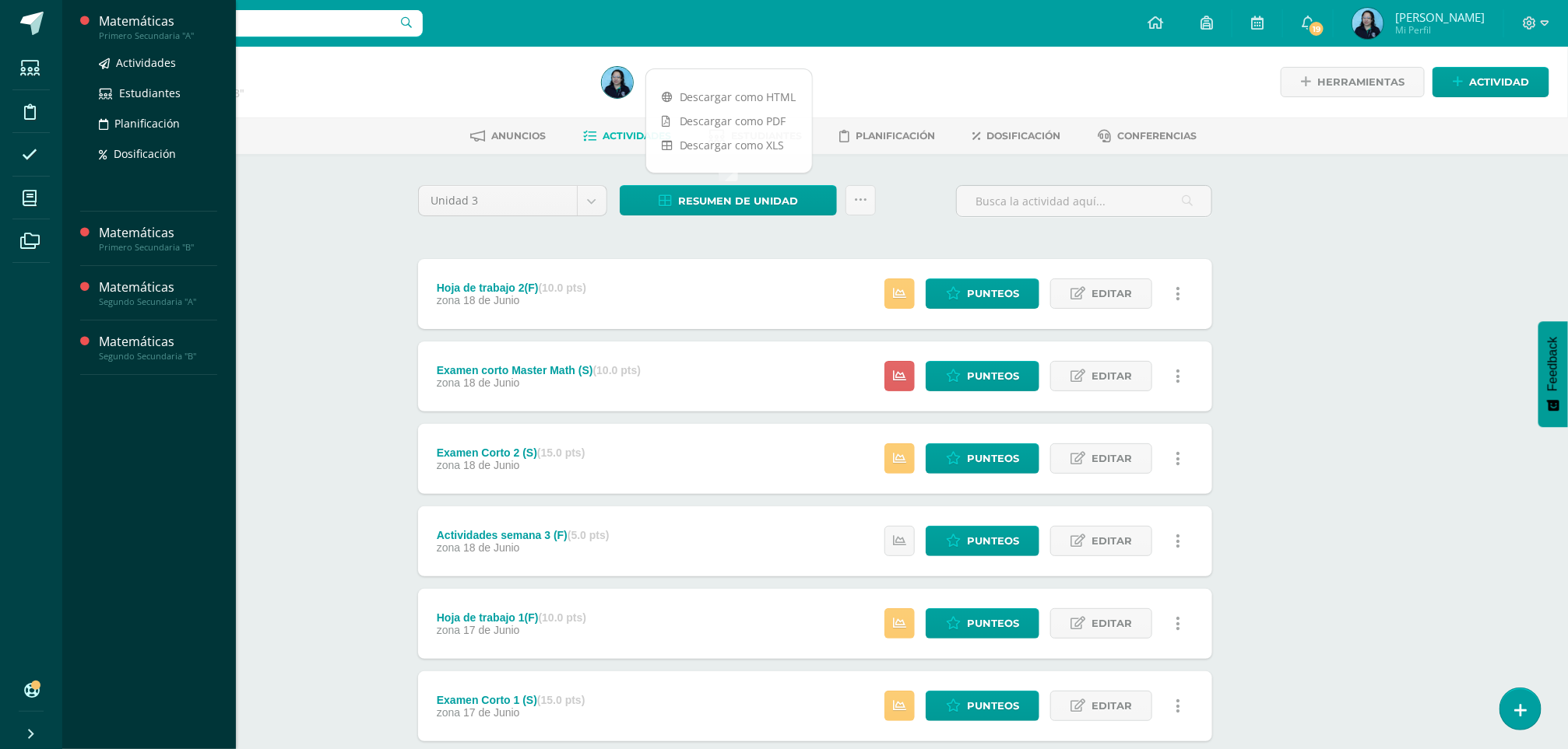
click at [123, 26] on div "Matemáticas" at bounding box center [157, 22] width 118 height 18
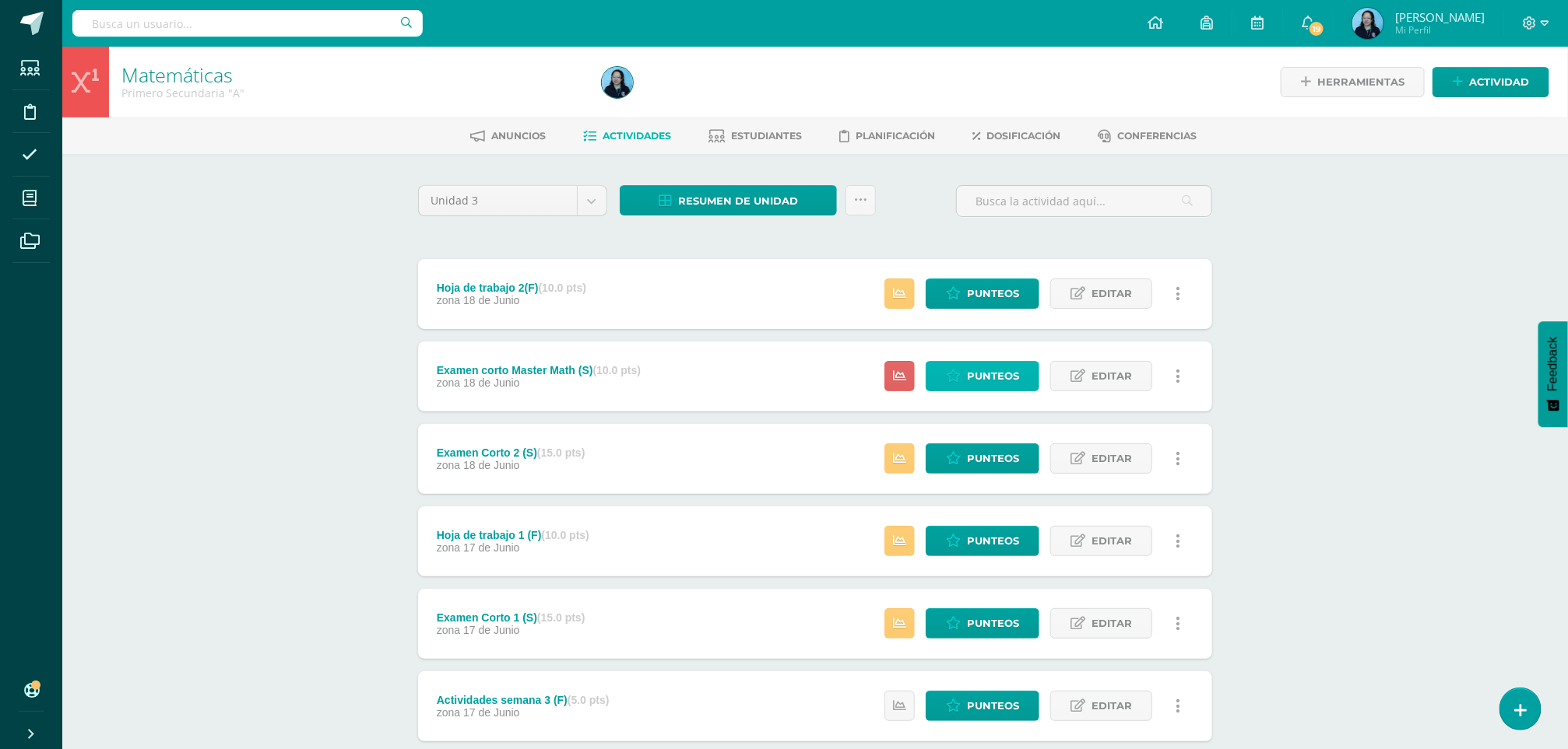
click at [995, 374] on span "Punteos" at bounding box center [993, 376] width 52 height 29
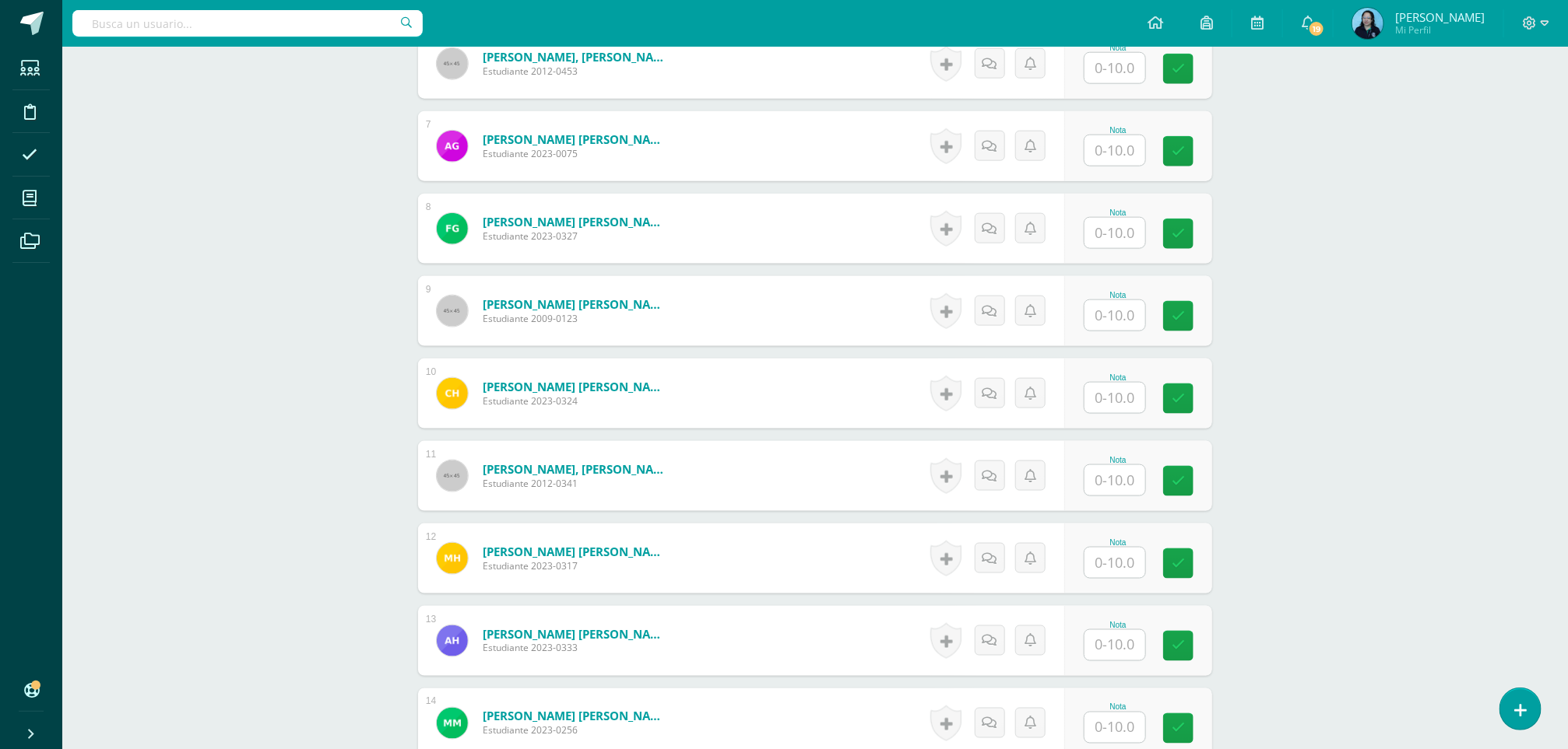
scroll to position [929, 0]
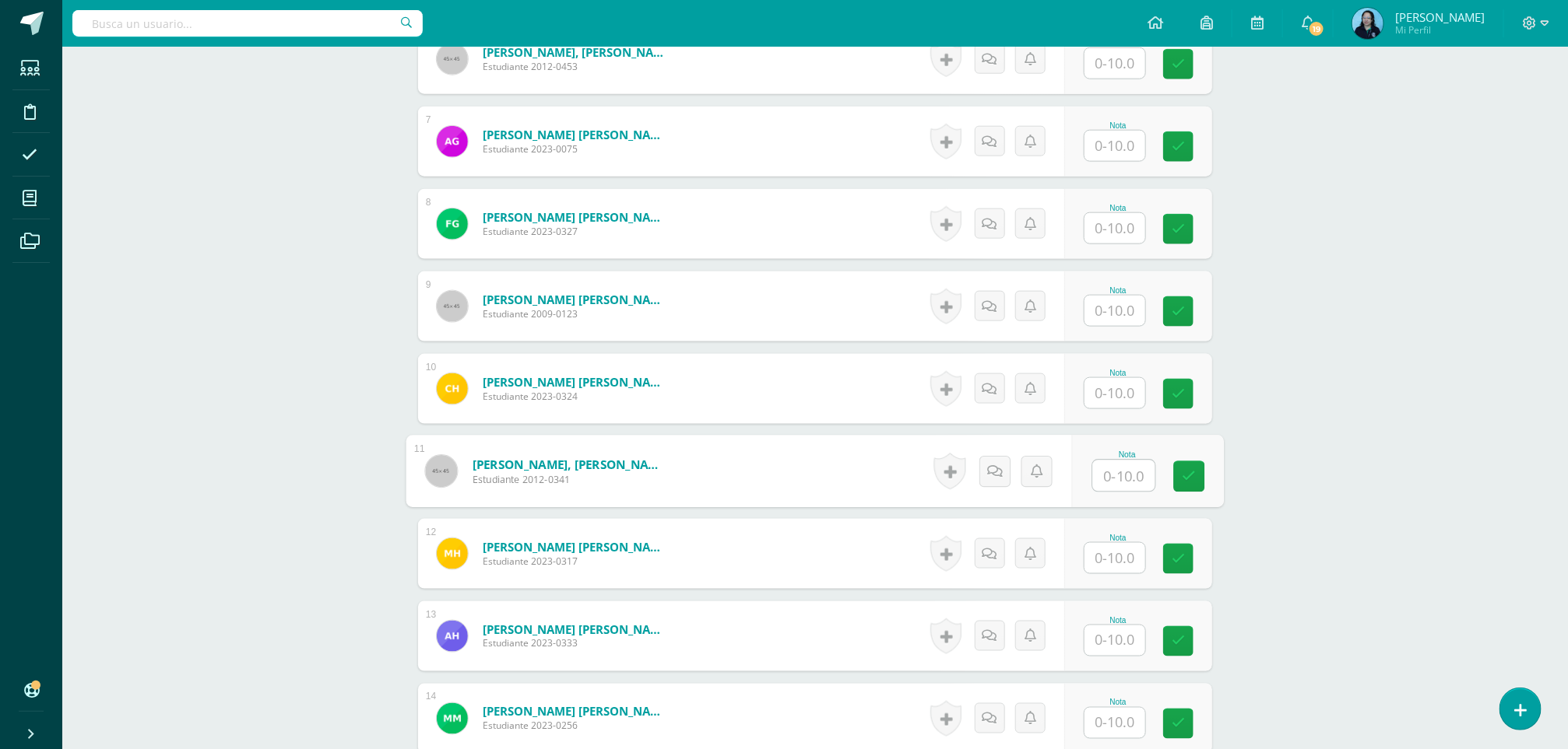
click at [1105, 474] on input "text" at bounding box center [1124, 475] width 63 height 31
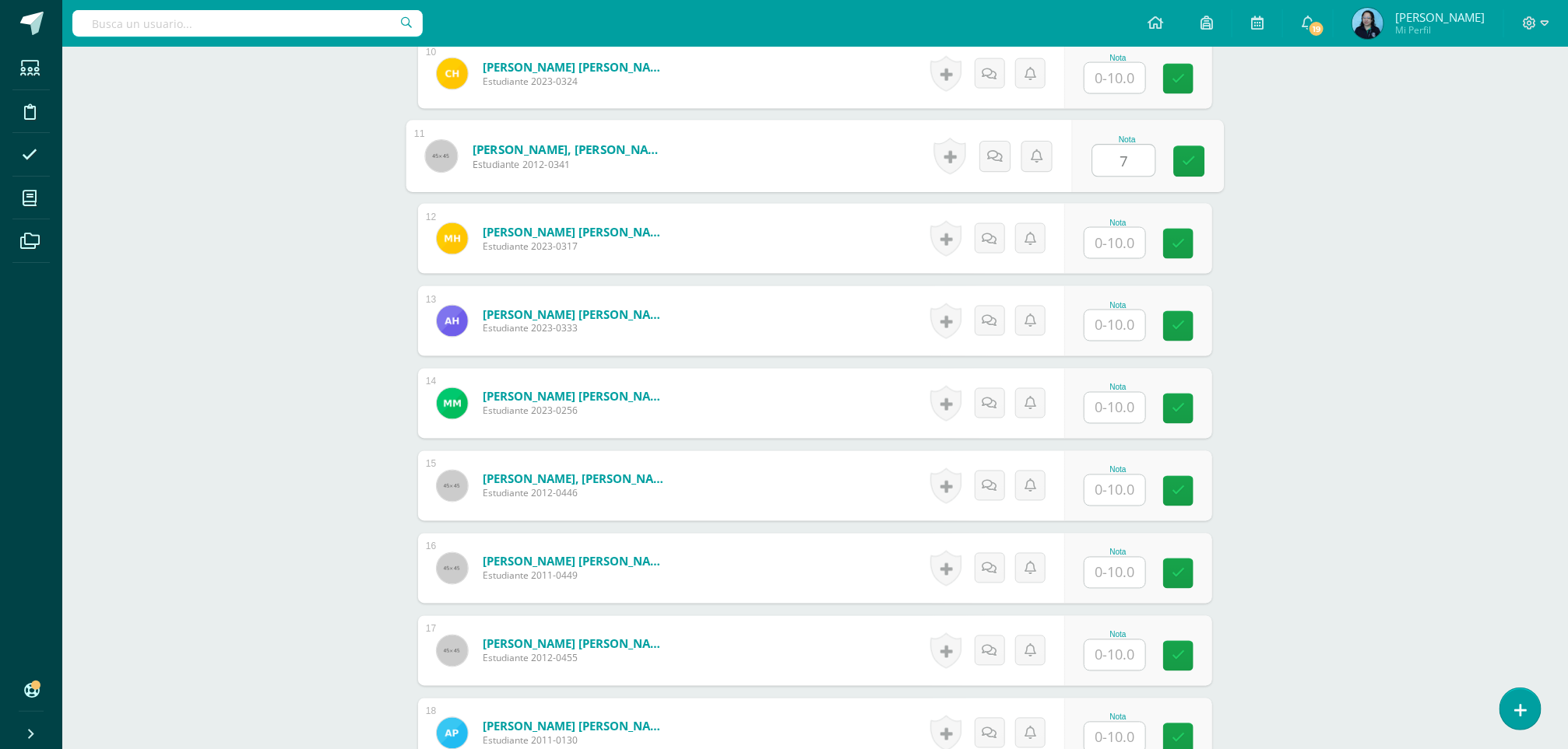
scroll to position [1250, 0]
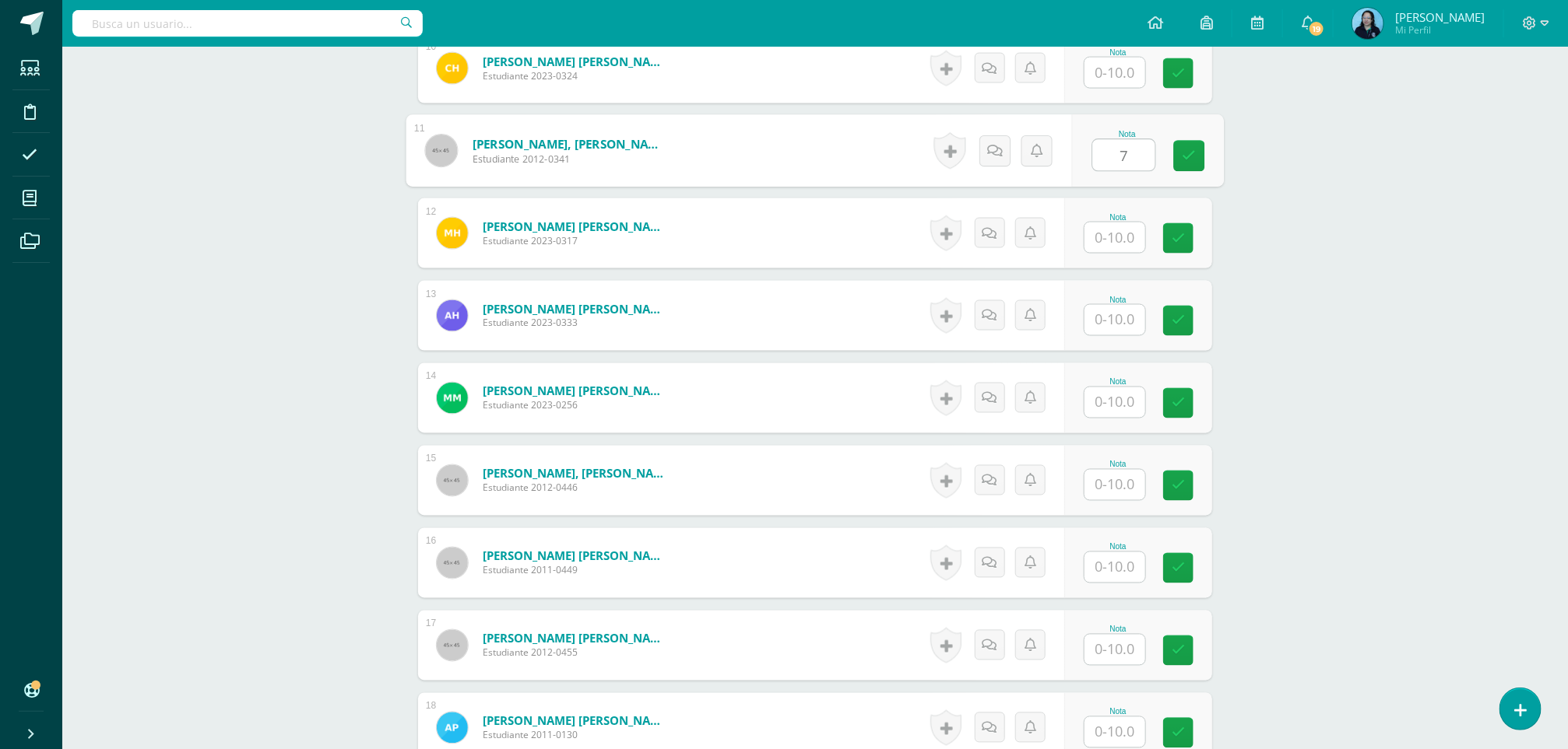
type input "7"
click at [1107, 481] on input "text" at bounding box center [1124, 485] width 63 height 31
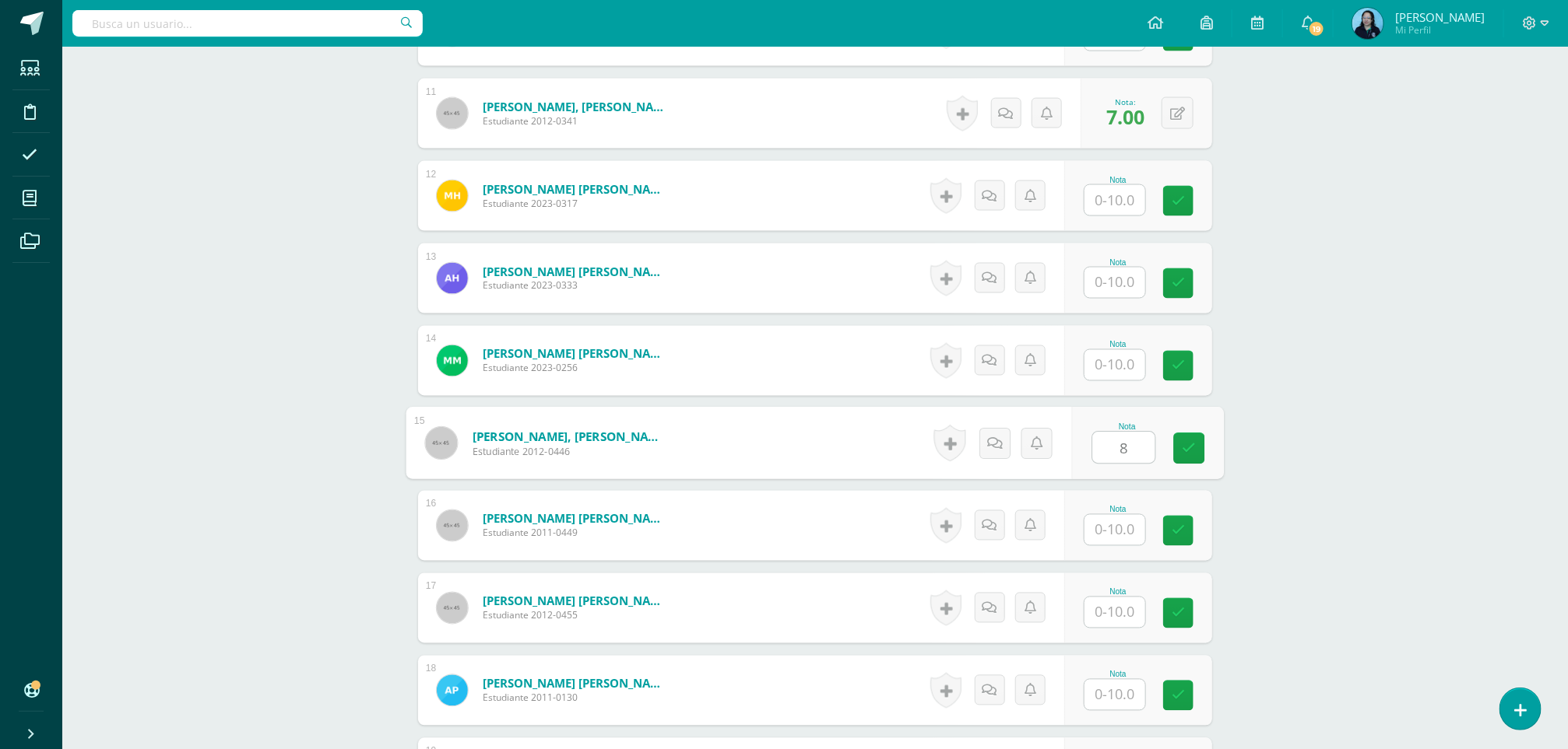
scroll to position [1308, 0]
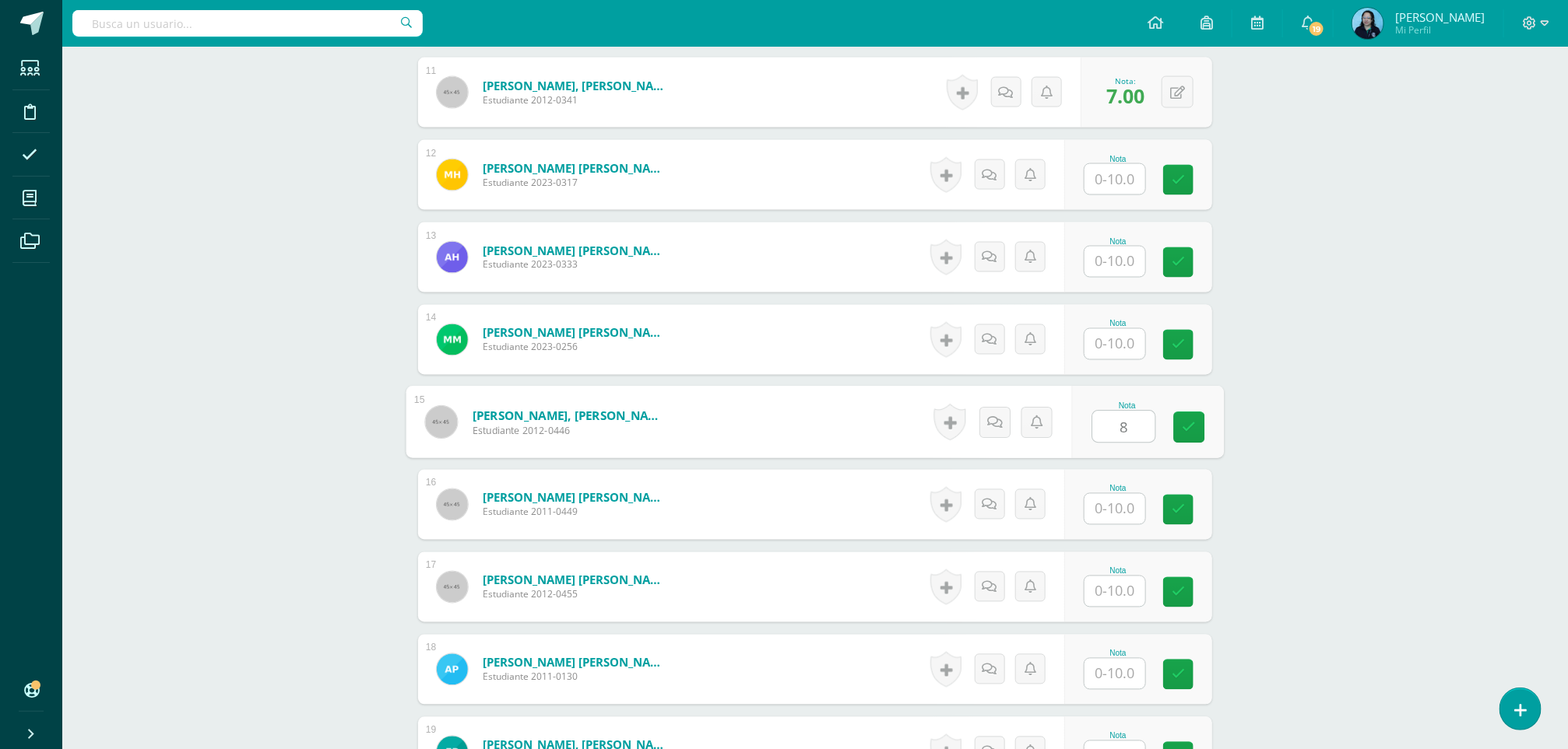
type input "8"
click at [1131, 513] on input "text" at bounding box center [1124, 509] width 63 height 31
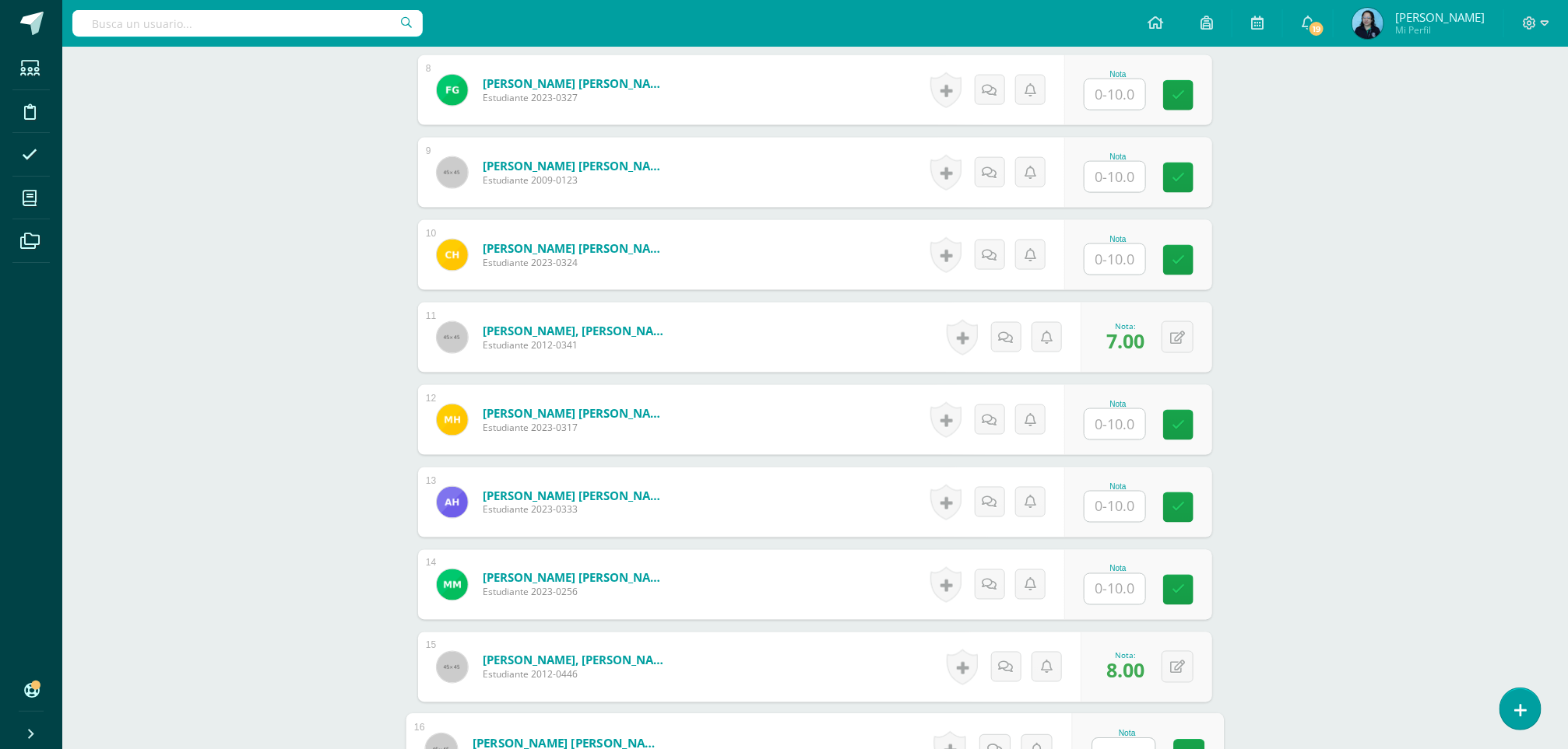
scroll to position [1053, 0]
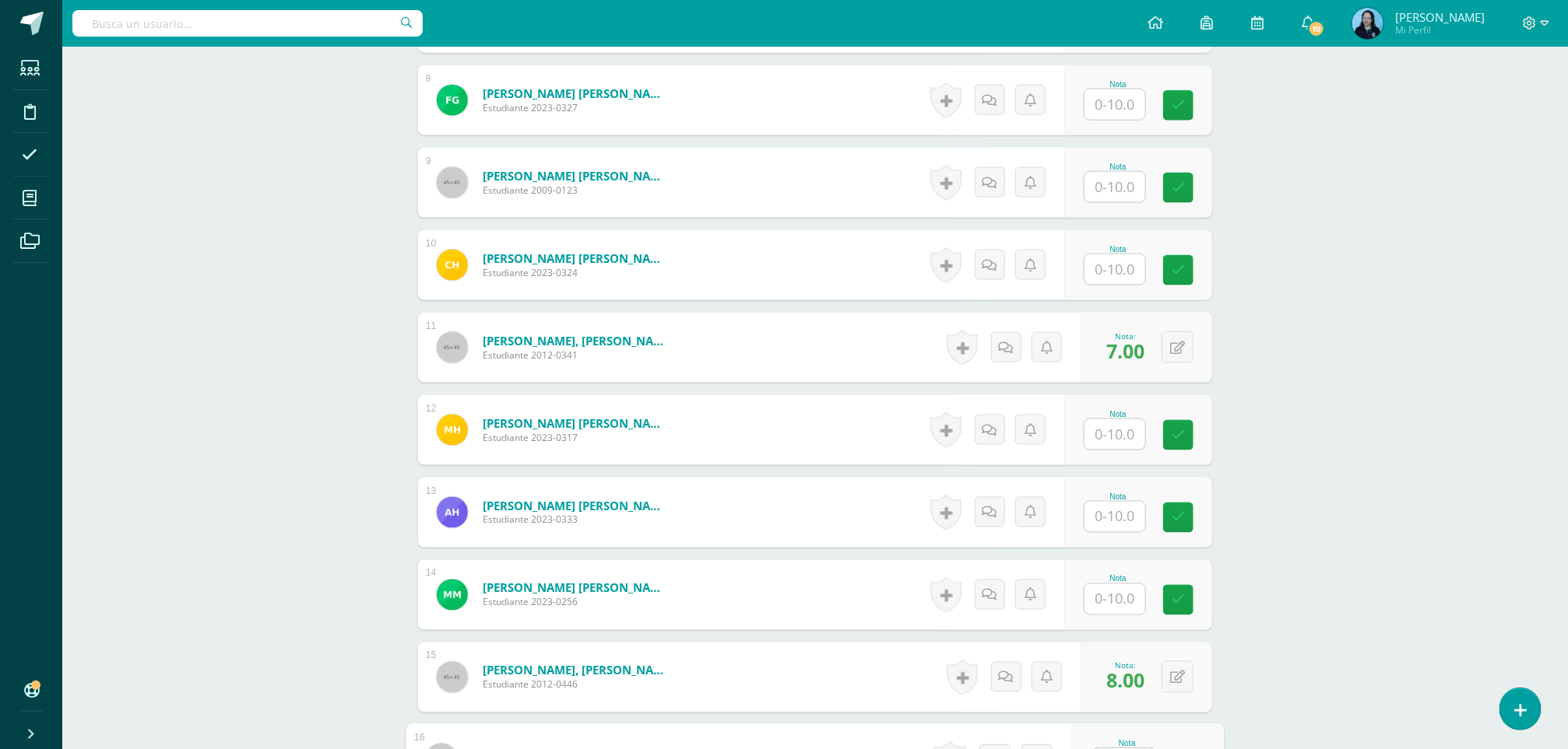
type input "8"
click at [1098, 277] on input "text" at bounding box center [1124, 270] width 63 height 31
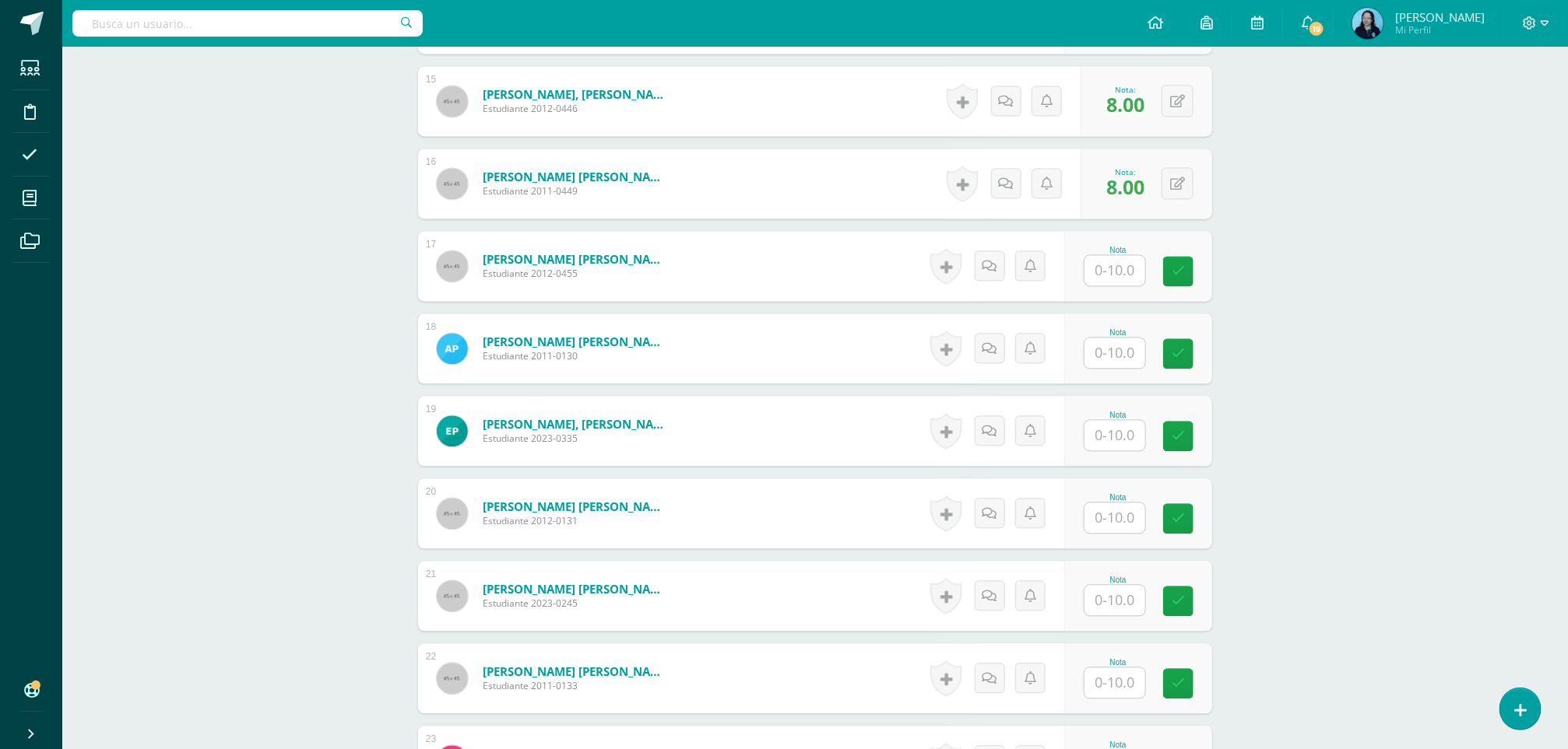
scroll to position [1618, 0]
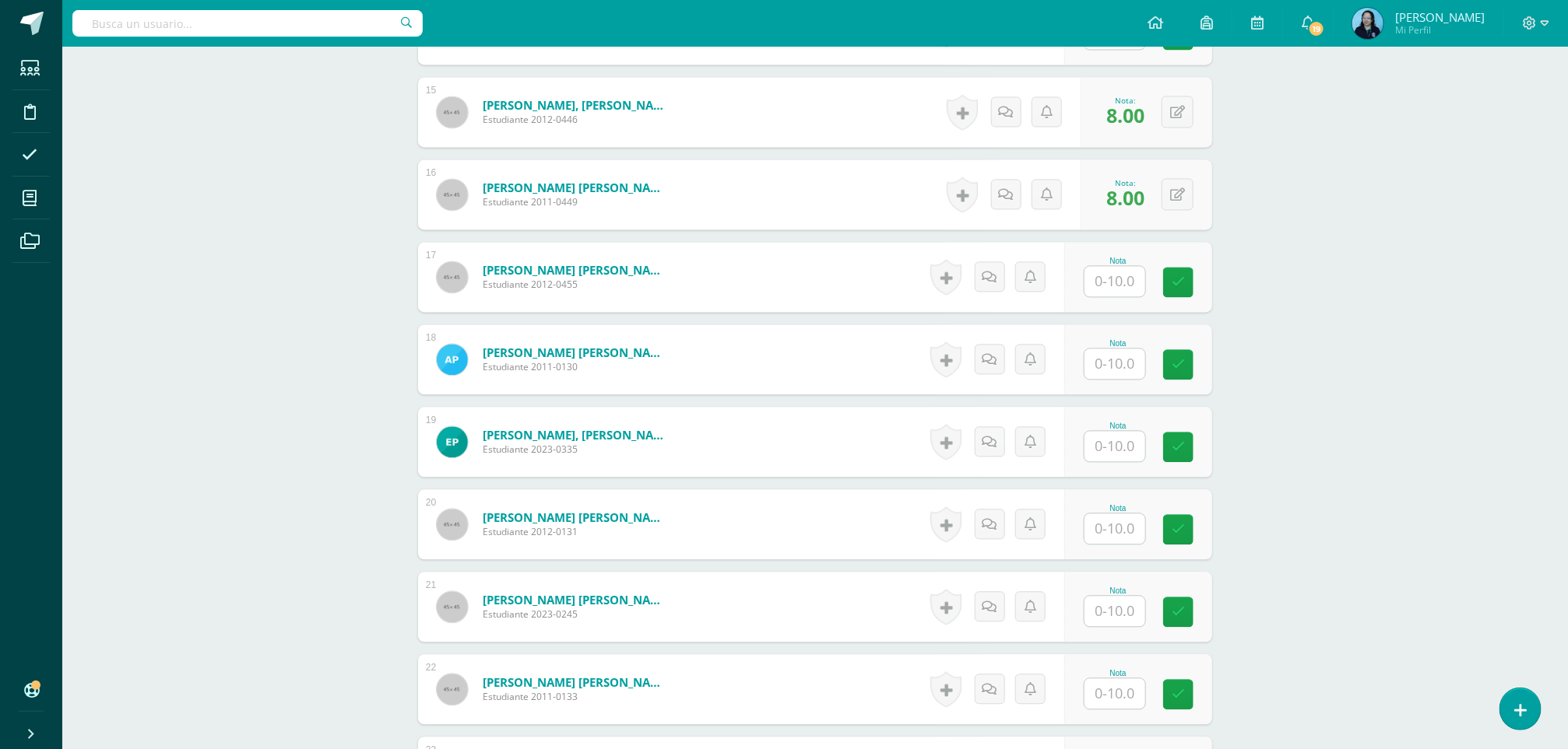
type input "6"
click at [1137, 285] on input "text" at bounding box center [1124, 281] width 63 height 31
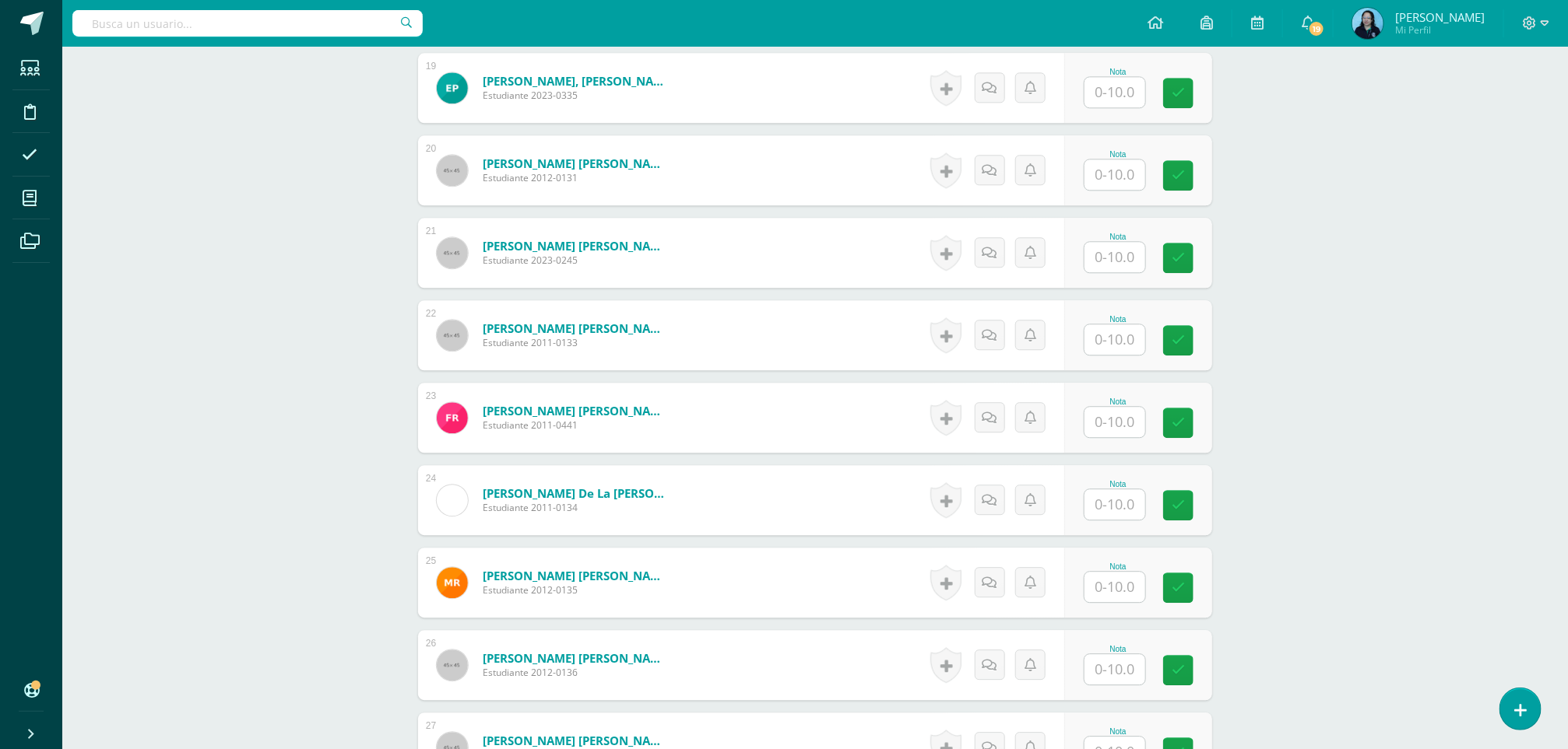
scroll to position [1994, 0]
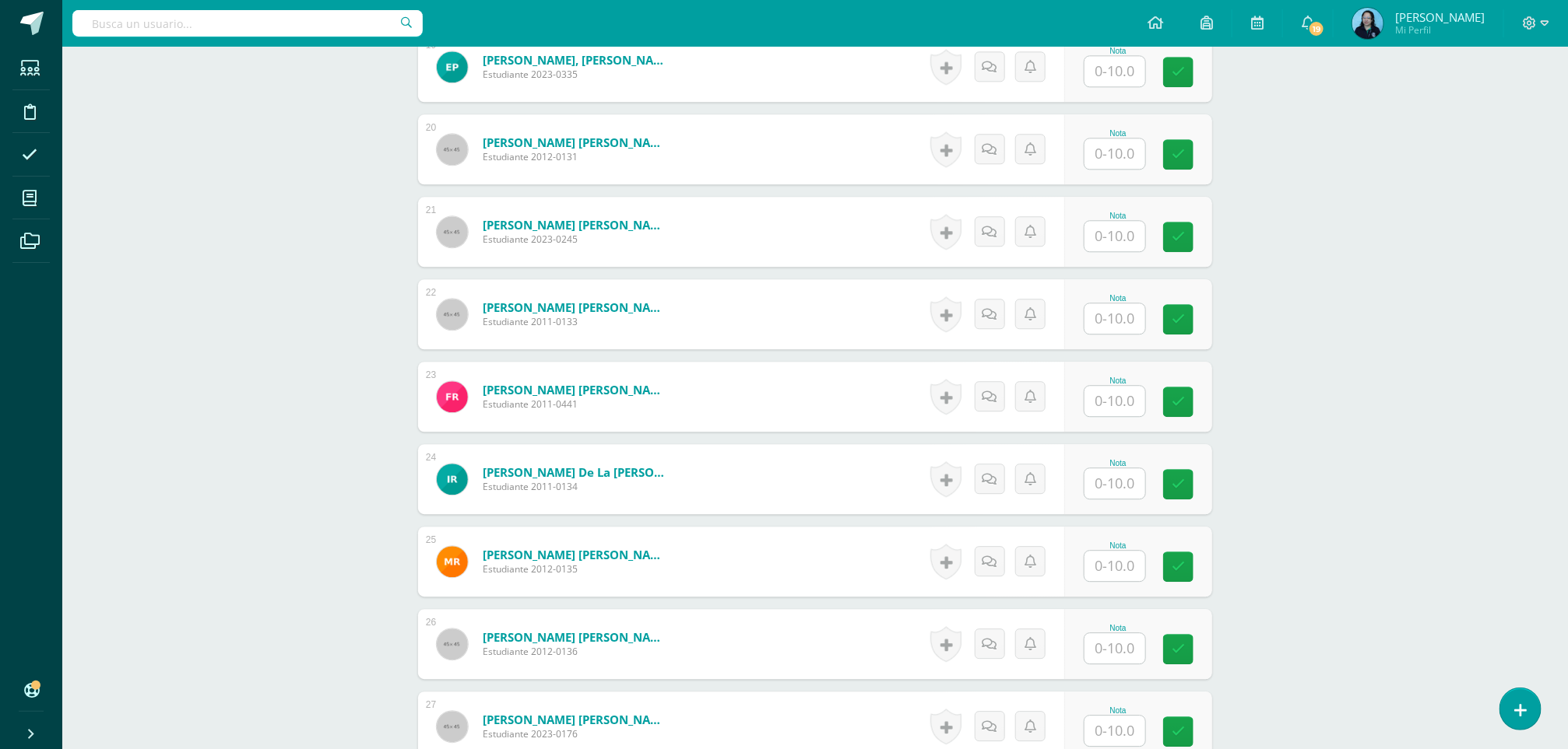
type input "6"
click at [1114, 403] on input "text" at bounding box center [1124, 401] width 63 height 31
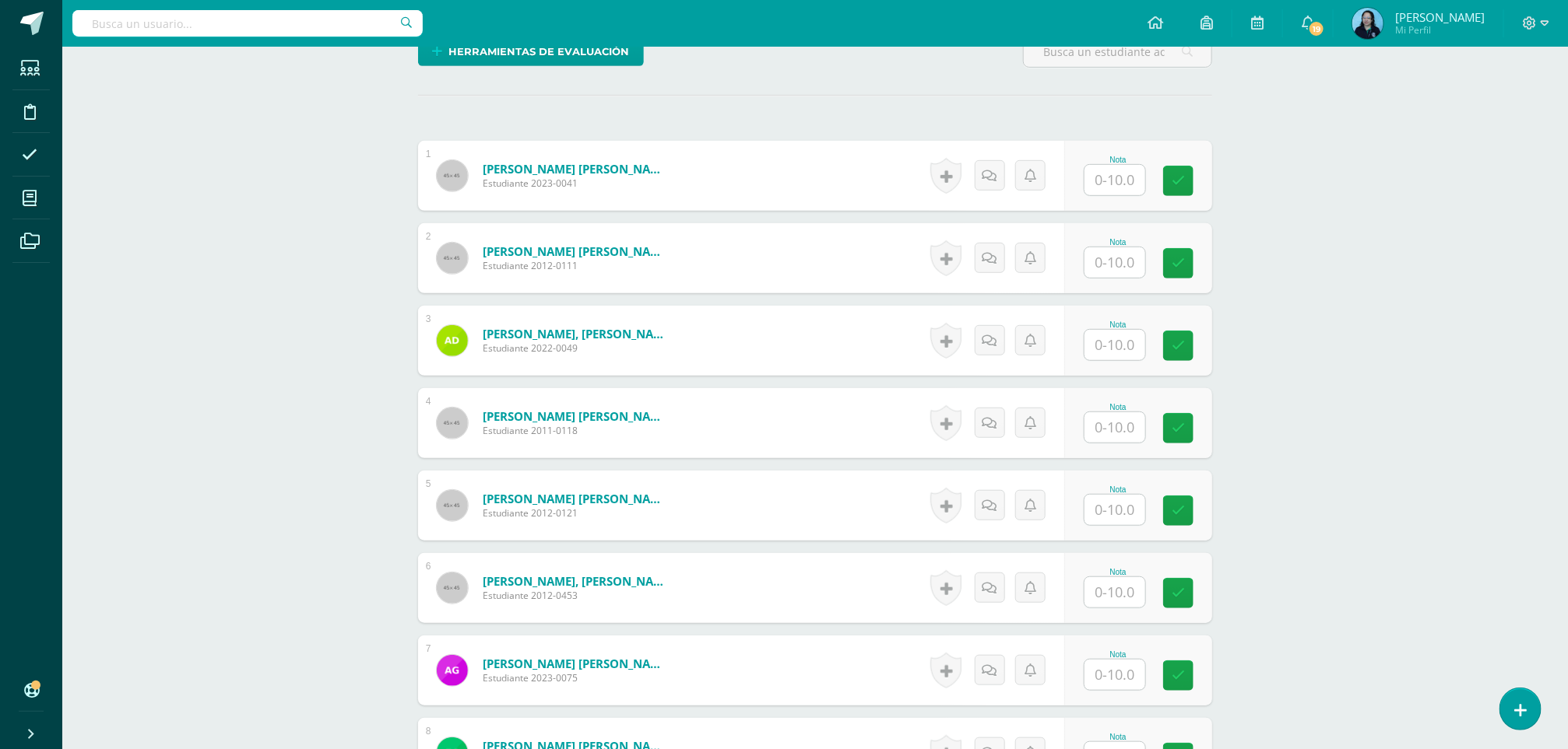
scroll to position [416, 0]
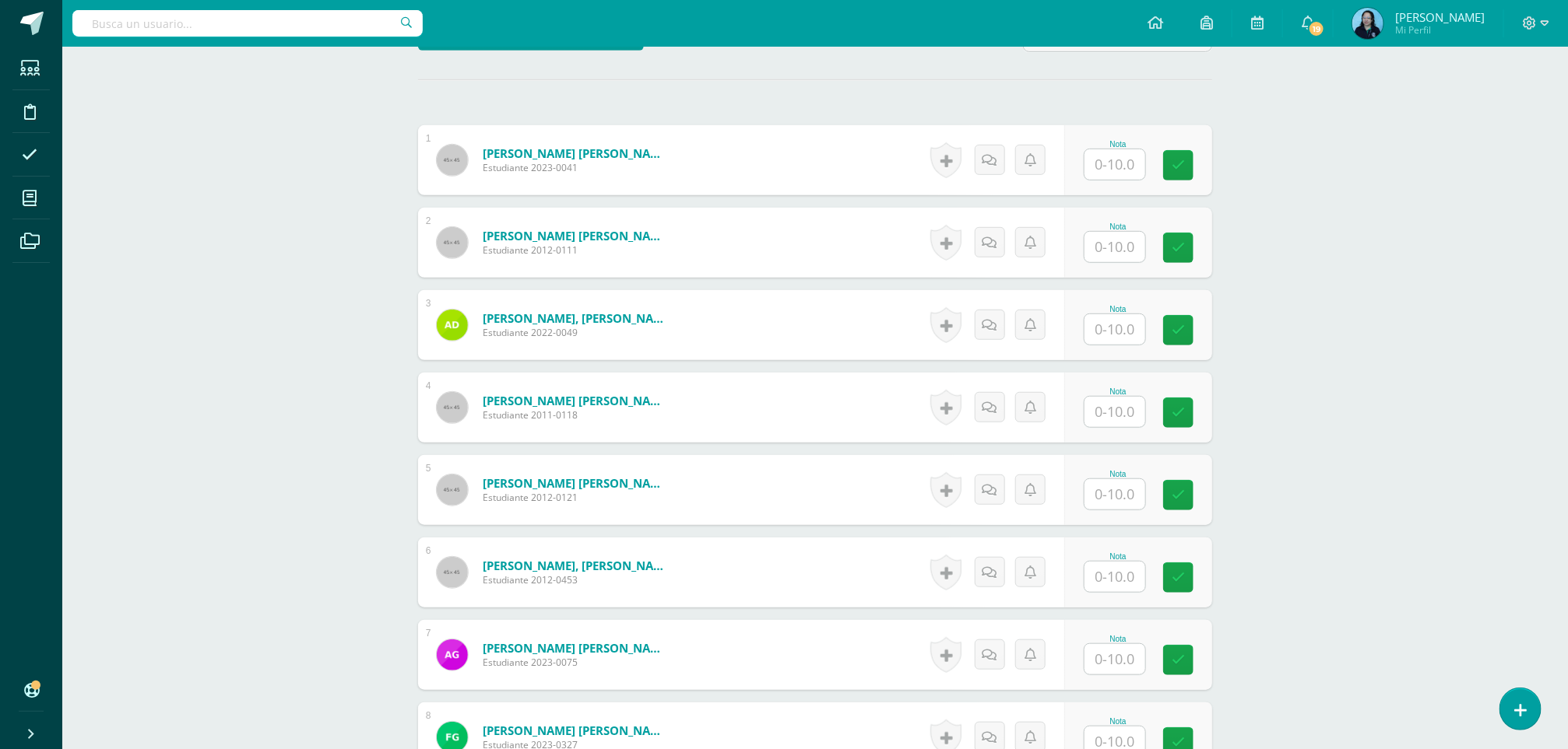
type input "7"
click at [1103, 325] on input "text" at bounding box center [1124, 329] width 63 height 31
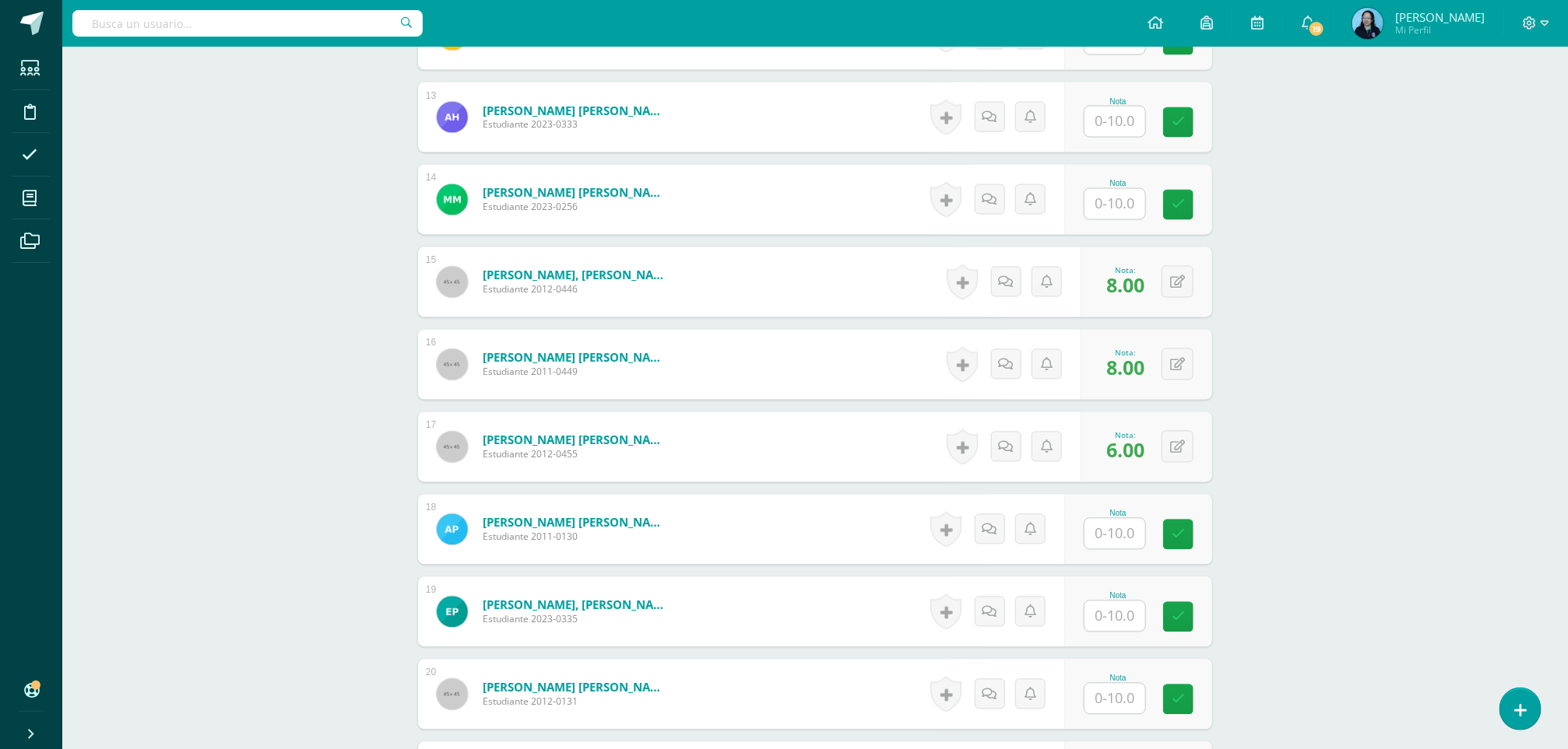
scroll to position [1454, 0]
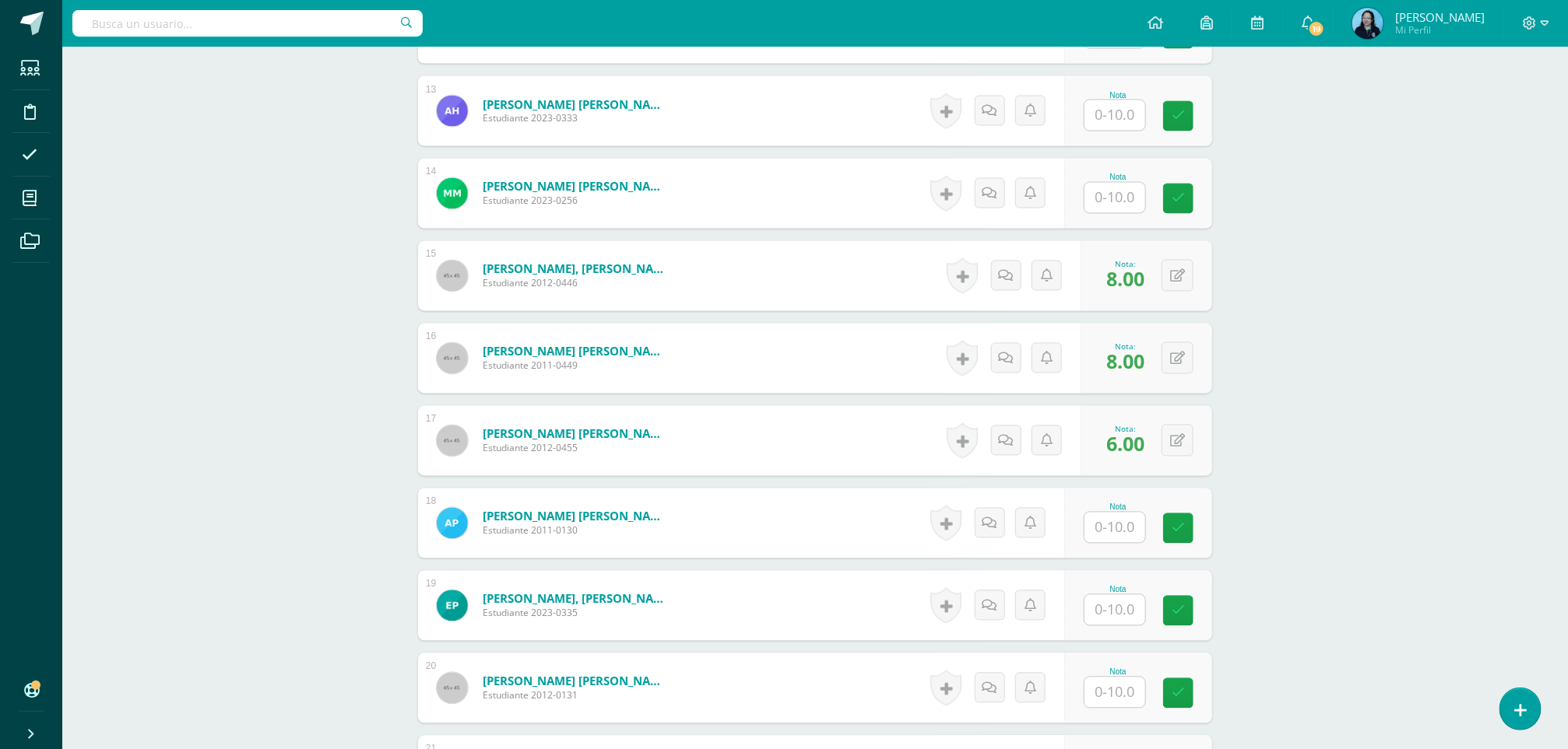
type input "7"
click at [1140, 686] on input "text" at bounding box center [1124, 693] width 63 height 31
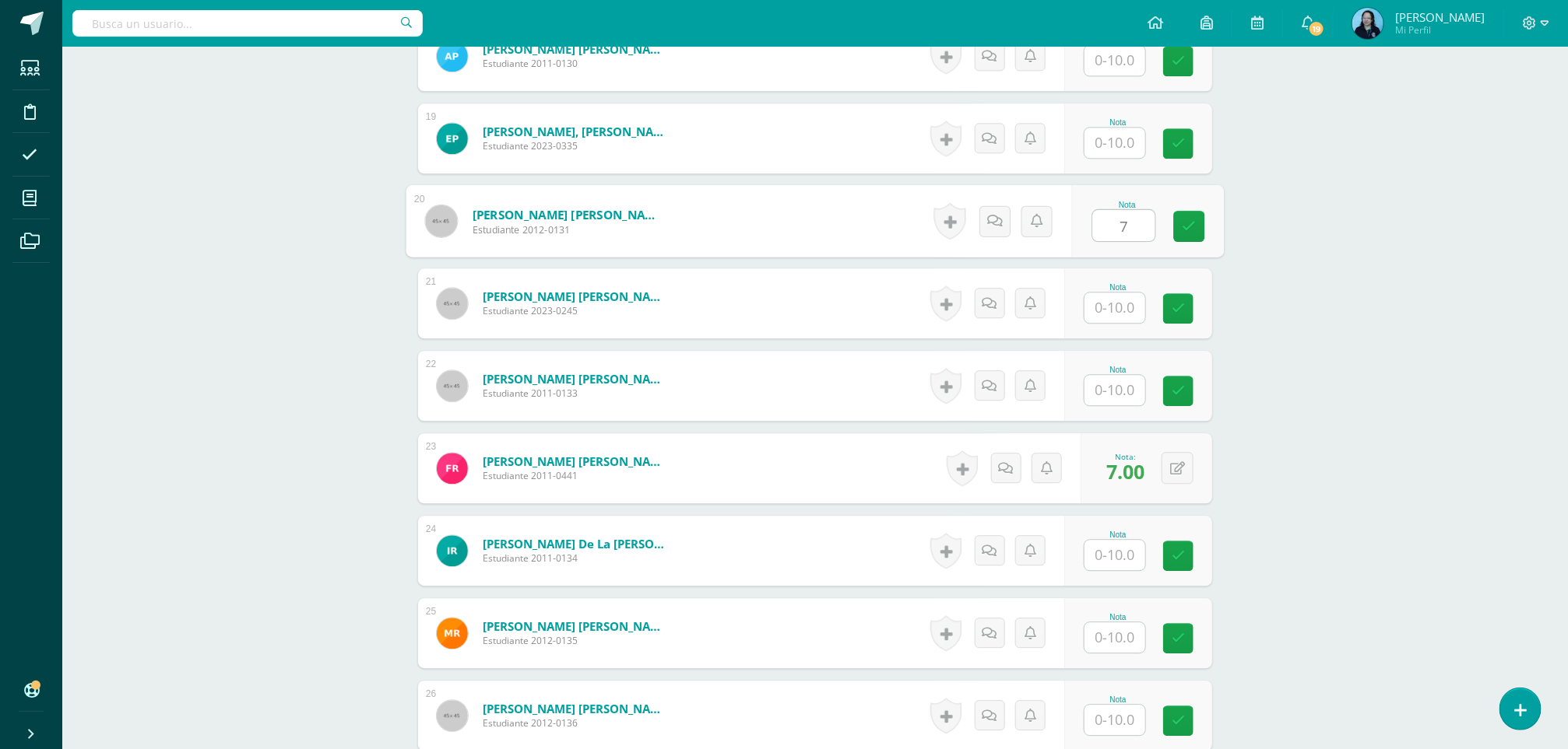
scroll to position [1950, 0]
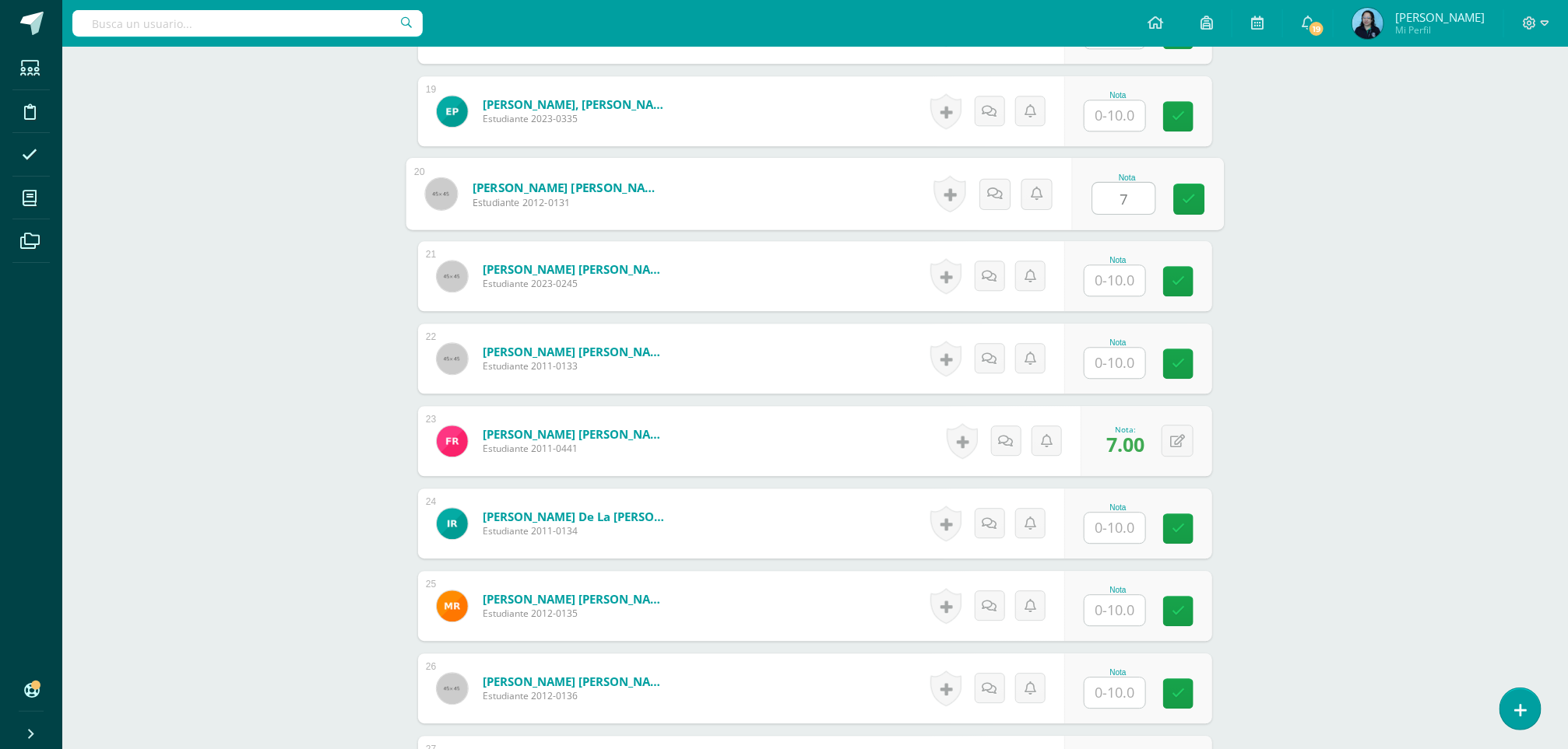
type input "7"
click at [1118, 377] on input "text" at bounding box center [1124, 363] width 63 height 31
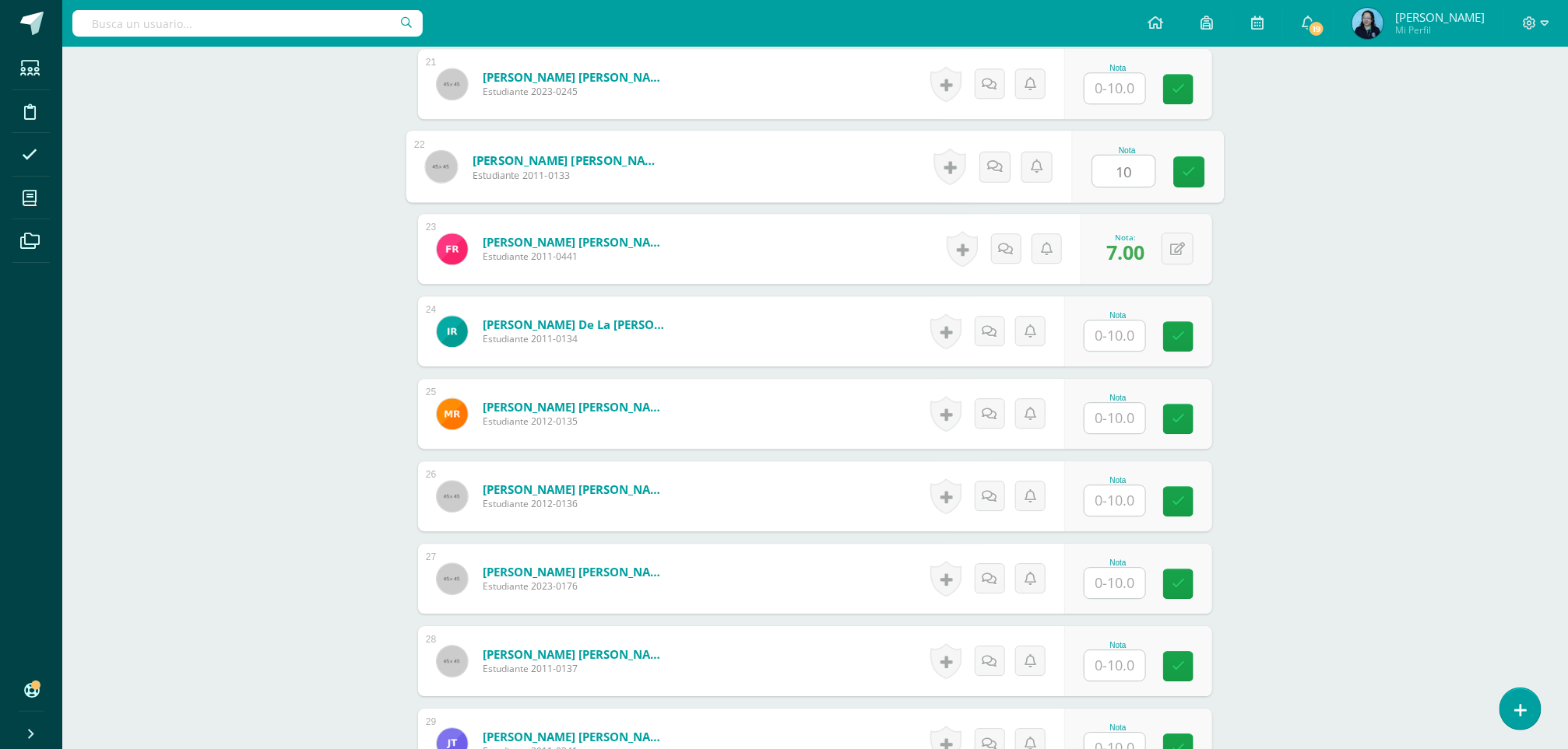
scroll to position [2153, 0]
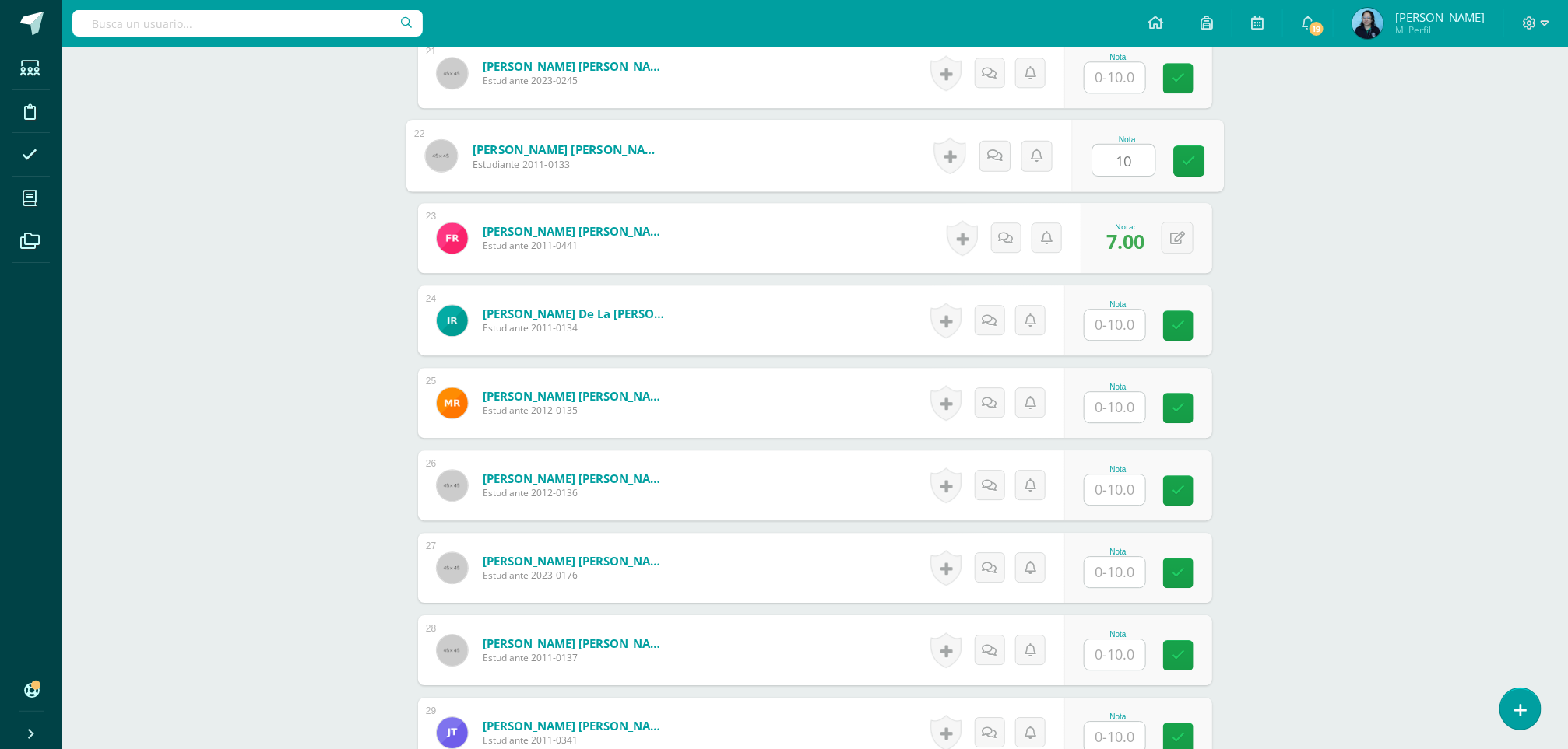
type input "10"
click at [1124, 565] on input "text" at bounding box center [1124, 572] width 63 height 31
type input "7"
click at [1179, 578] on link at bounding box center [1189, 573] width 31 height 31
click at [1110, 661] on input "text" at bounding box center [1124, 655] width 63 height 31
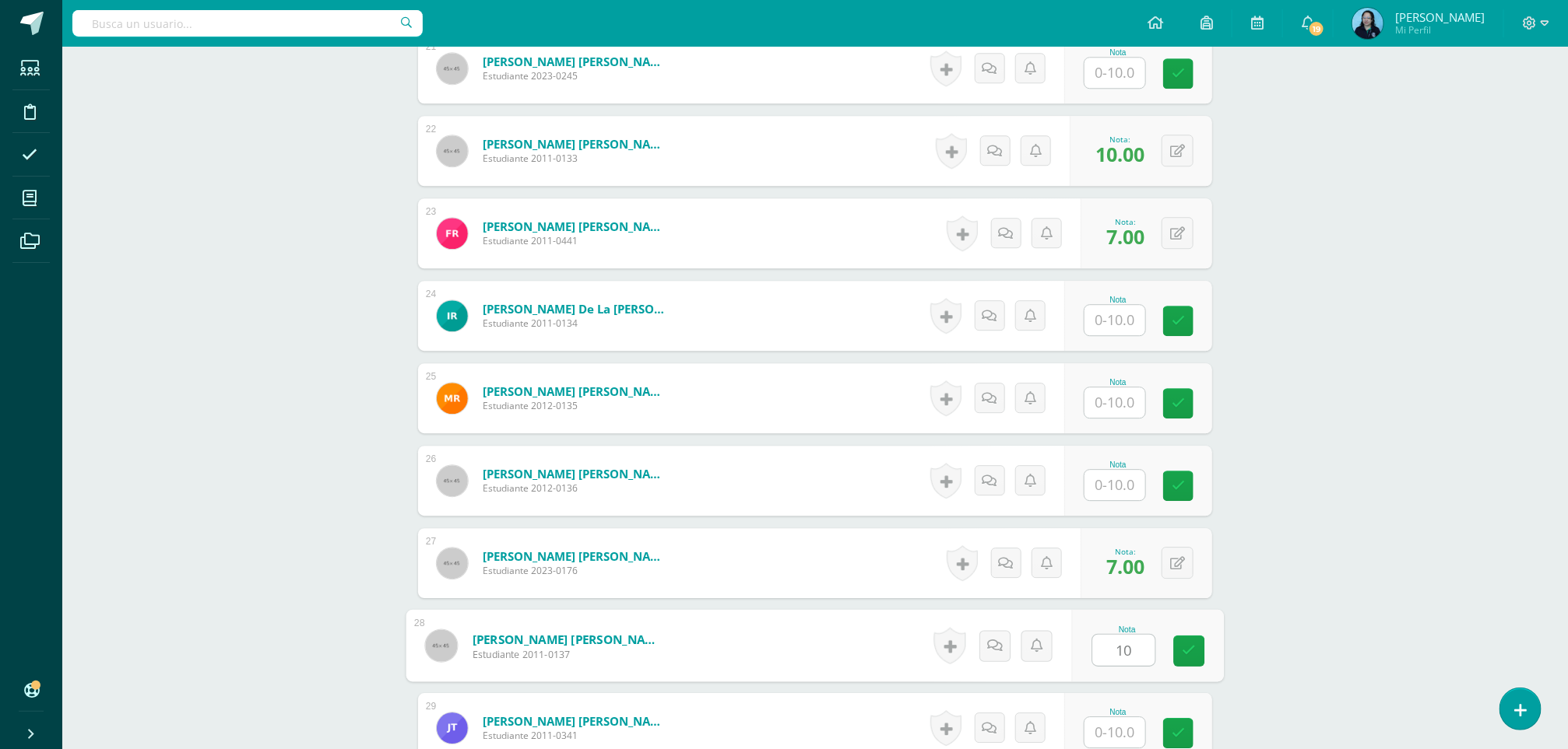
scroll to position [2158, 0]
type input "10"
click at [1123, 410] on input "text" at bounding box center [1124, 402] width 63 height 31
type input "7"
click at [1123, 484] on input "text" at bounding box center [1124, 484] width 63 height 31
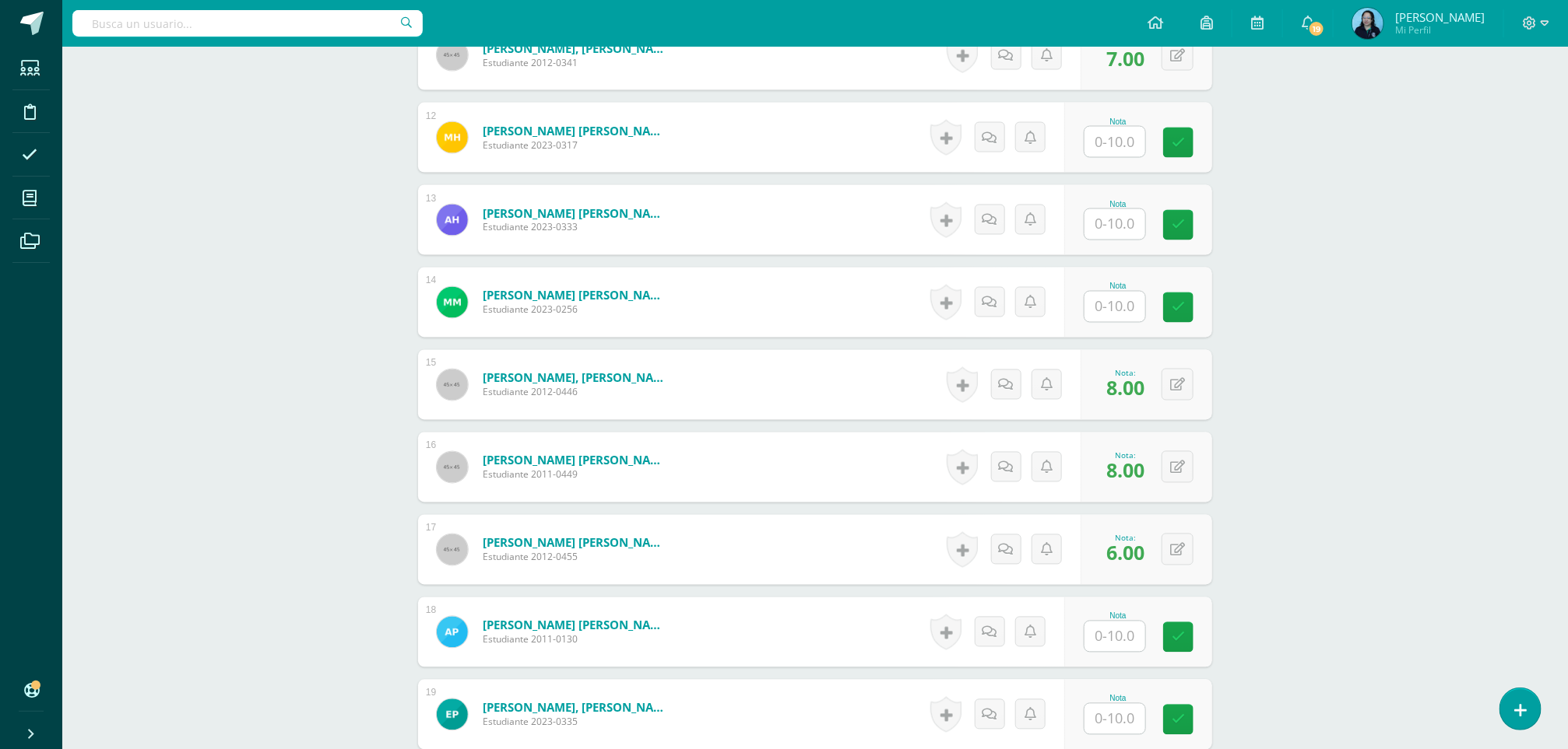
scroll to position [1329, 0]
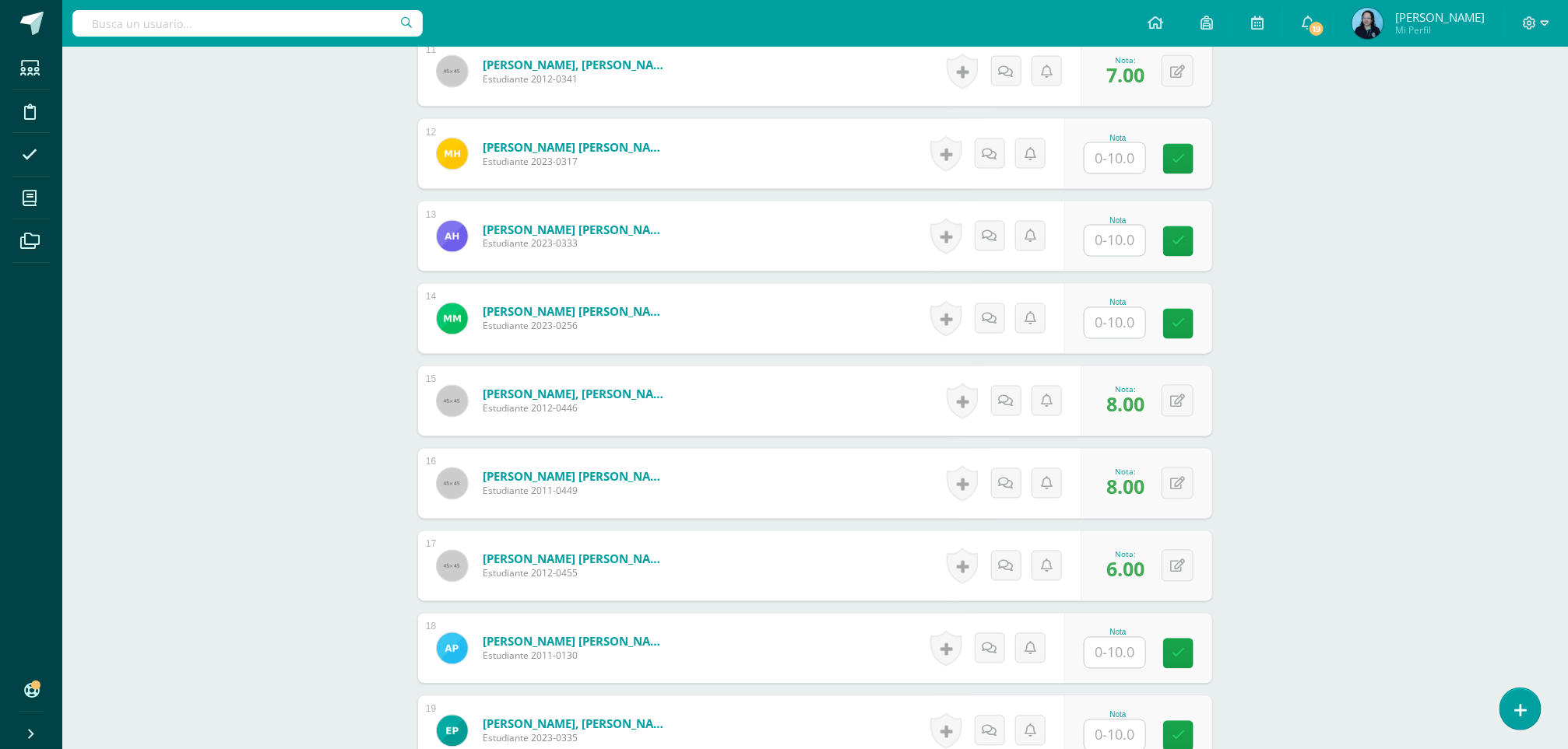
type input "8"
click at [1102, 318] on input "text" at bounding box center [1124, 323] width 63 height 31
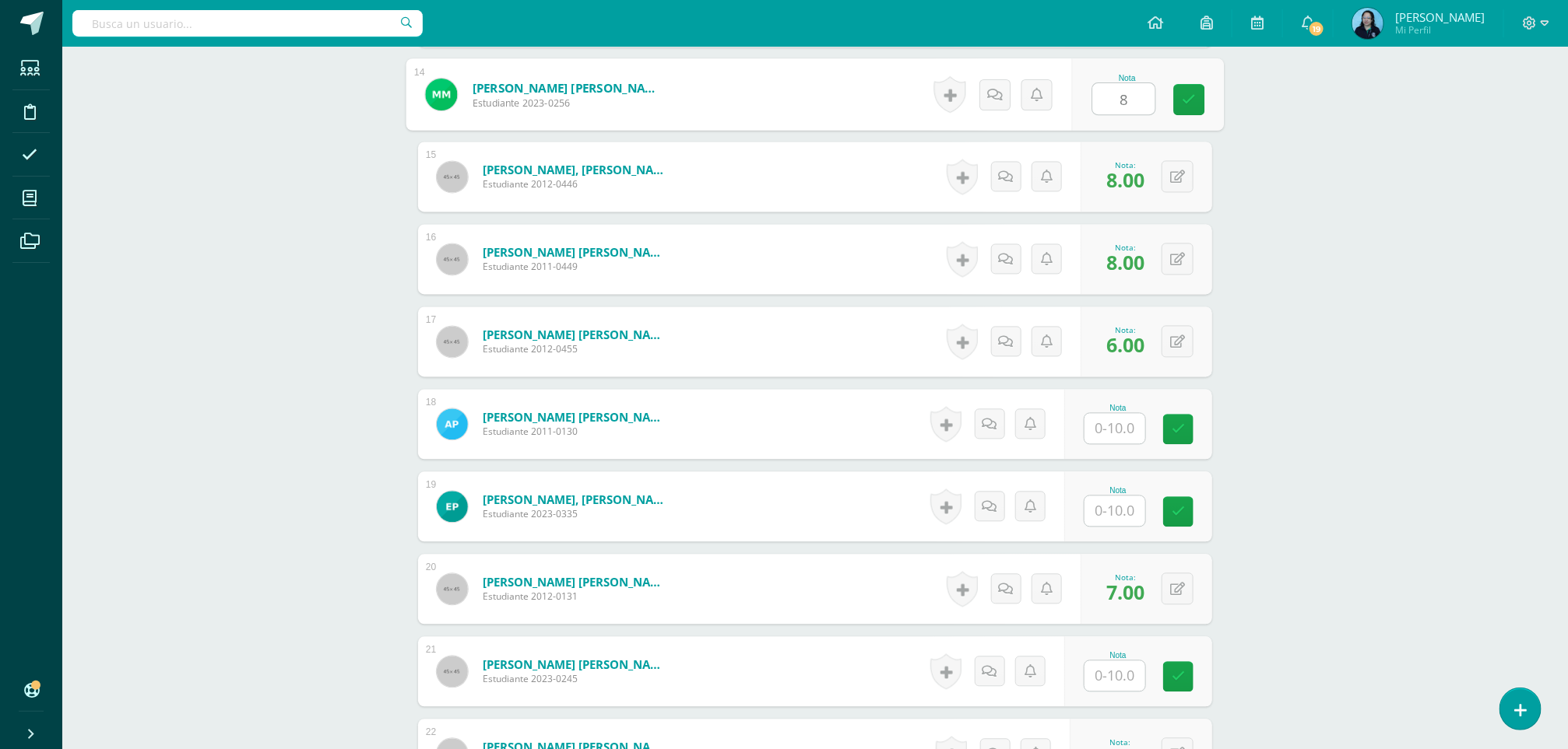
scroll to position [1587, 0]
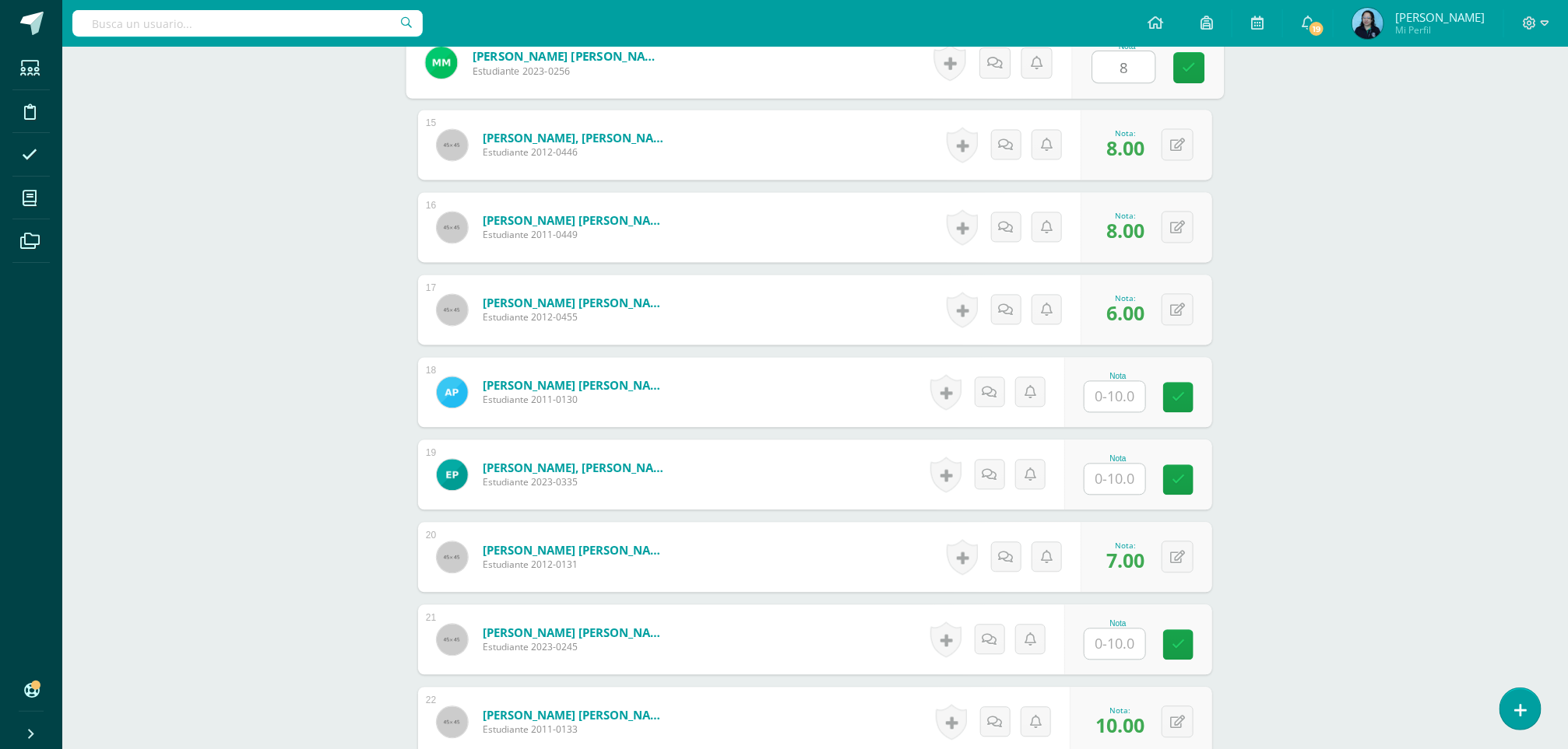
type input "8"
click at [1096, 641] on input "text" at bounding box center [1124, 644] width 63 height 31
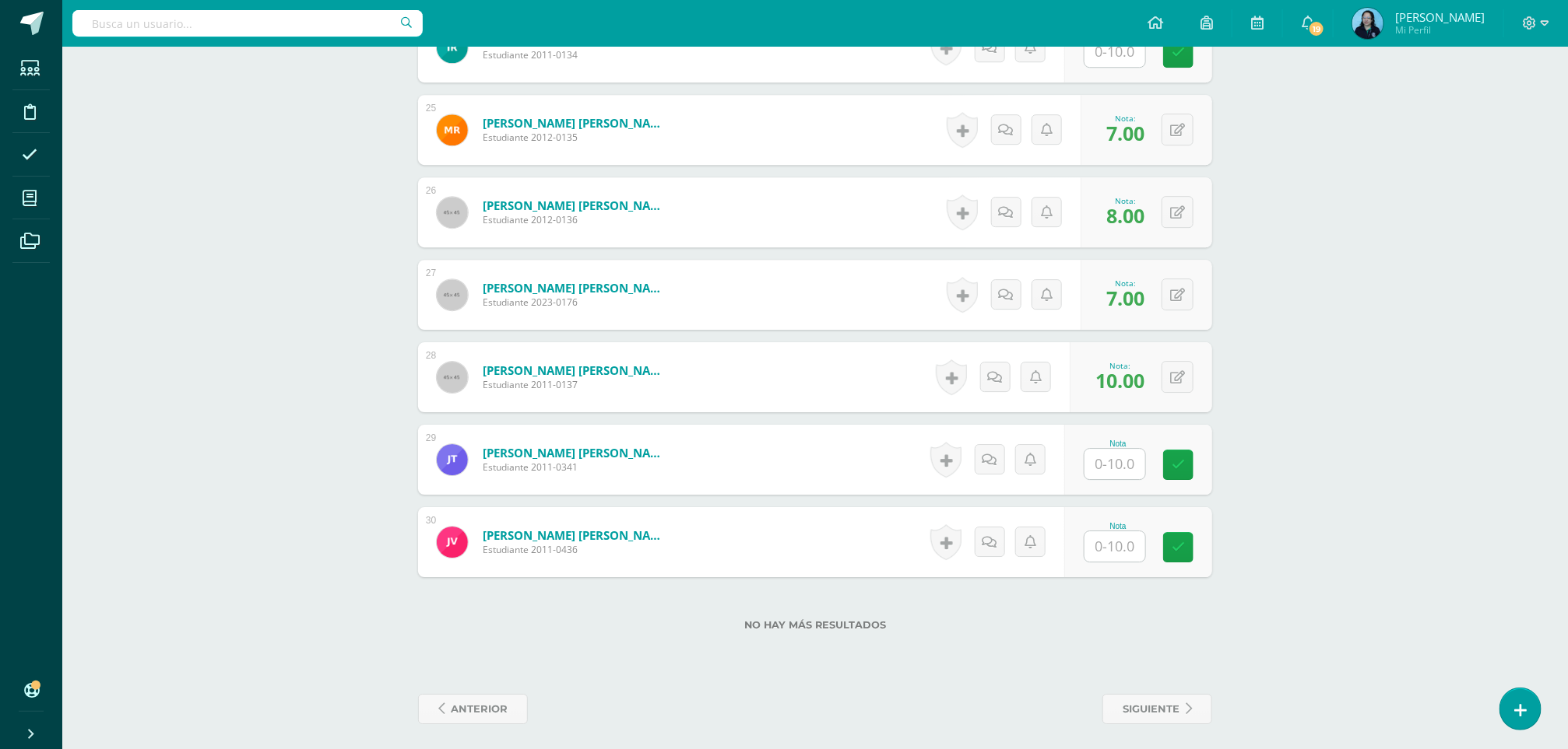
scroll to position [2438, 0]
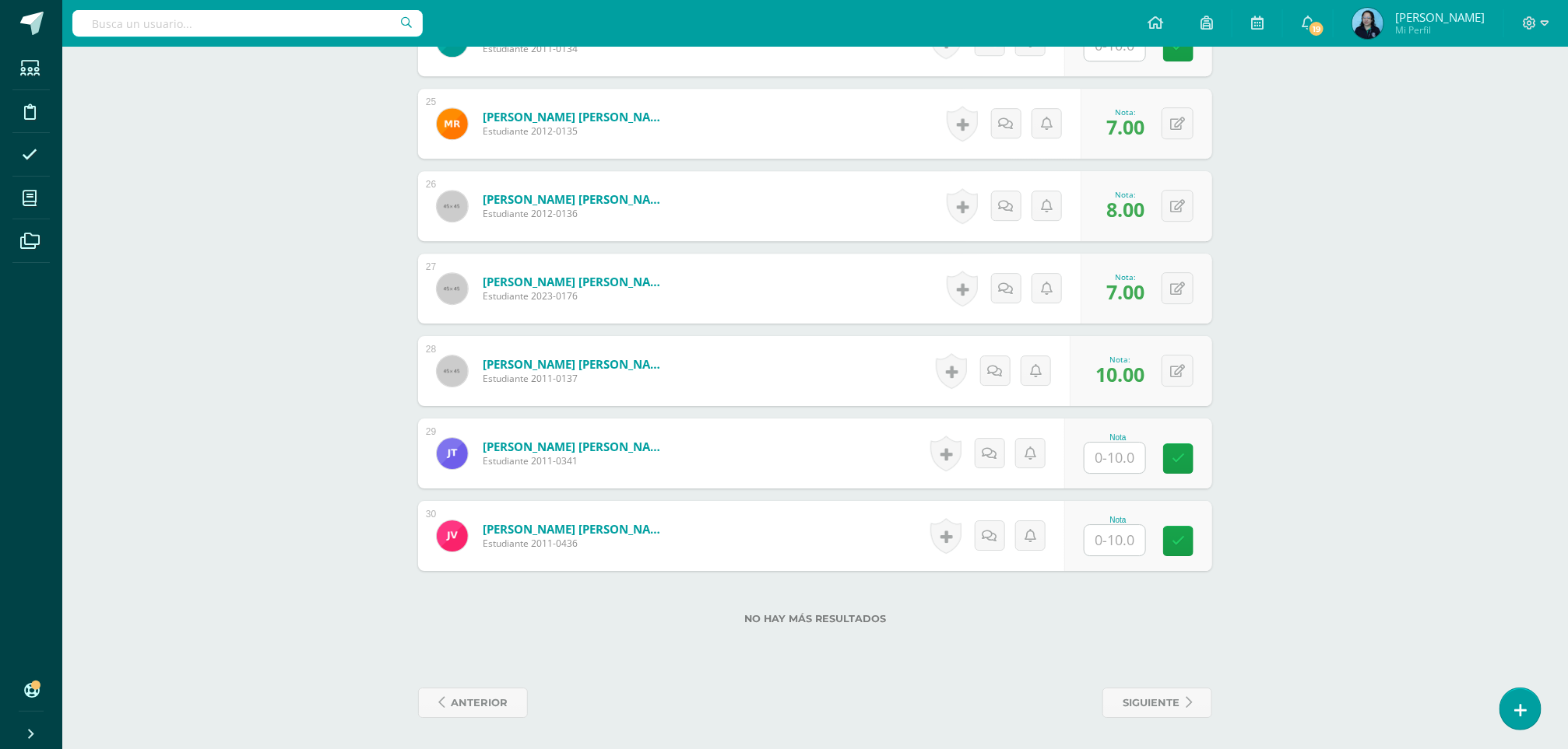
type input "5"
click at [1098, 537] on input "text" at bounding box center [1124, 540] width 63 height 31
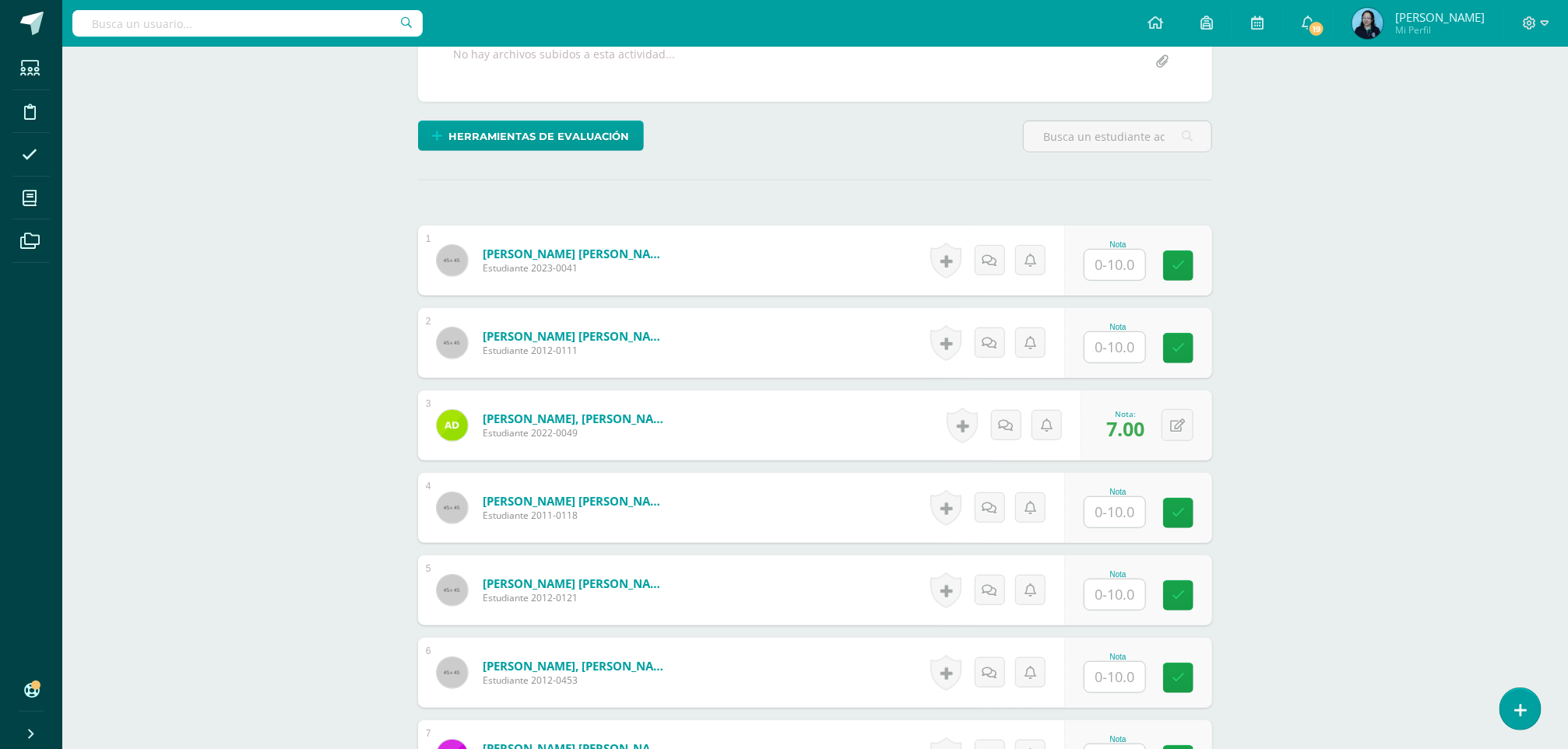
scroll to position [320, 0]
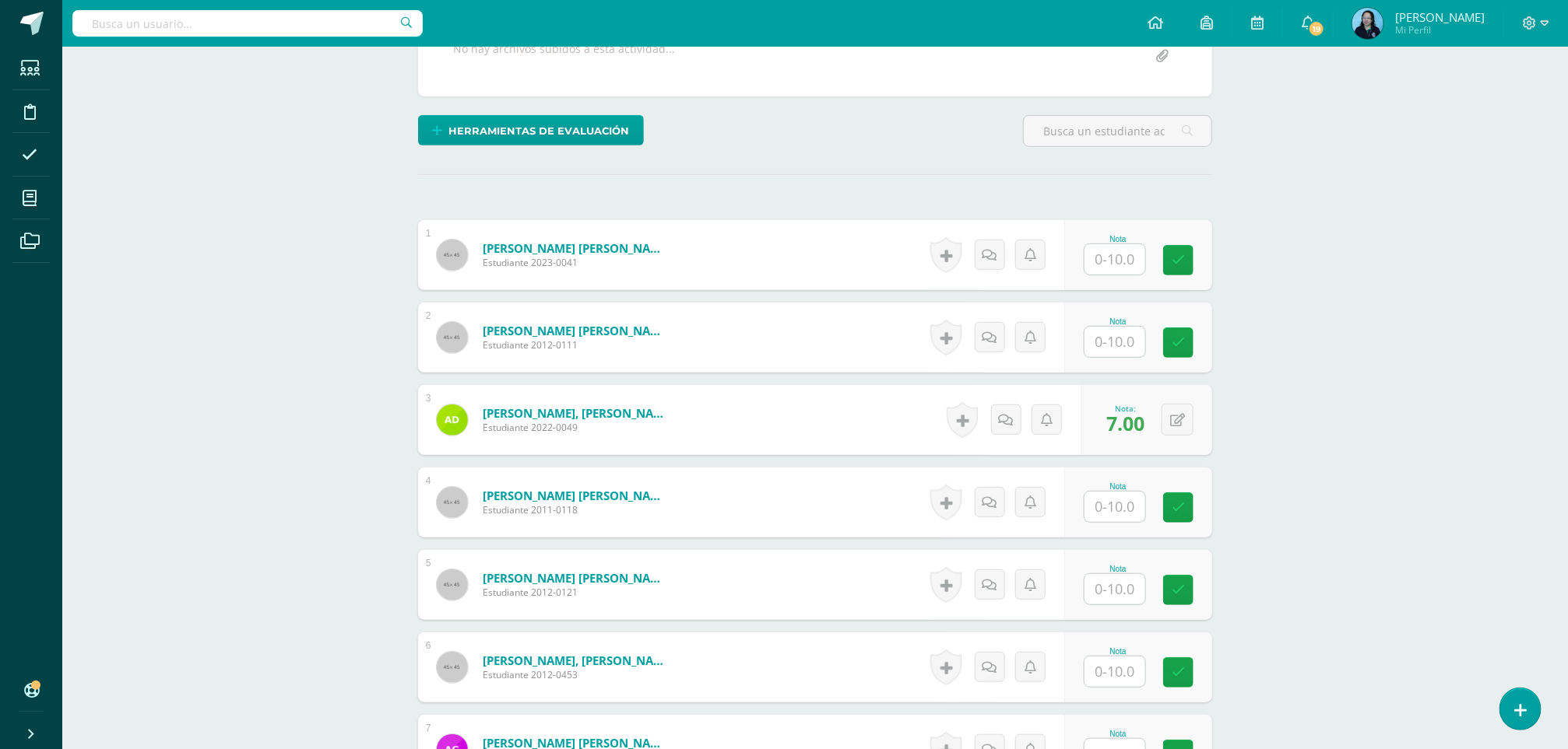
type input "7"
click at [1114, 255] on input "text" at bounding box center [1124, 260] width 63 height 31
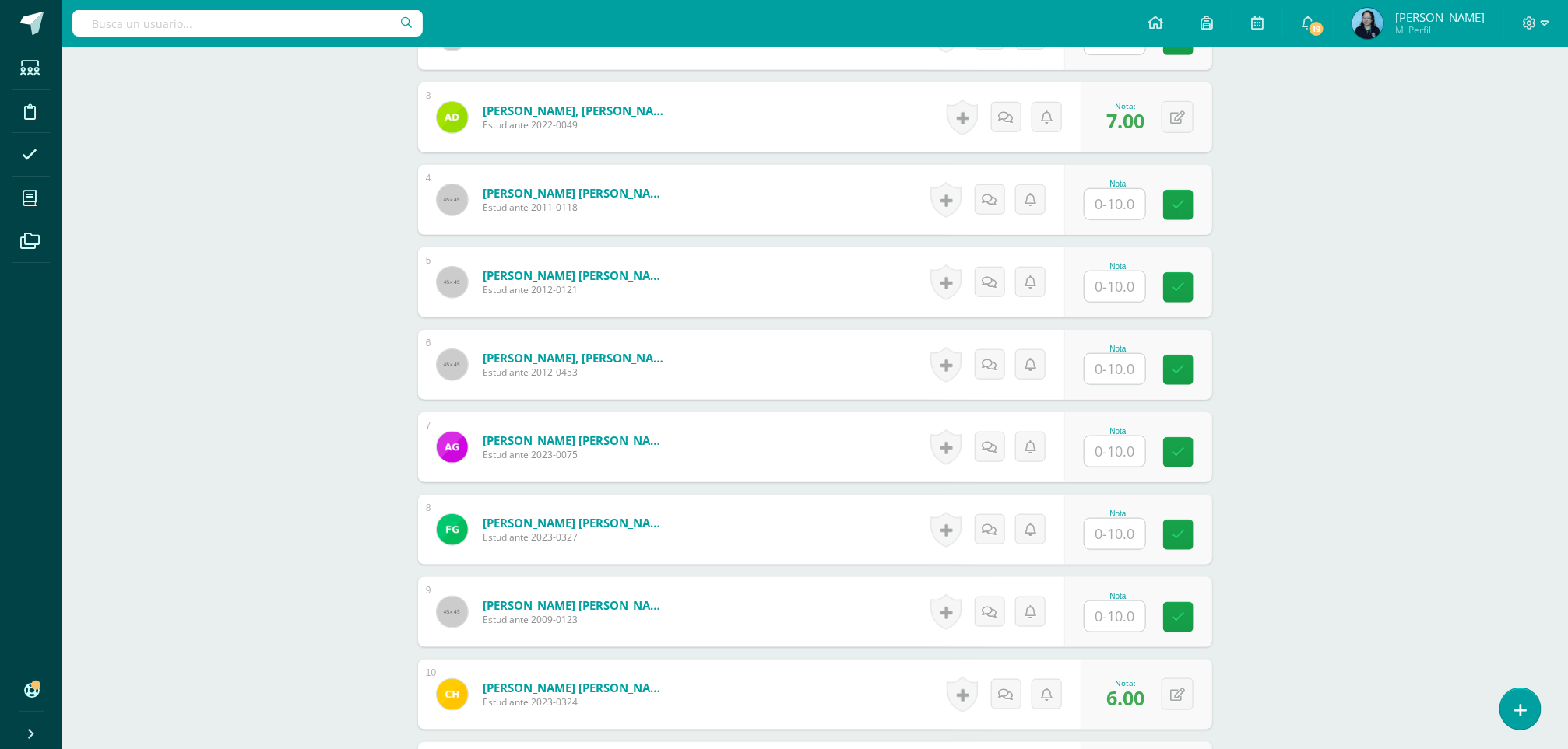
scroll to position [646, 0]
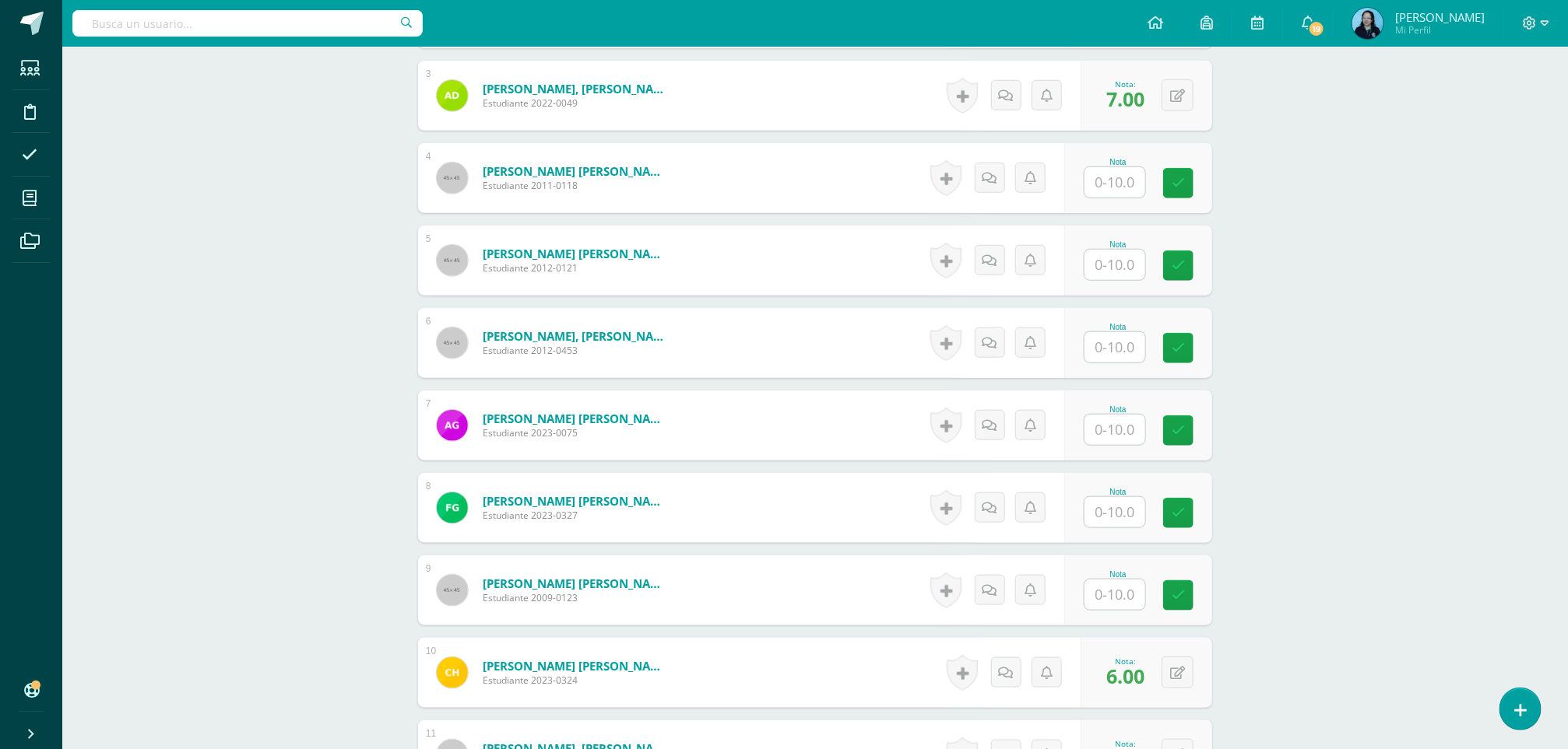
type input "7"
click at [1093, 423] on input "text" at bounding box center [1124, 430] width 63 height 31
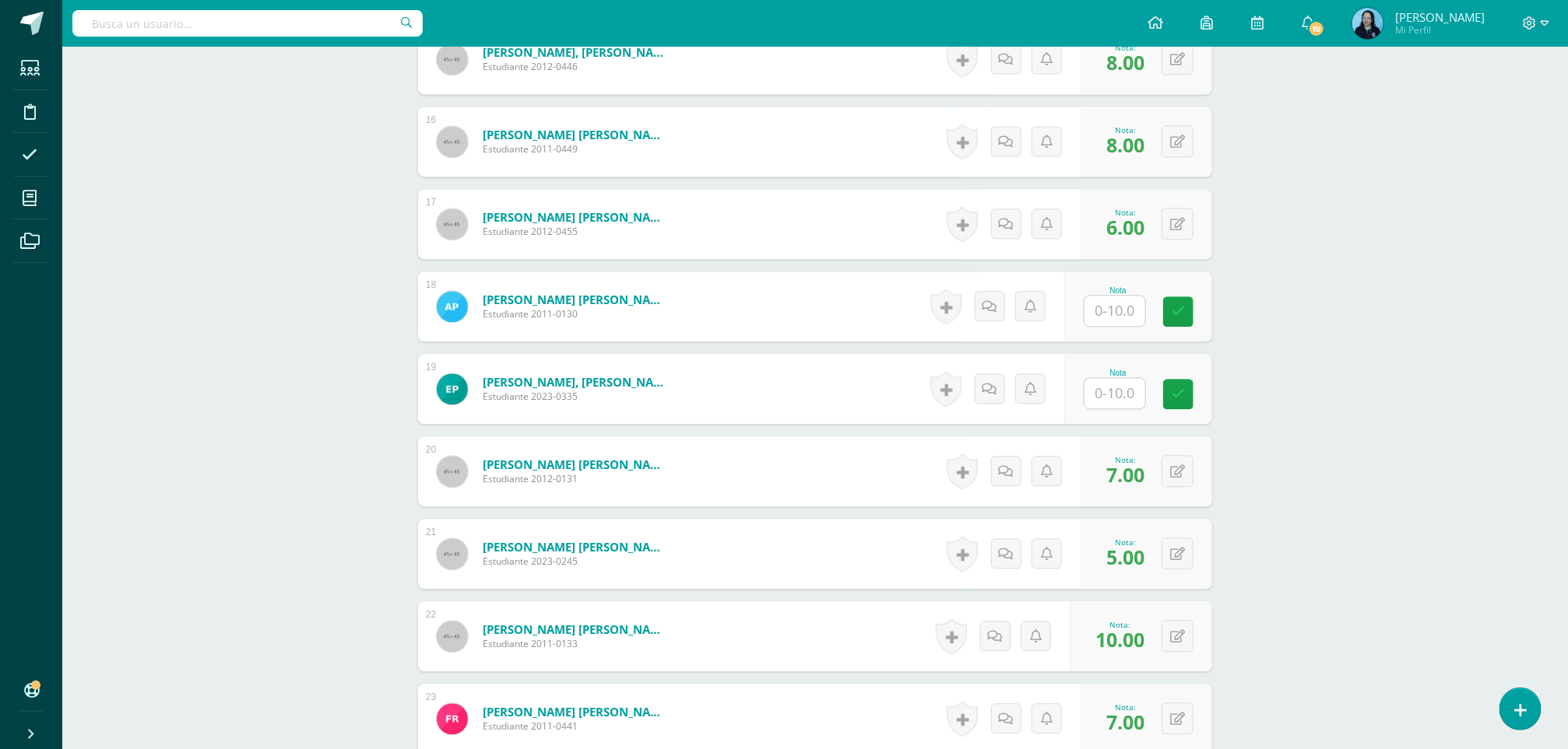
scroll to position [1705, 0]
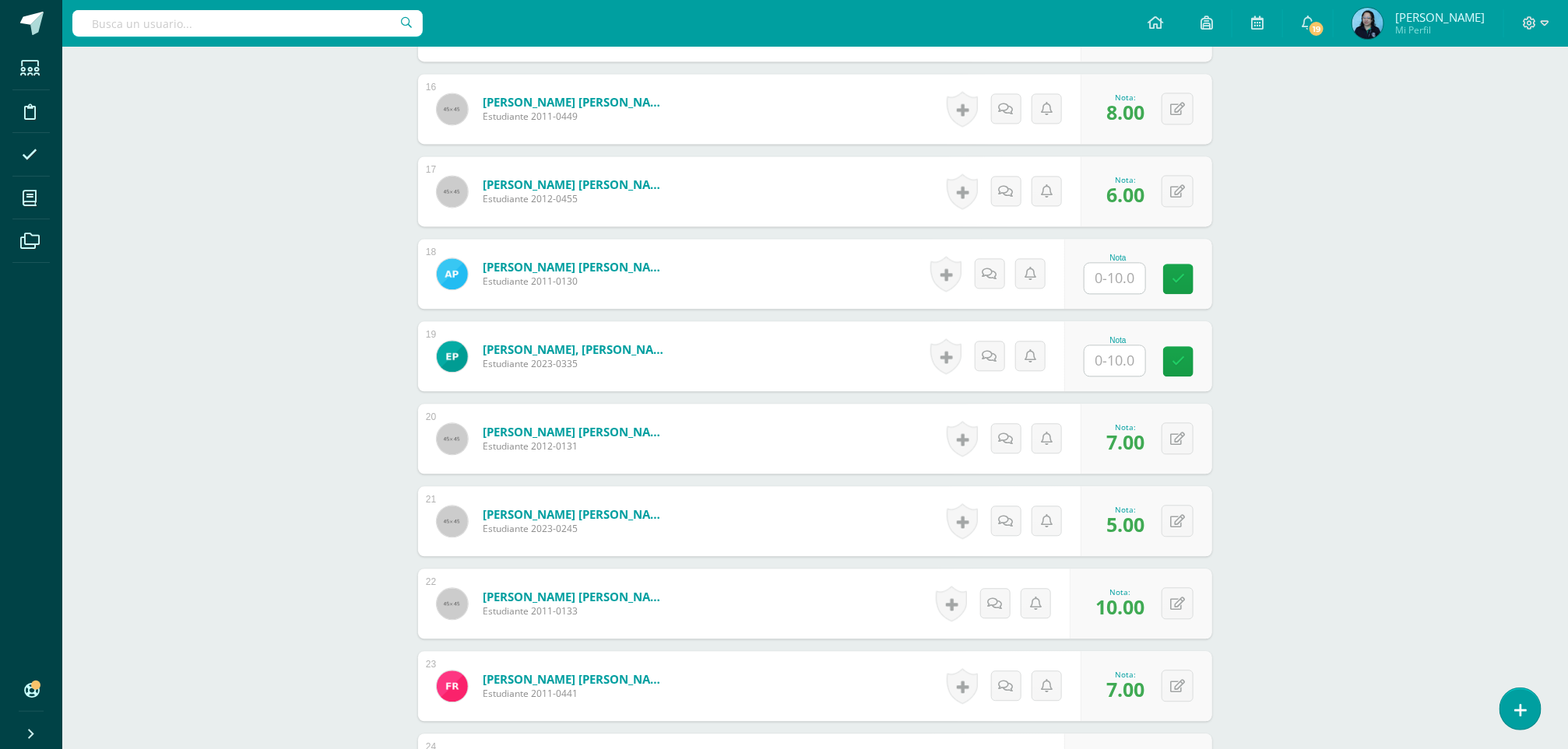
type input "7"
click at [1121, 367] on input "text" at bounding box center [1124, 360] width 63 height 31
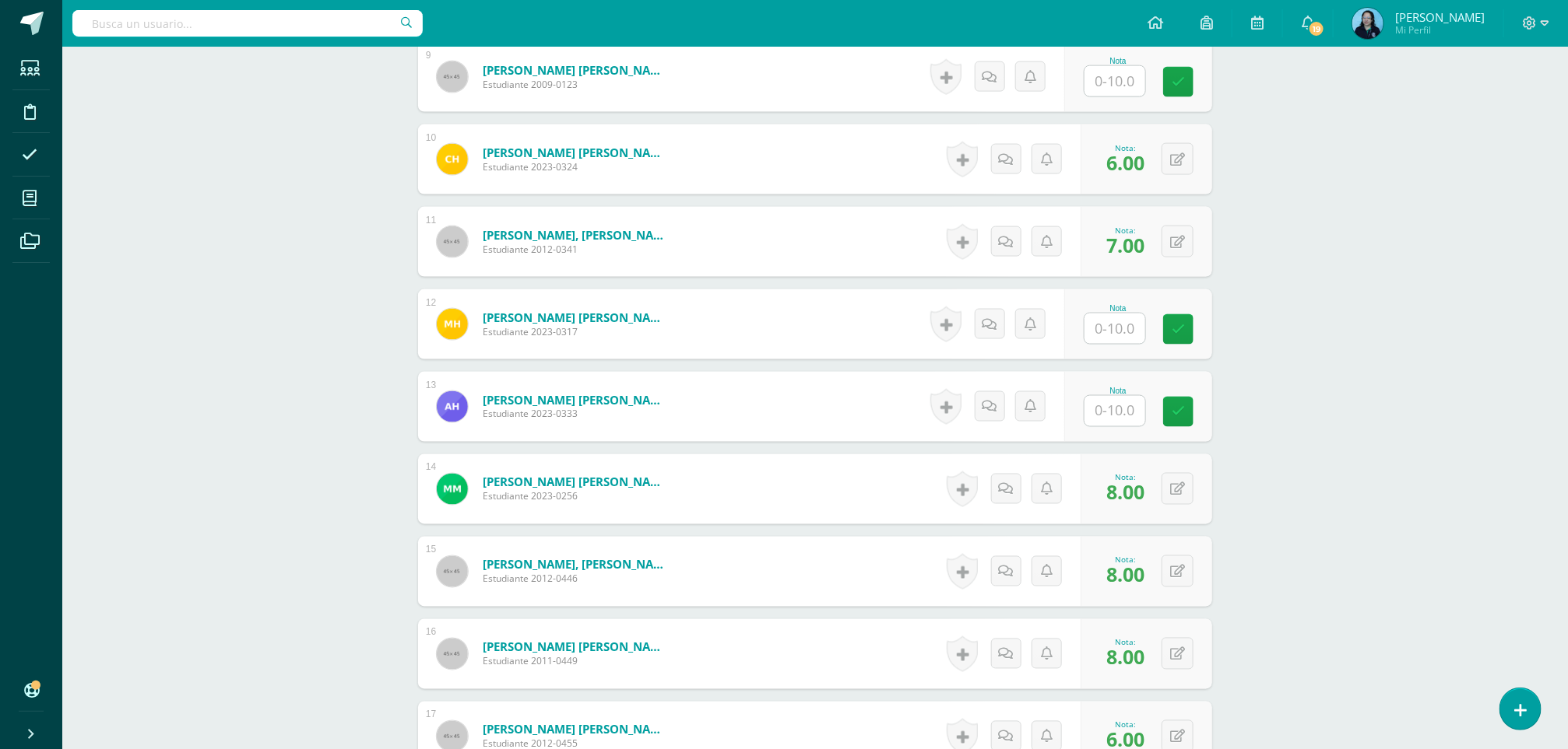
scroll to position [1164, 0]
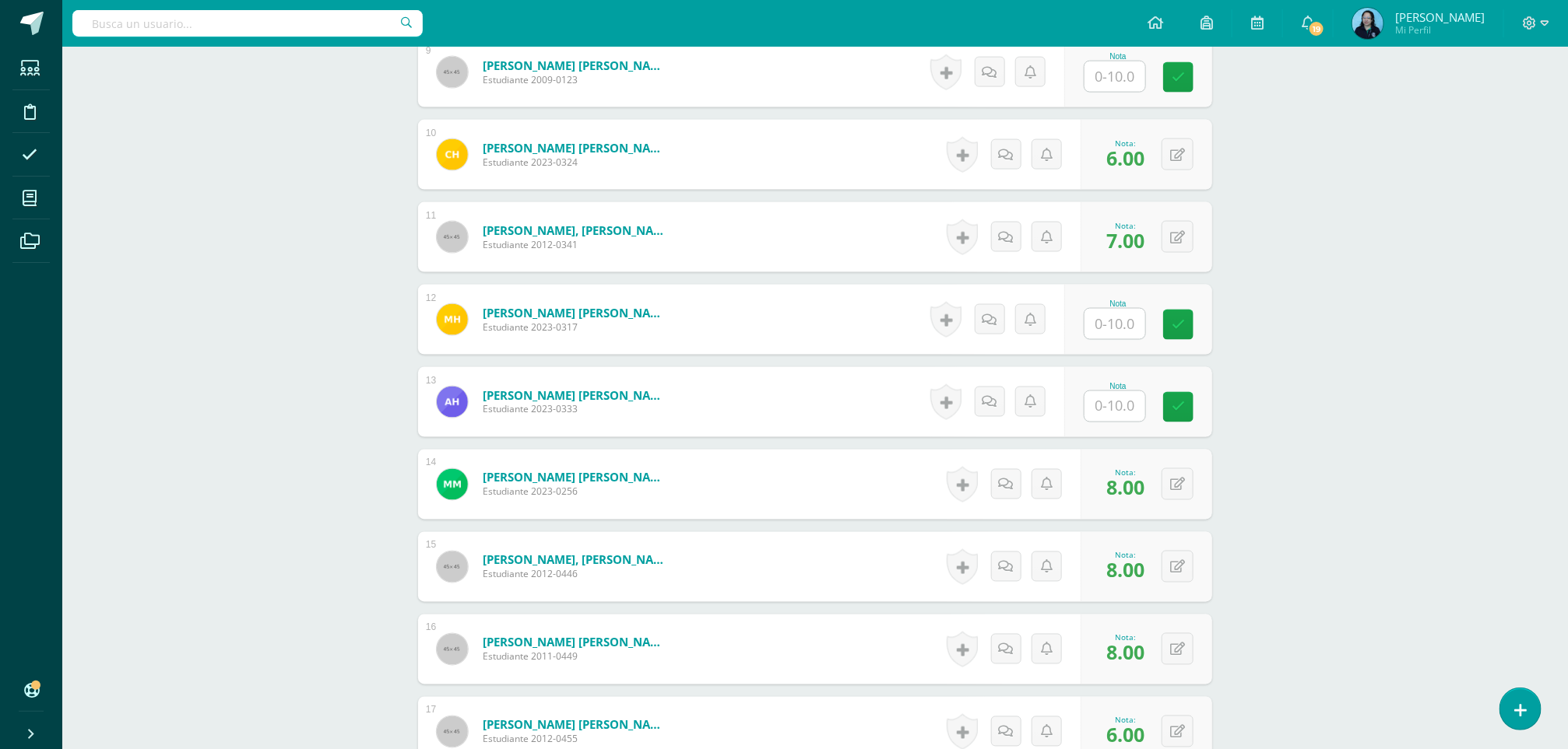
type input "9"
click at [1132, 405] on input "text" at bounding box center [1124, 407] width 63 height 31
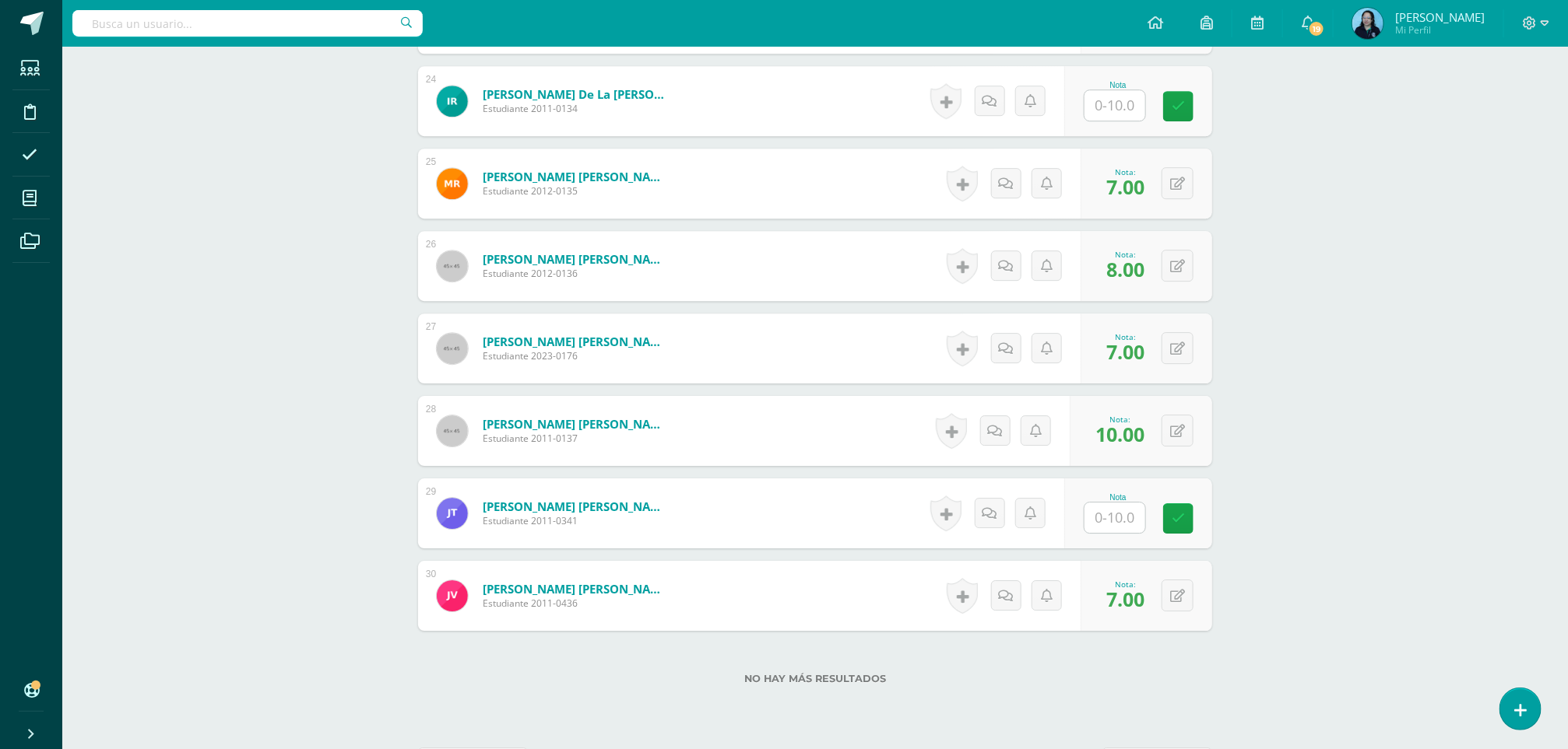
scroll to position [2388, 0]
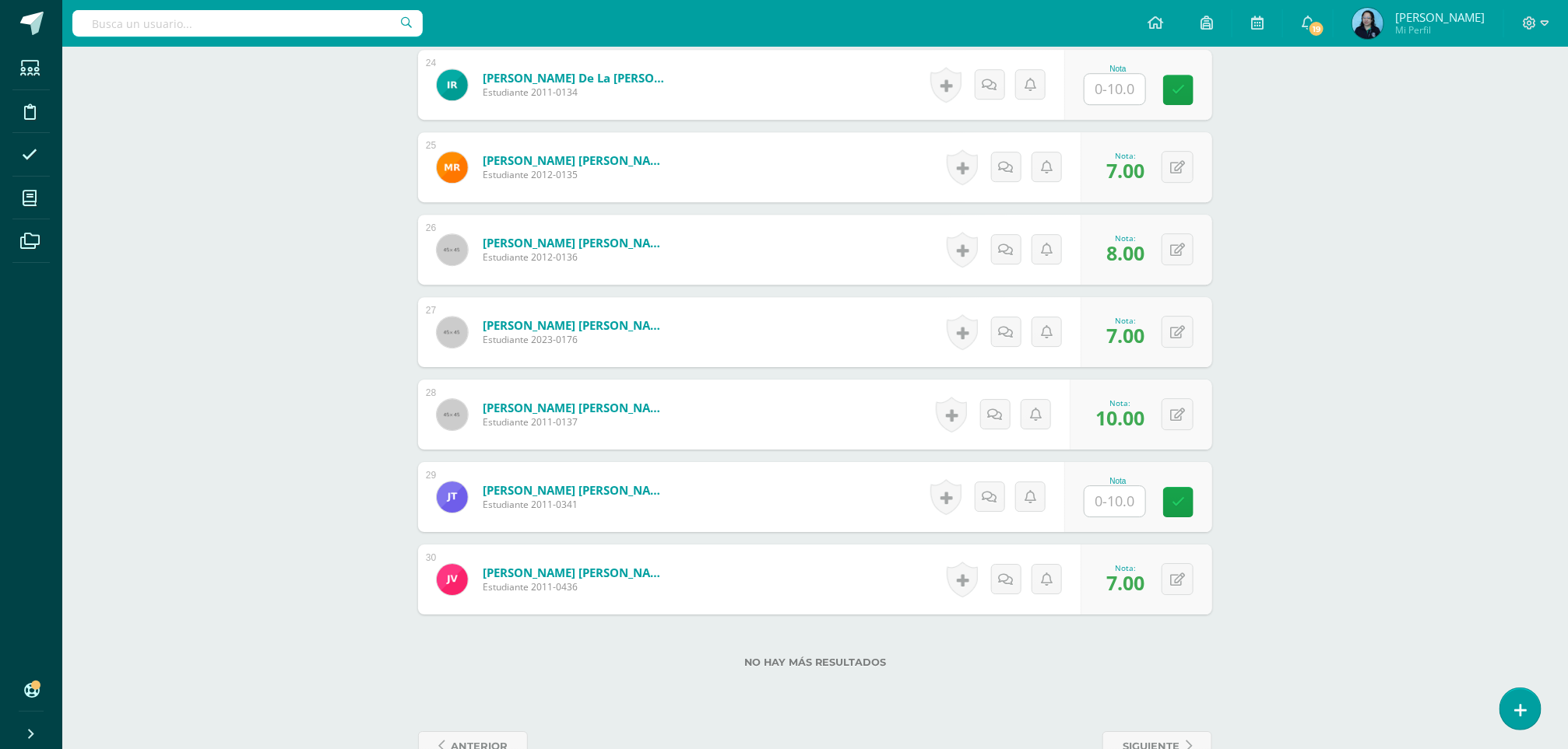
type input "9"
click at [1121, 509] on input "text" at bounding box center [1124, 501] width 63 height 31
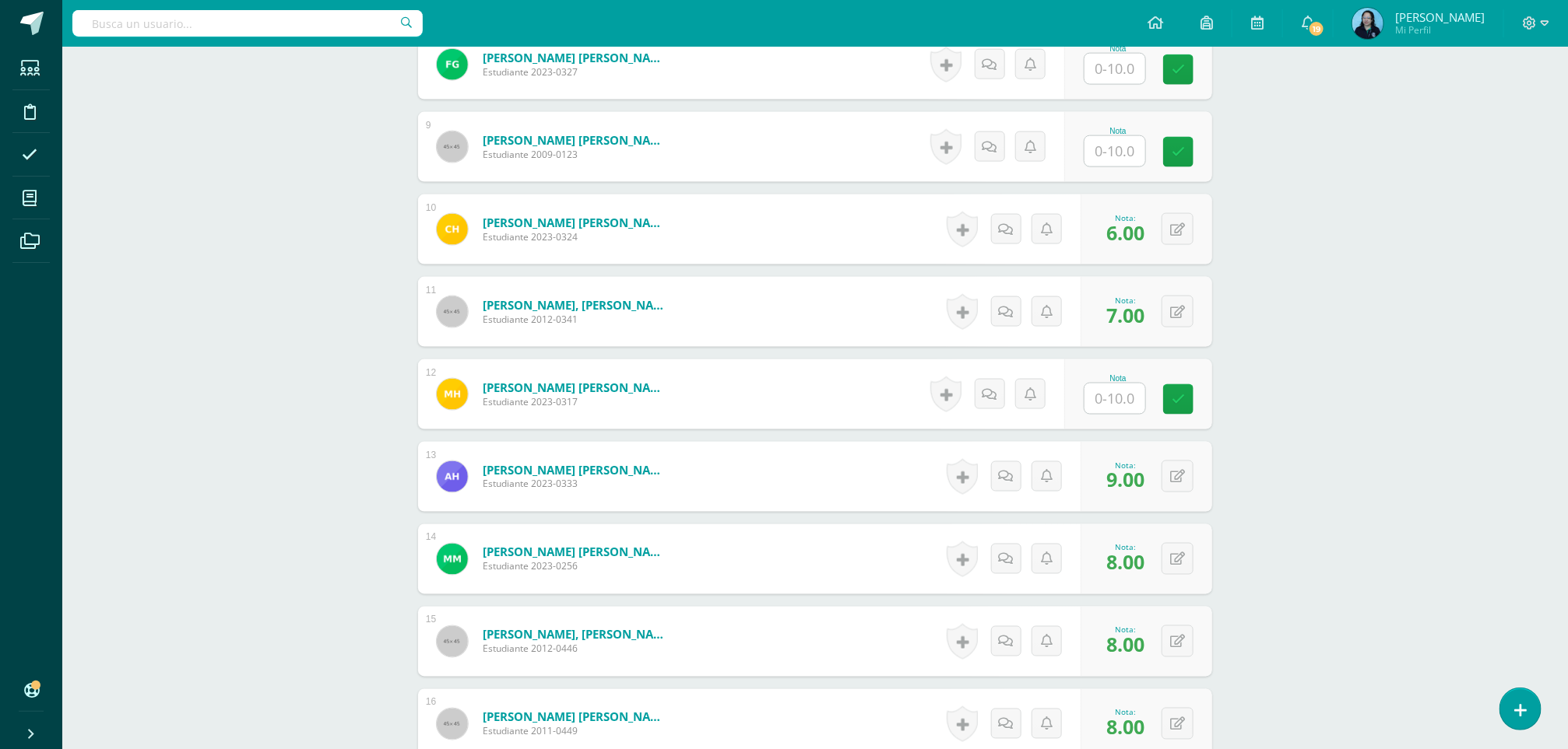
scroll to position [1100, 0]
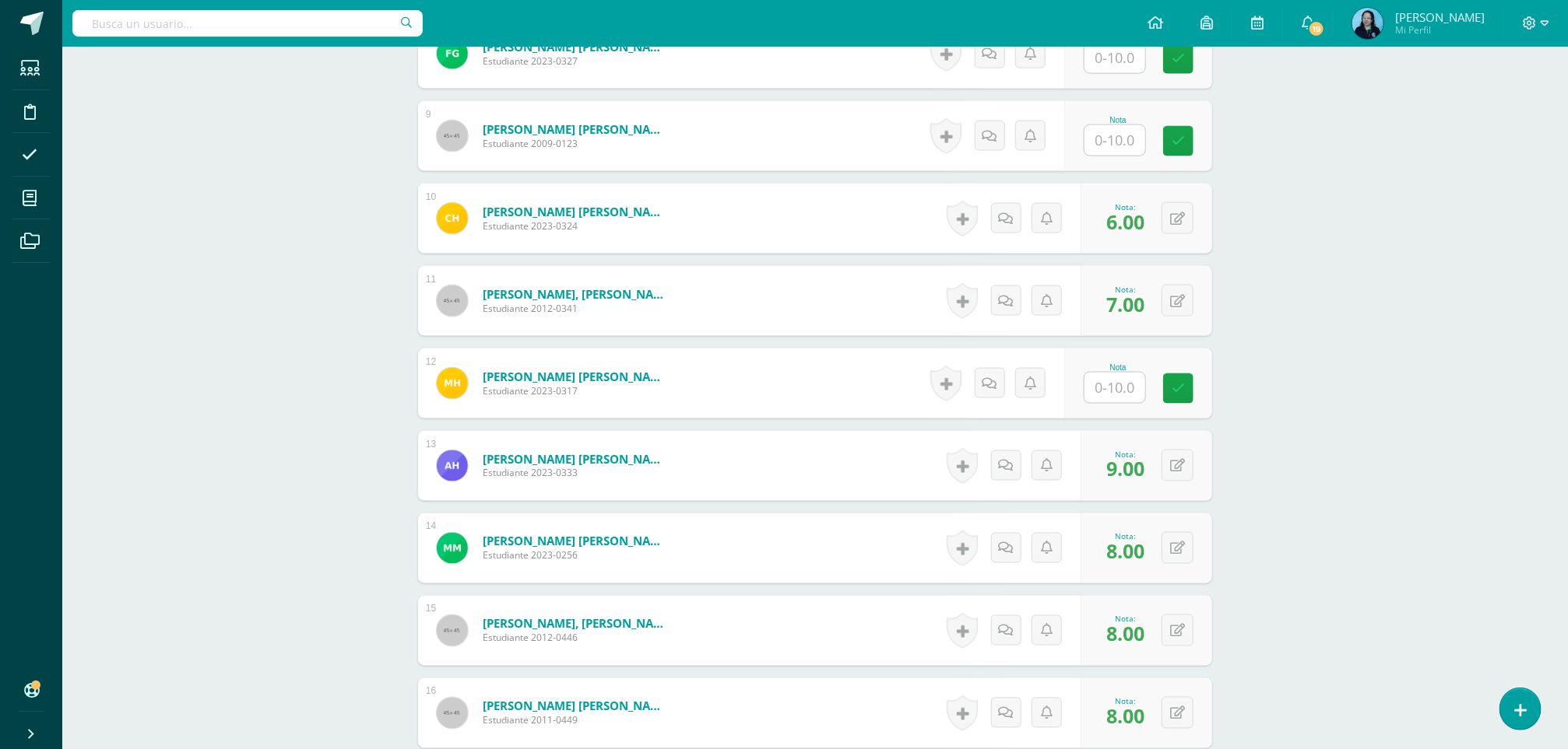
type input "9"
click at [1103, 390] on input "text" at bounding box center [1124, 388] width 63 height 31
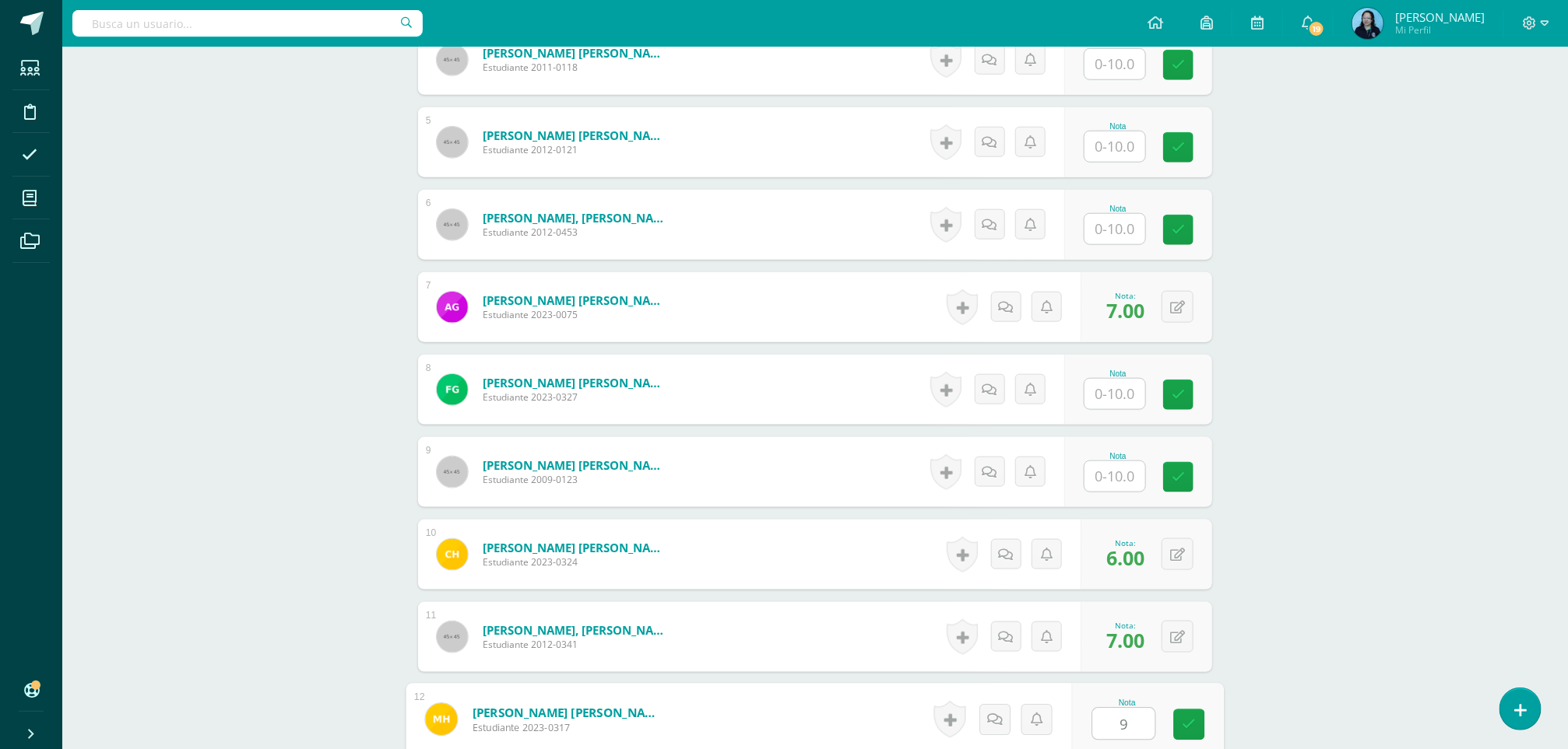
scroll to position [710, 0]
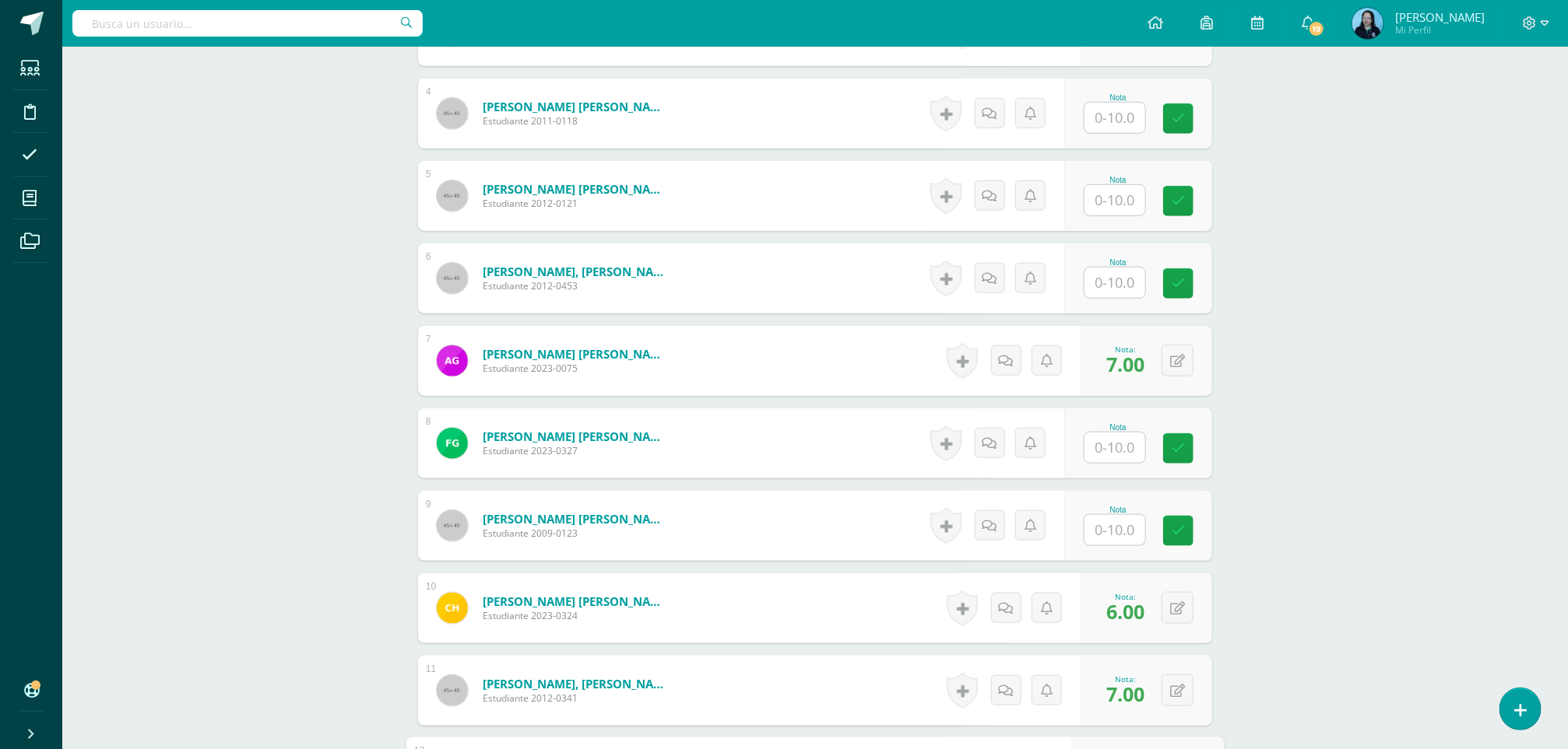
type input "9"
click at [1110, 291] on input "text" at bounding box center [1124, 282] width 63 height 31
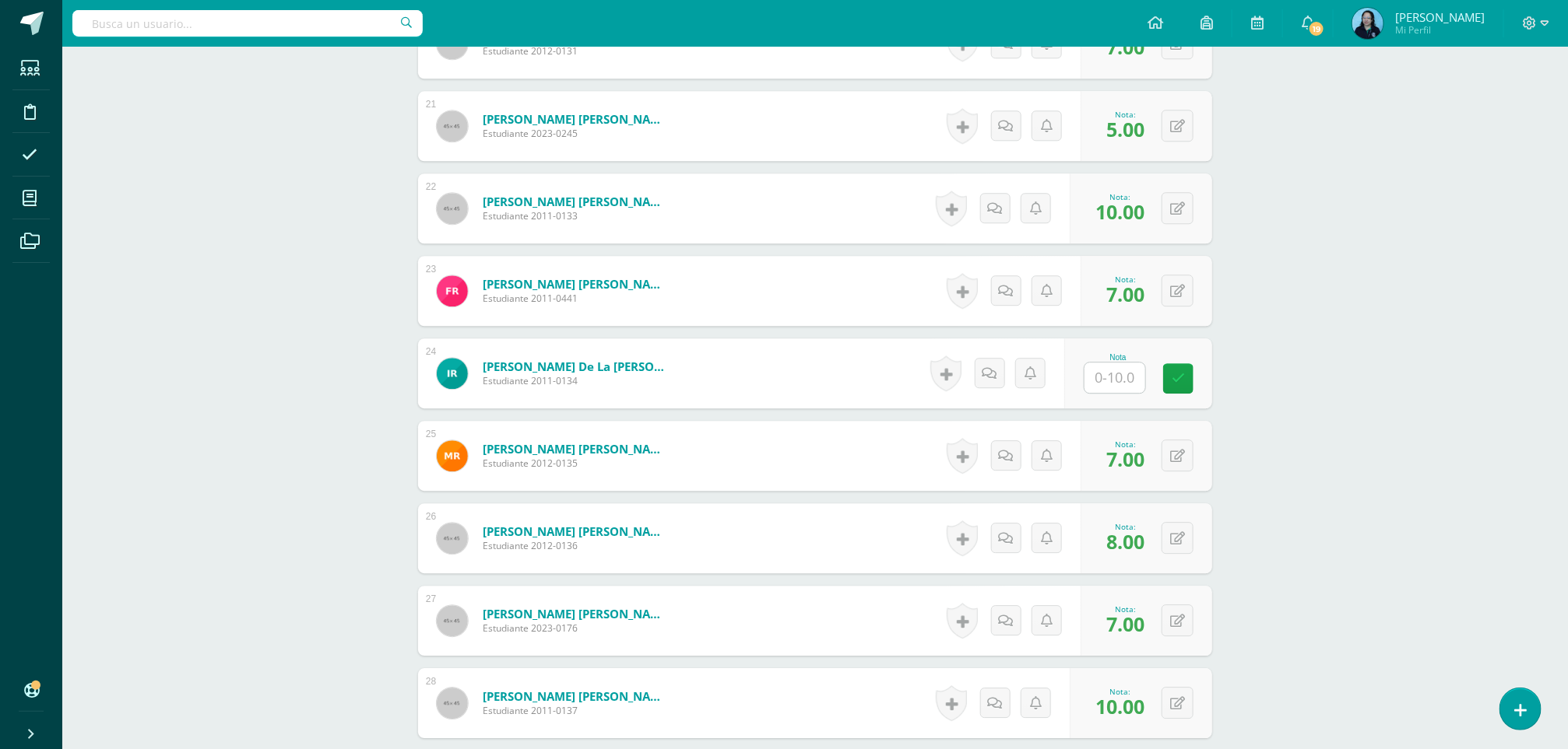
scroll to position [2121, 0]
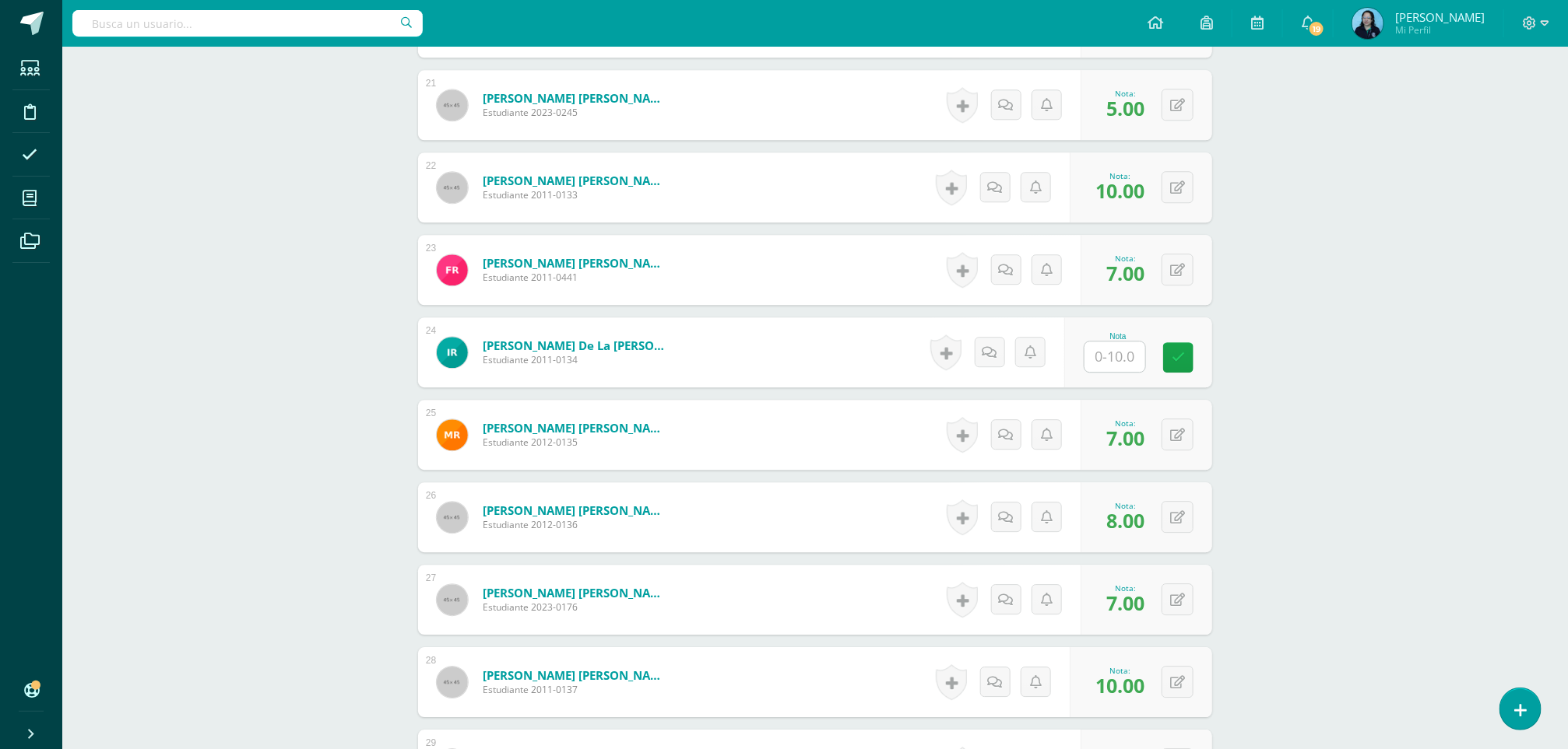
type input "7"
click at [1114, 356] on input "text" at bounding box center [1114, 356] width 61 height 31
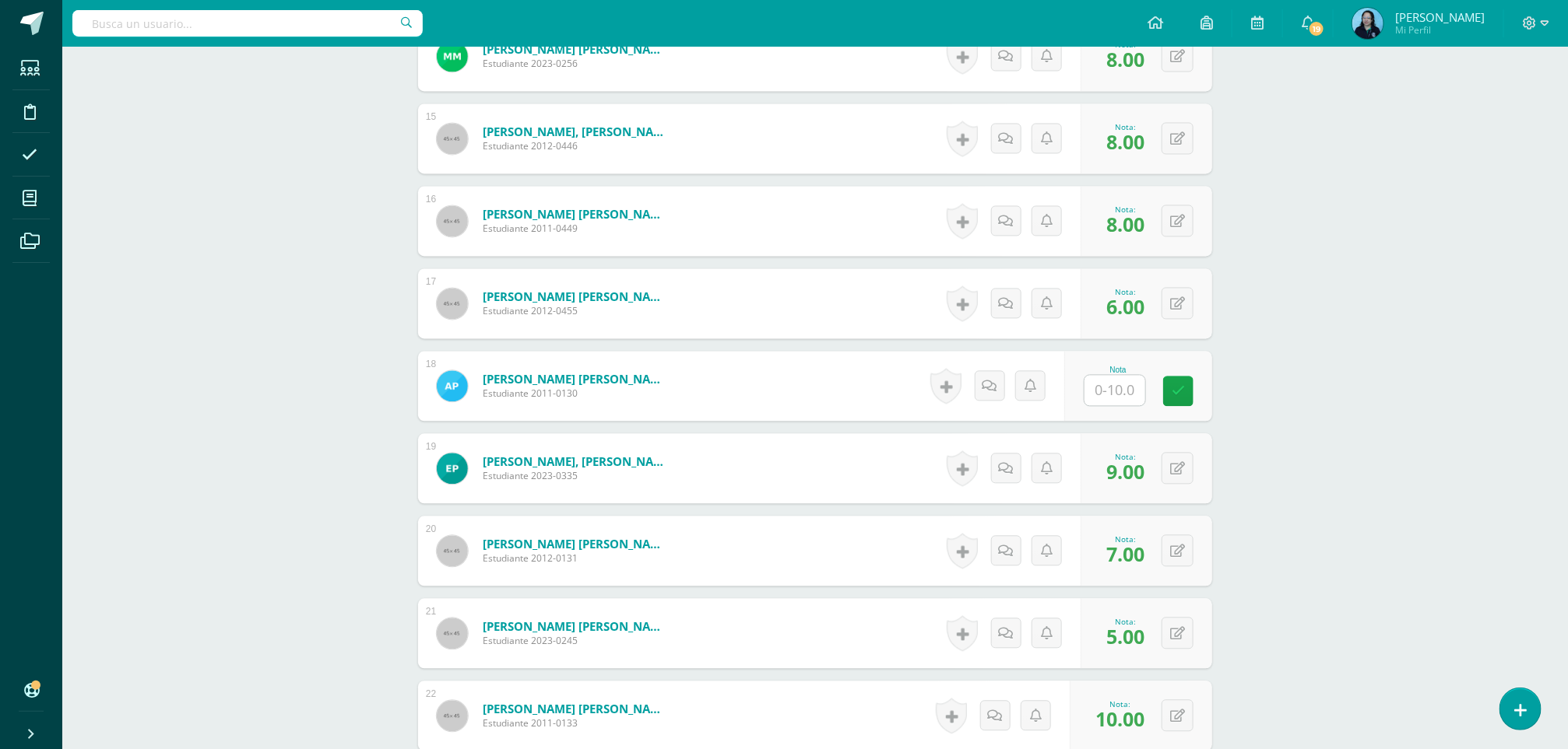
scroll to position [1576, 0]
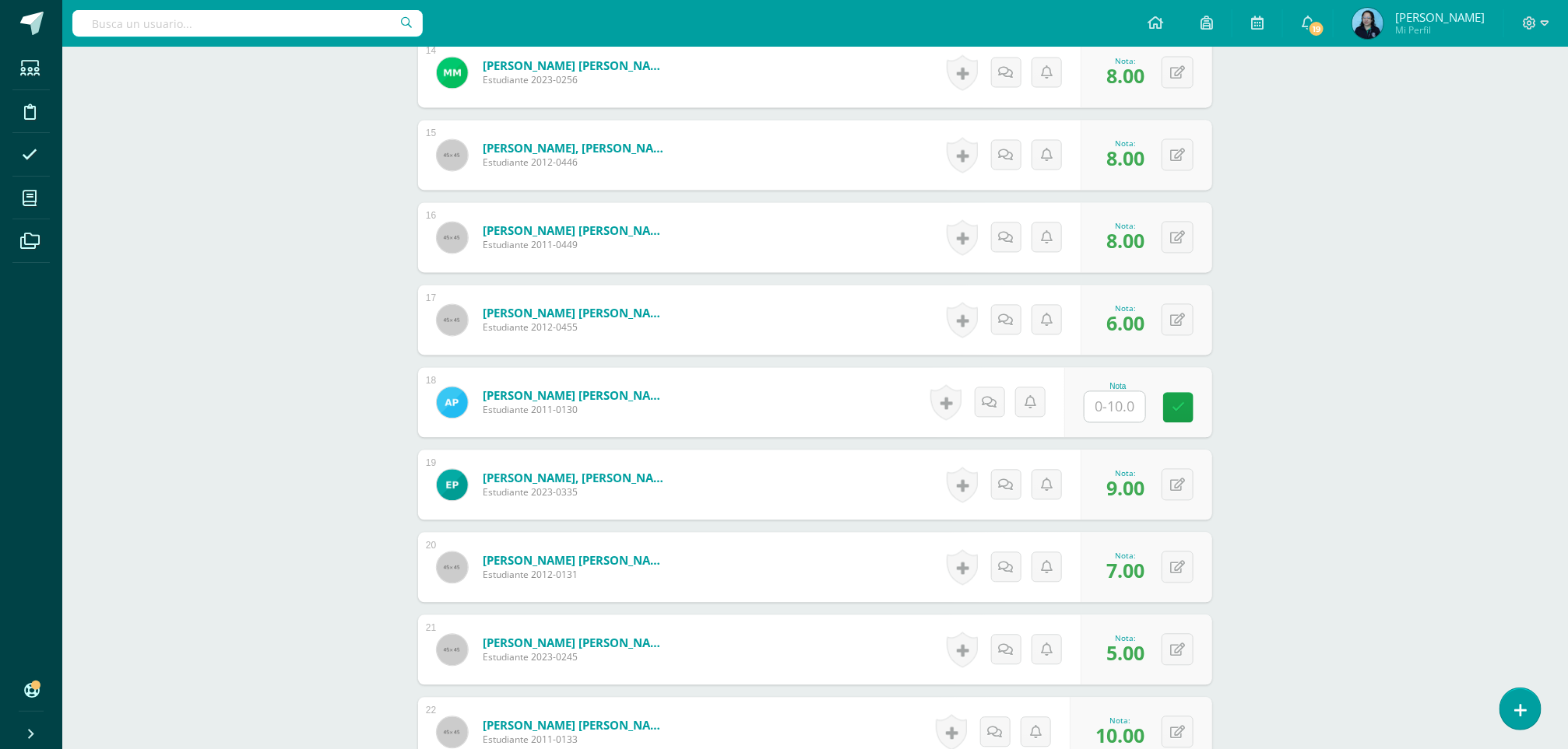
type input "9"
click at [1107, 409] on input "text" at bounding box center [1124, 407] width 63 height 31
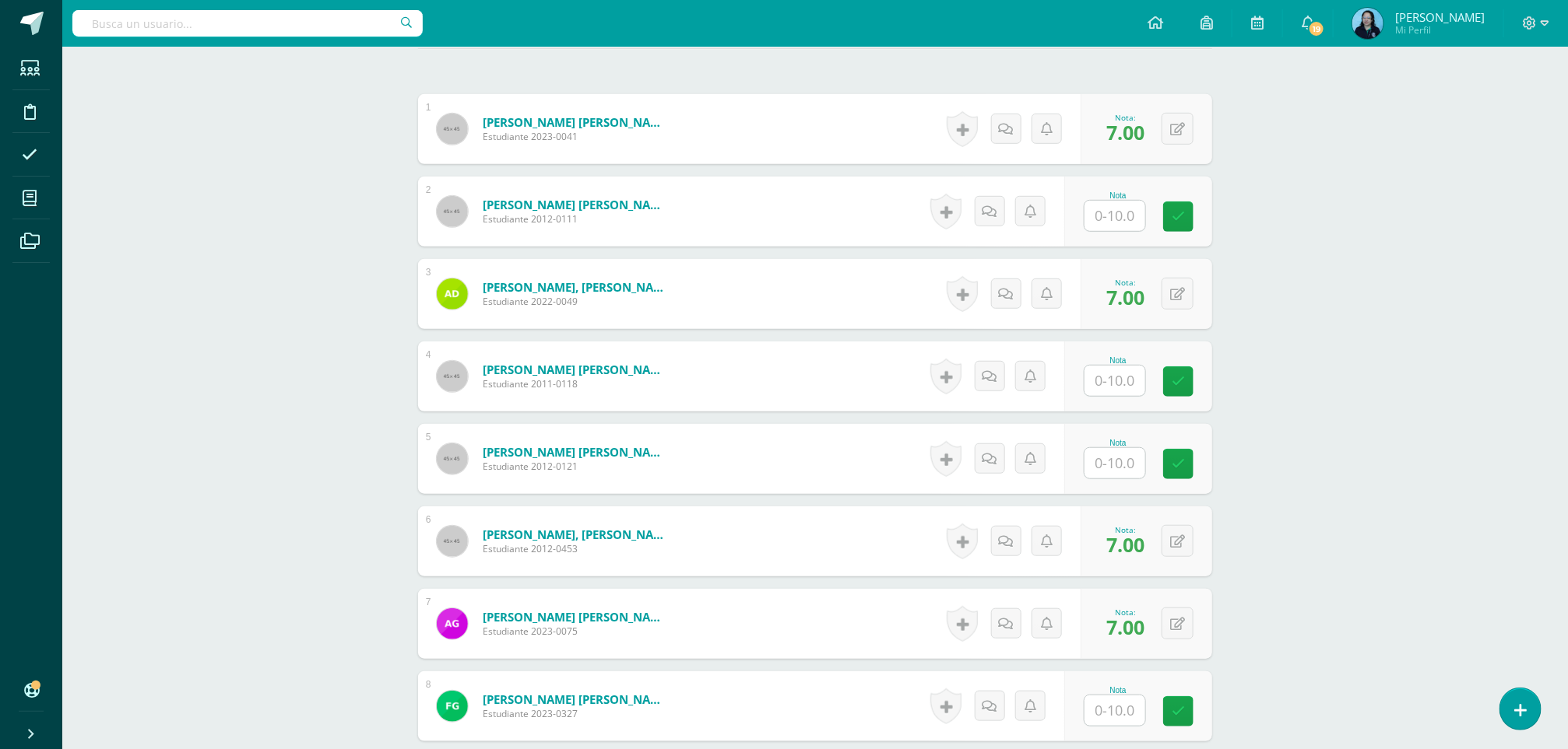
scroll to position [437, 0]
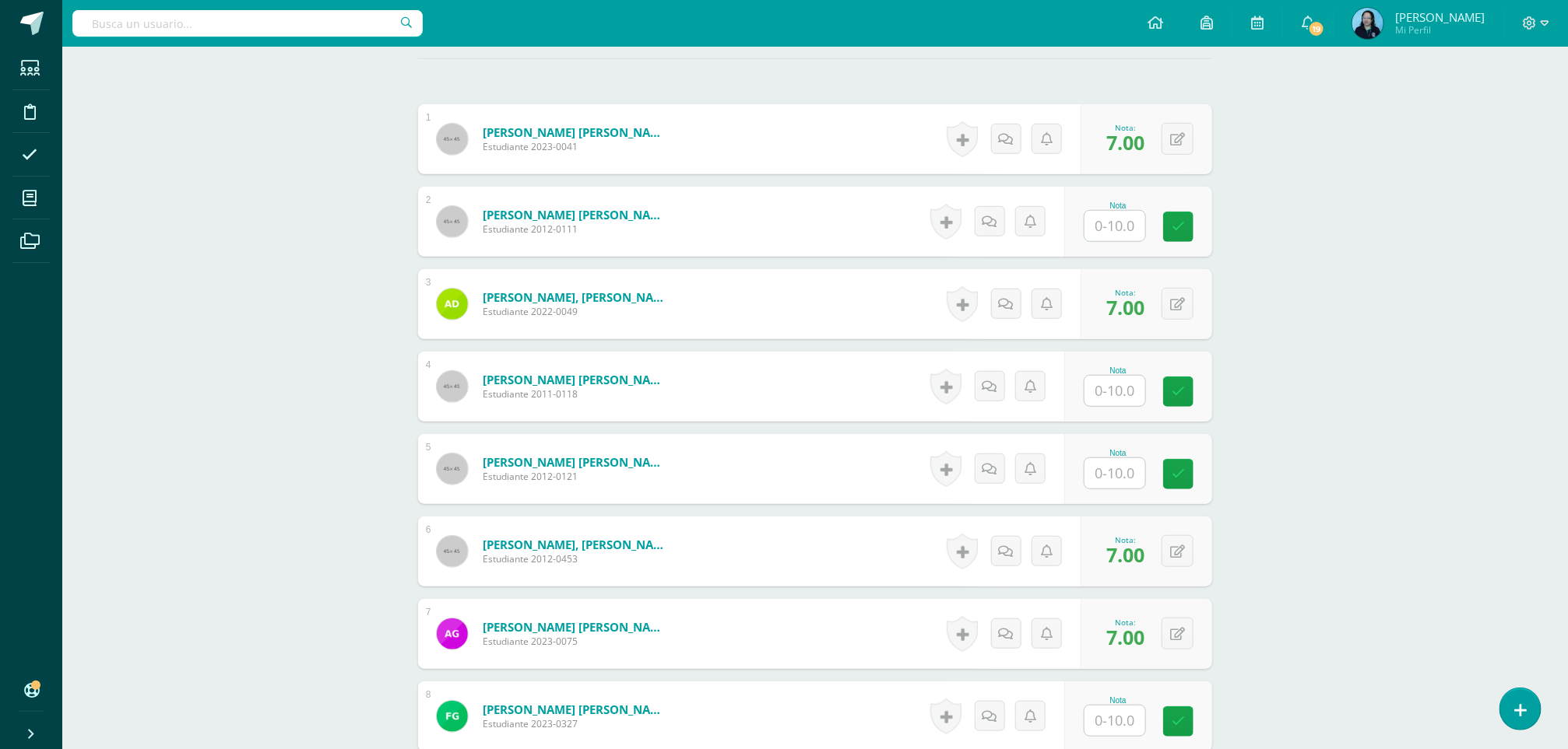
type input "7"
click at [1142, 229] on input "text" at bounding box center [1124, 226] width 63 height 31
type input "9"
click at [1100, 391] on input "text" at bounding box center [1124, 391] width 63 height 31
type input "10"
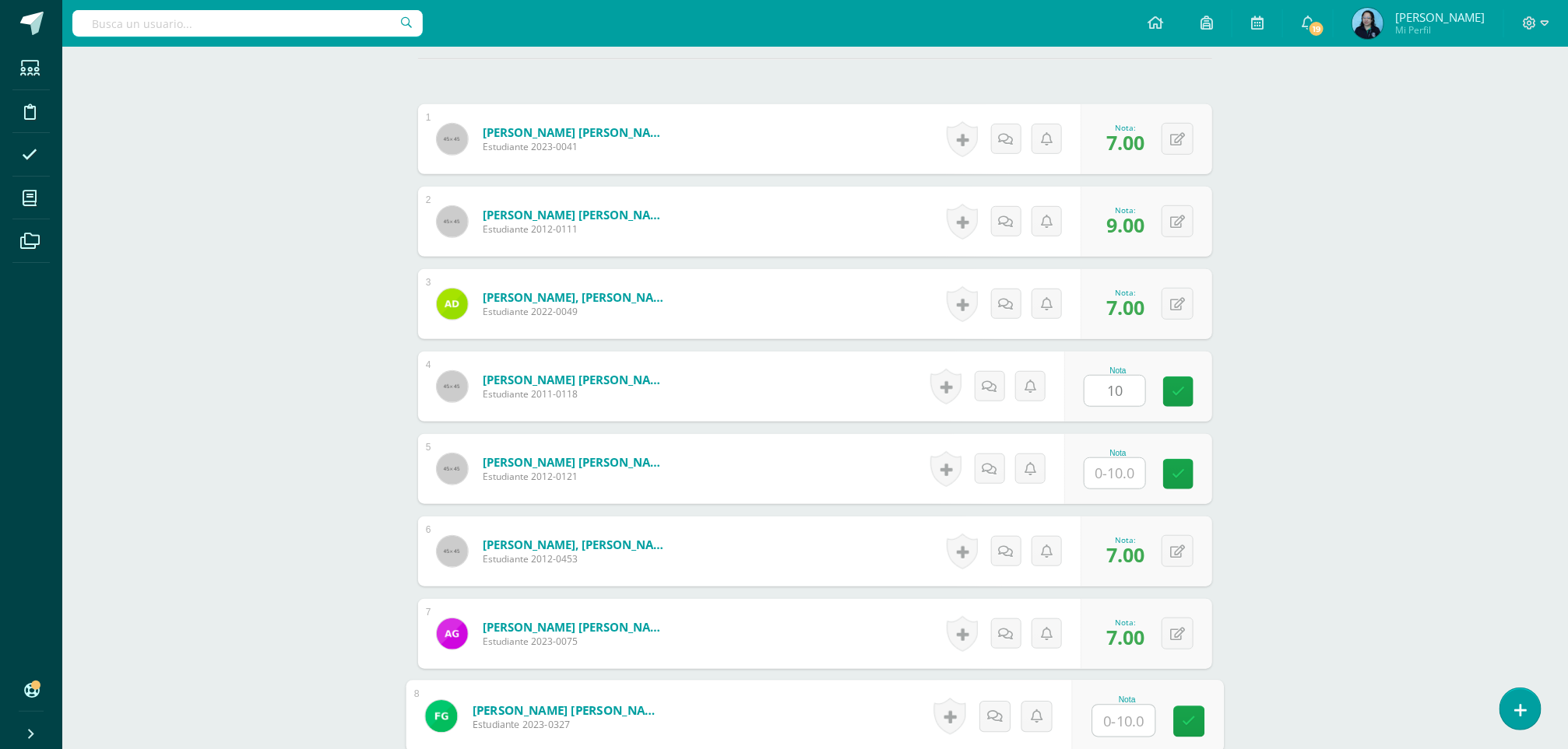
click at [1109, 720] on input "text" at bounding box center [1124, 721] width 63 height 31
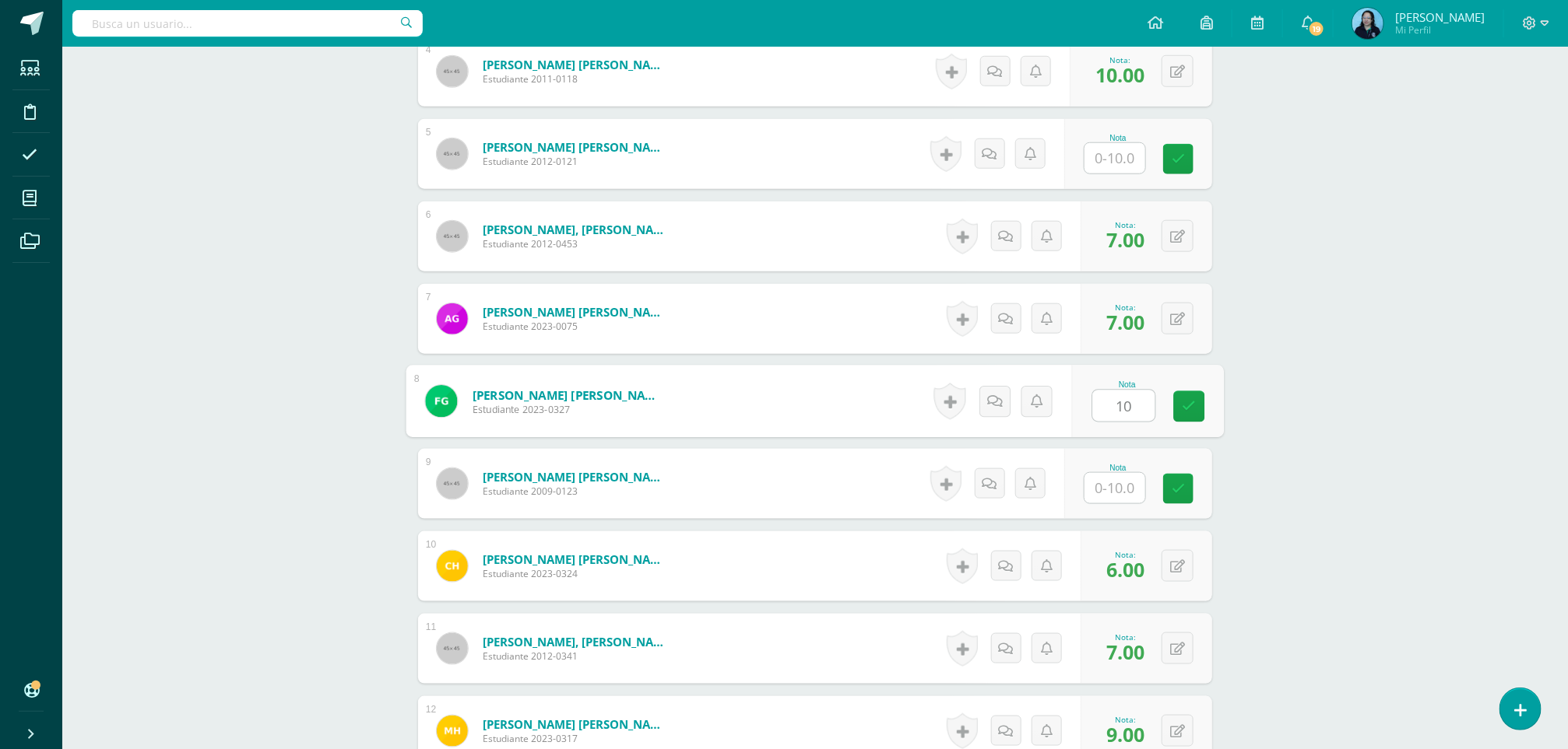
scroll to position [724, 0]
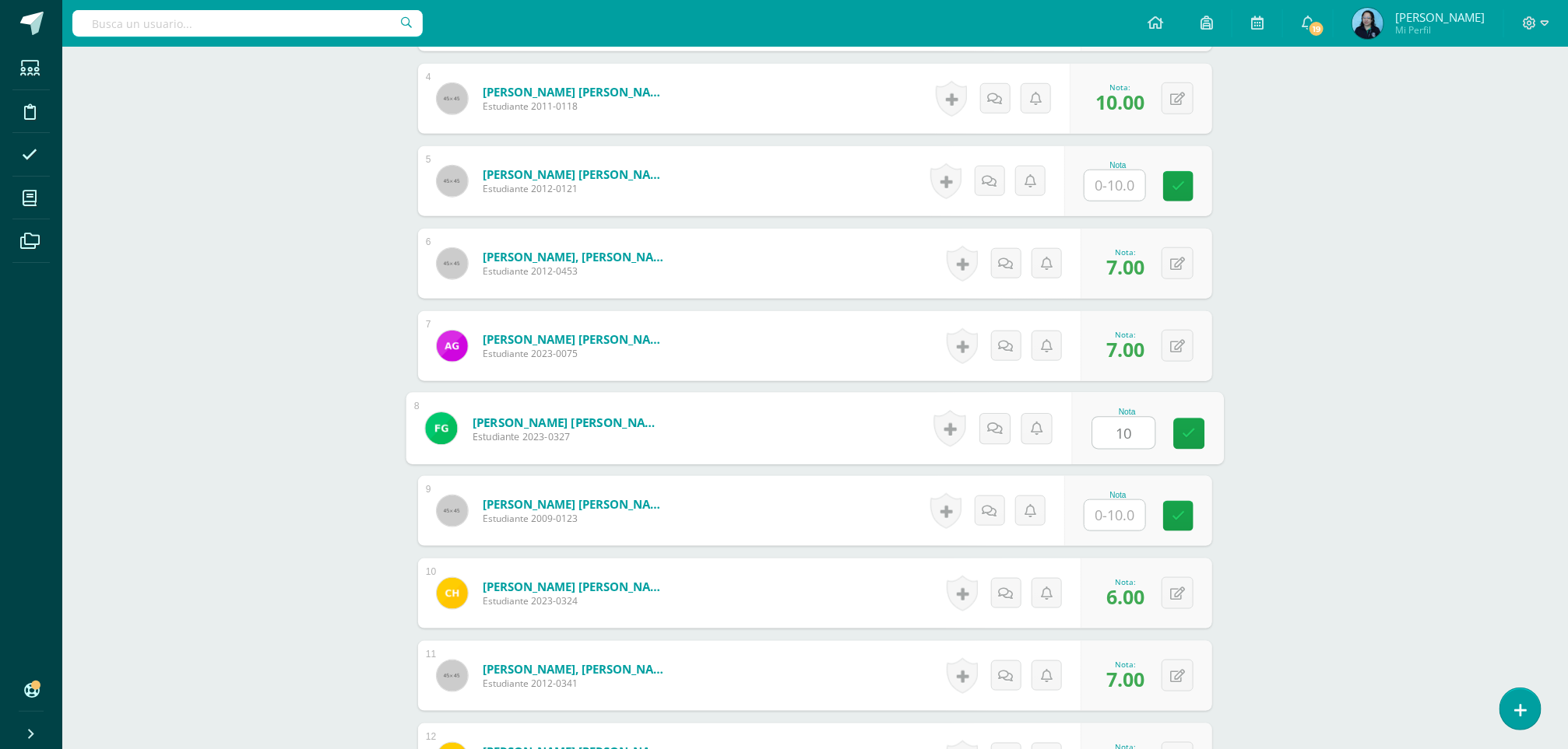
type input "10"
click at [1105, 181] on input "text" at bounding box center [1124, 185] width 63 height 31
type input "9"
click at [1183, 199] on link at bounding box center [1189, 186] width 31 height 31
click at [1114, 520] on input "text" at bounding box center [1124, 515] width 63 height 31
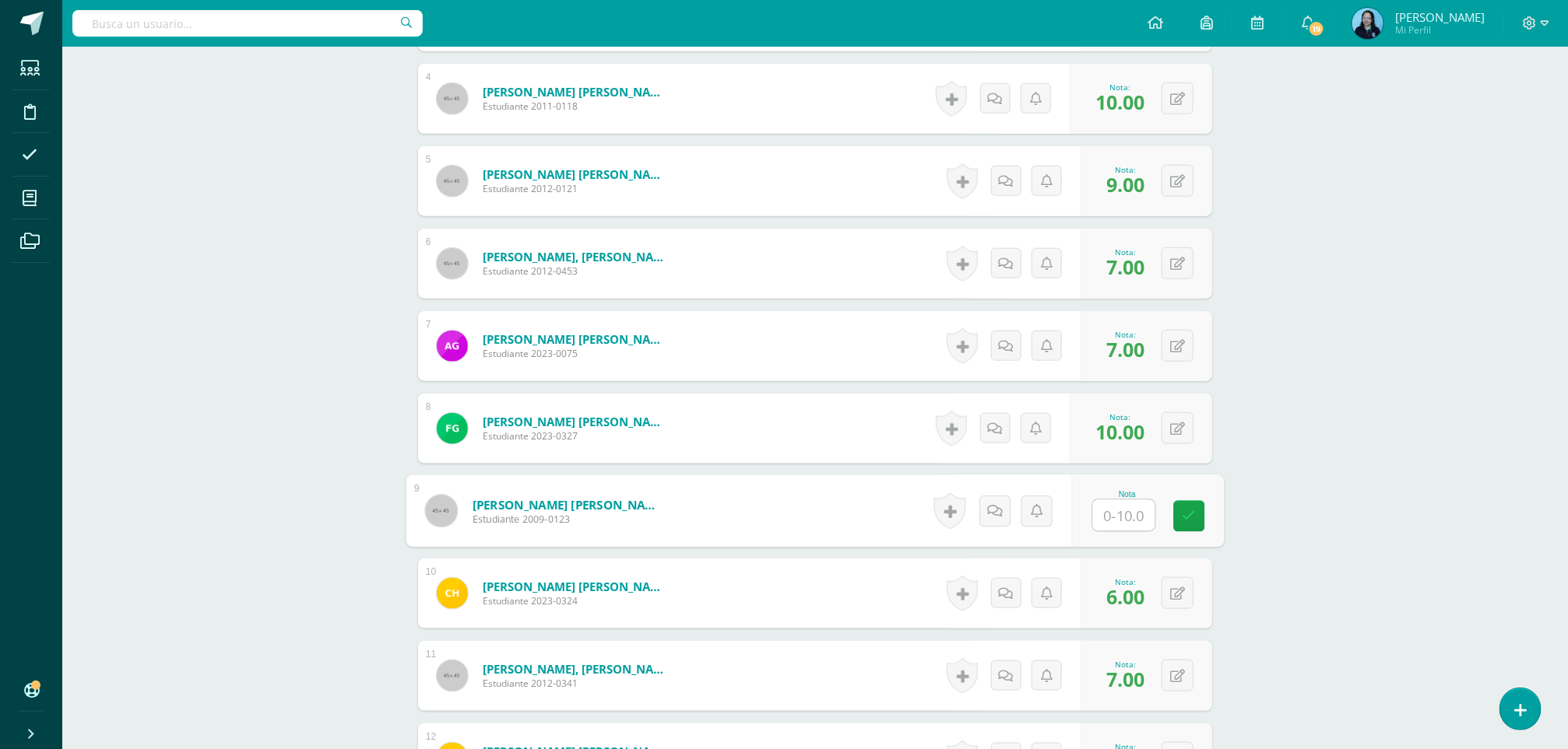
type input "9"
click at [1183, 514] on icon at bounding box center [1190, 515] width 14 height 13
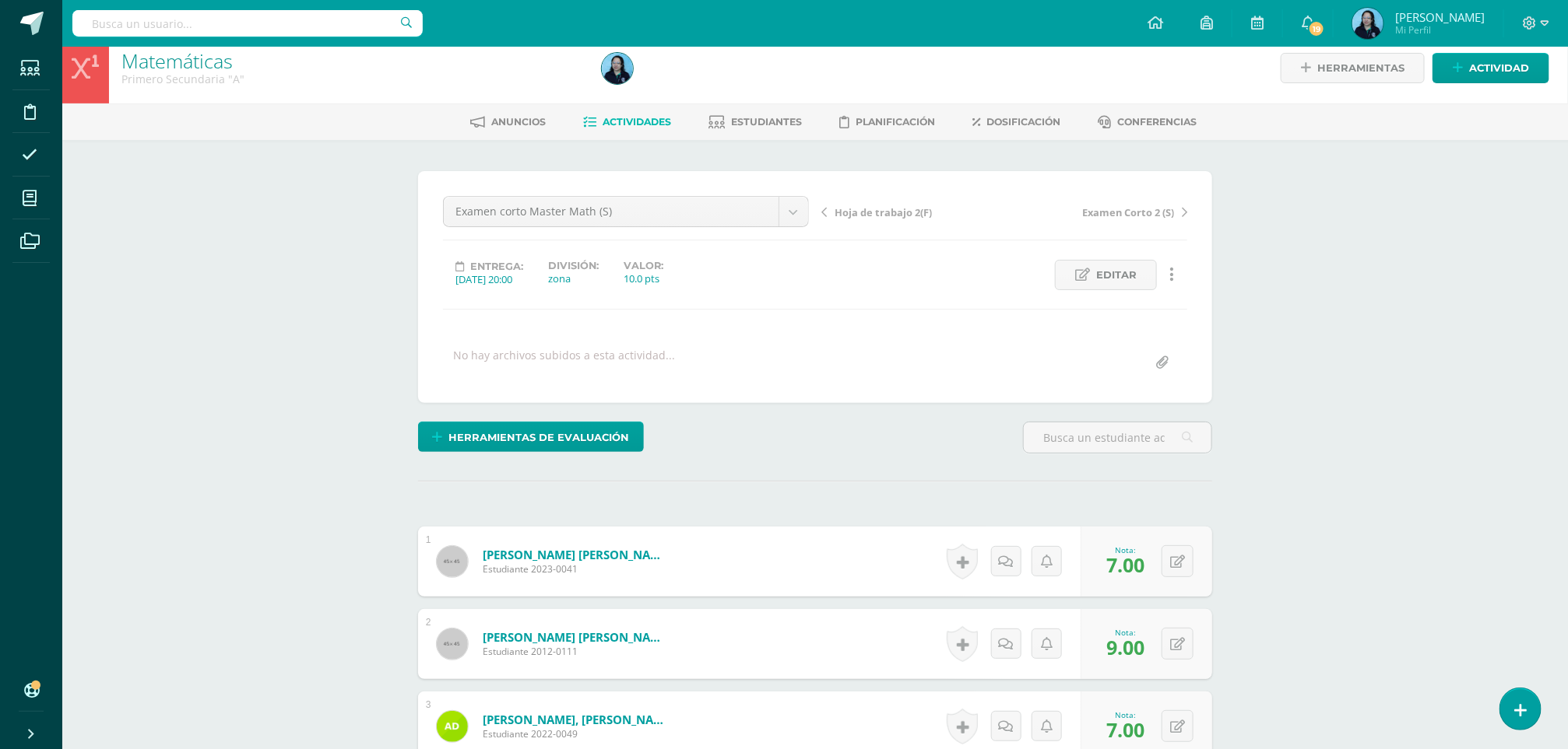
scroll to position [0, 0]
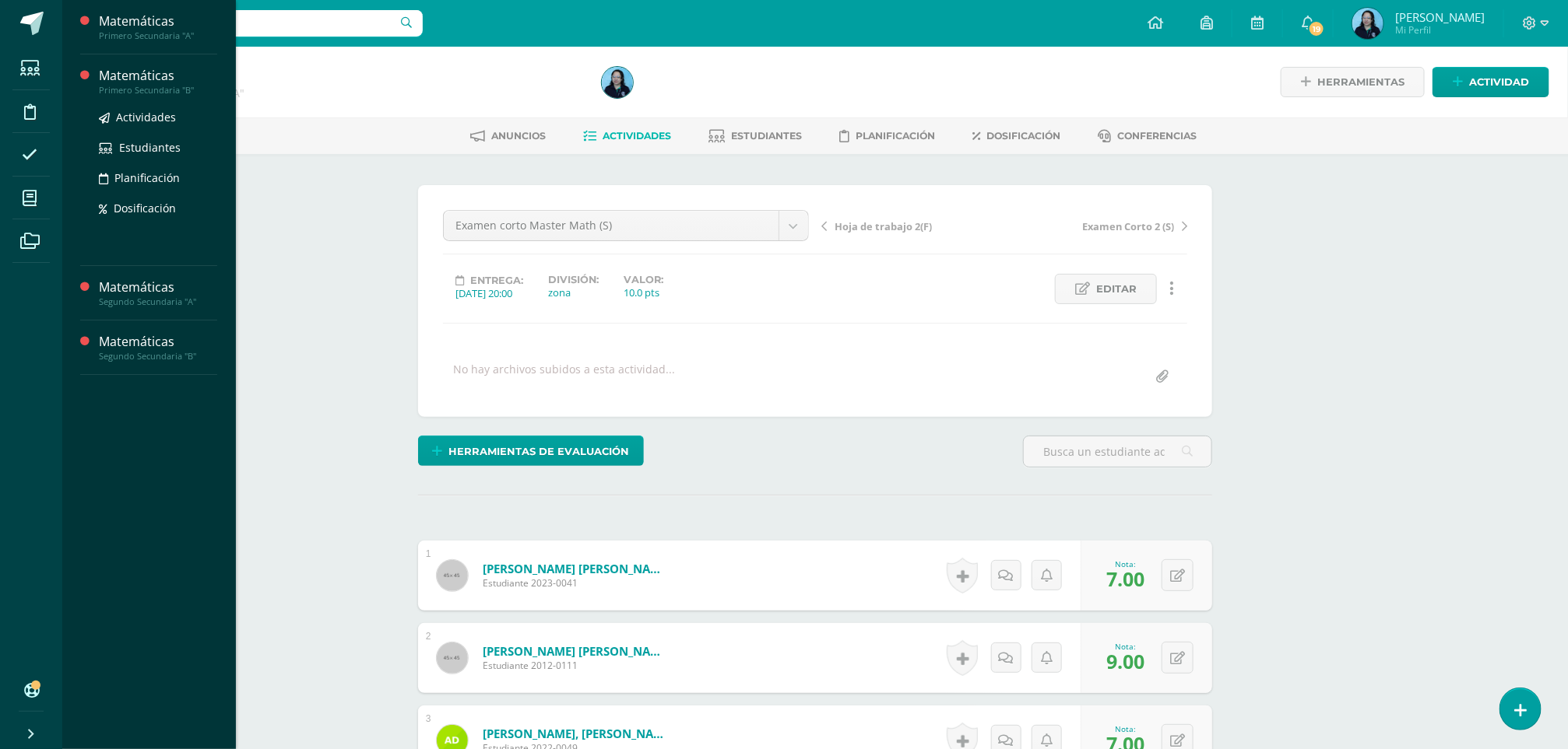
click at [133, 83] on div "Matemáticas" at bounding box center [157, 76] width 118 height 18
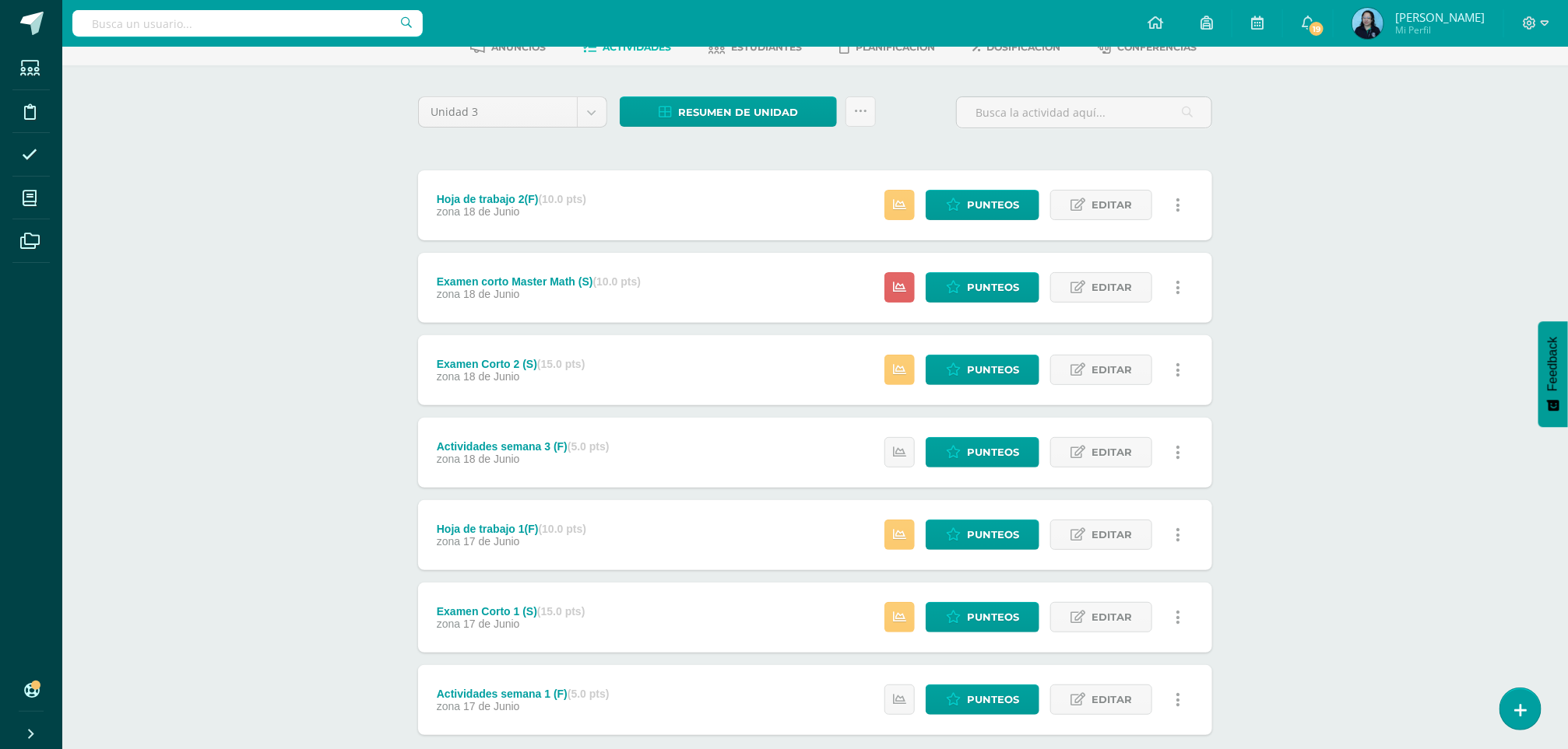
scroll to position [80, 0]
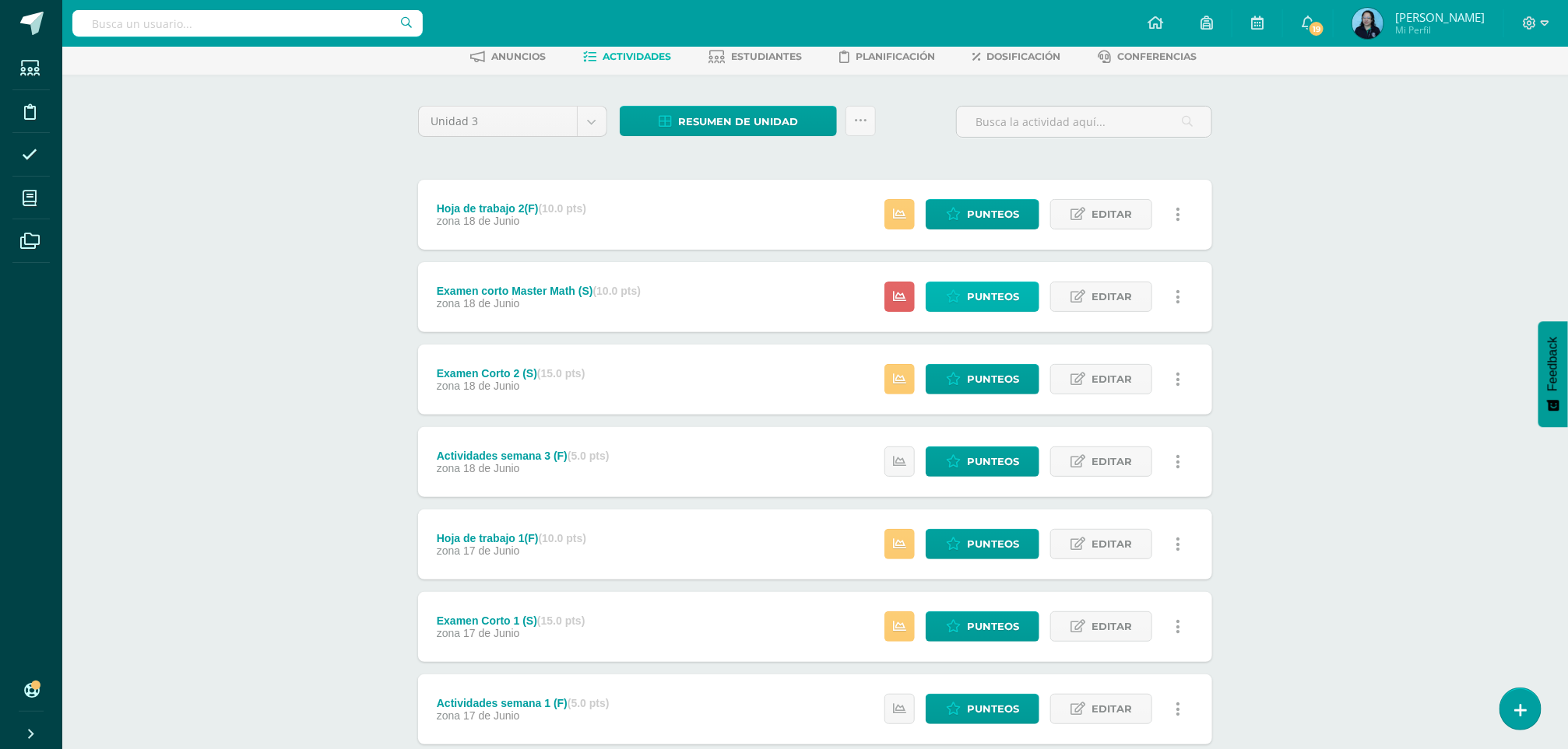
click at [972, 304] on span "Punteos" at bounding box center [993, 296] width 52 height 29
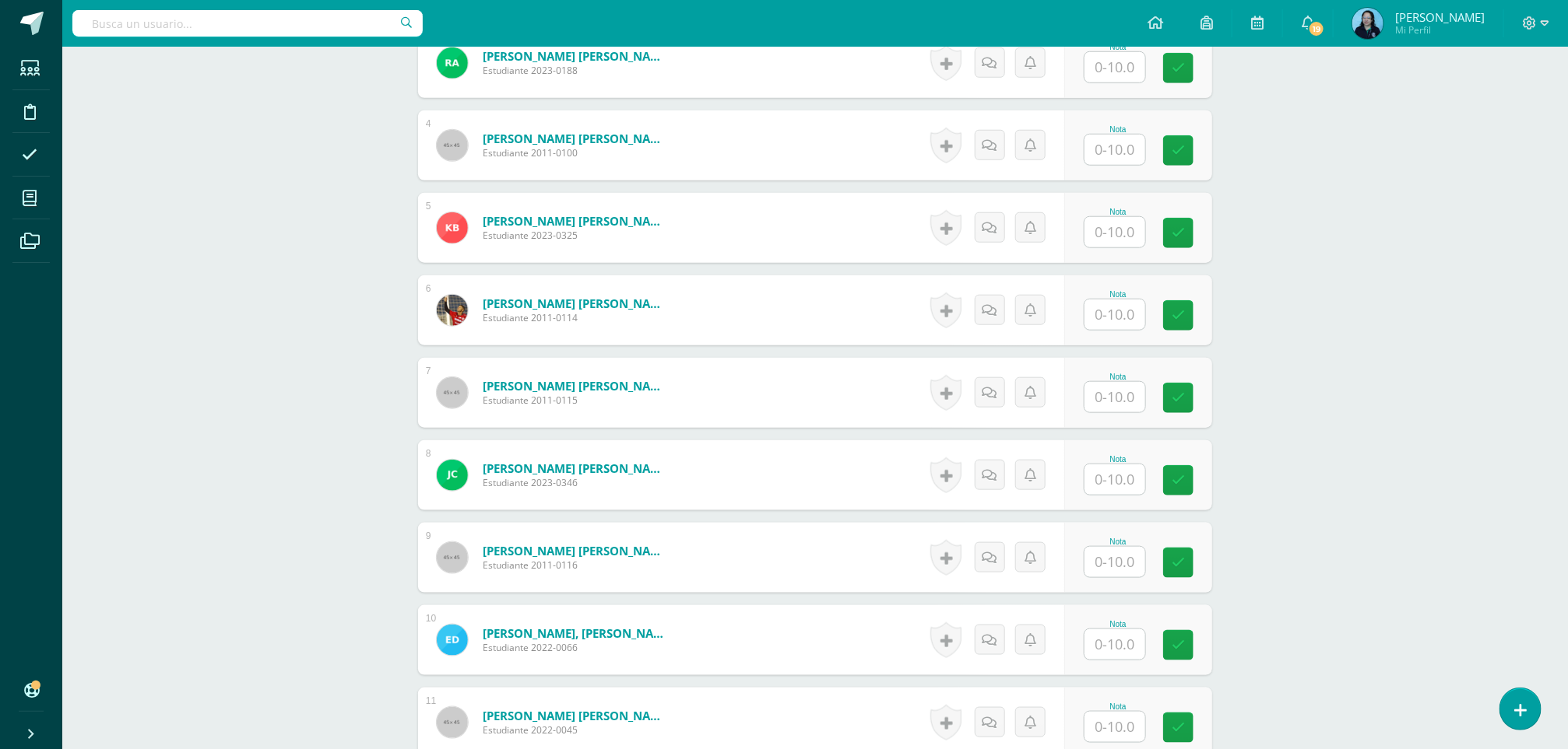
scroll to position [694, 0]
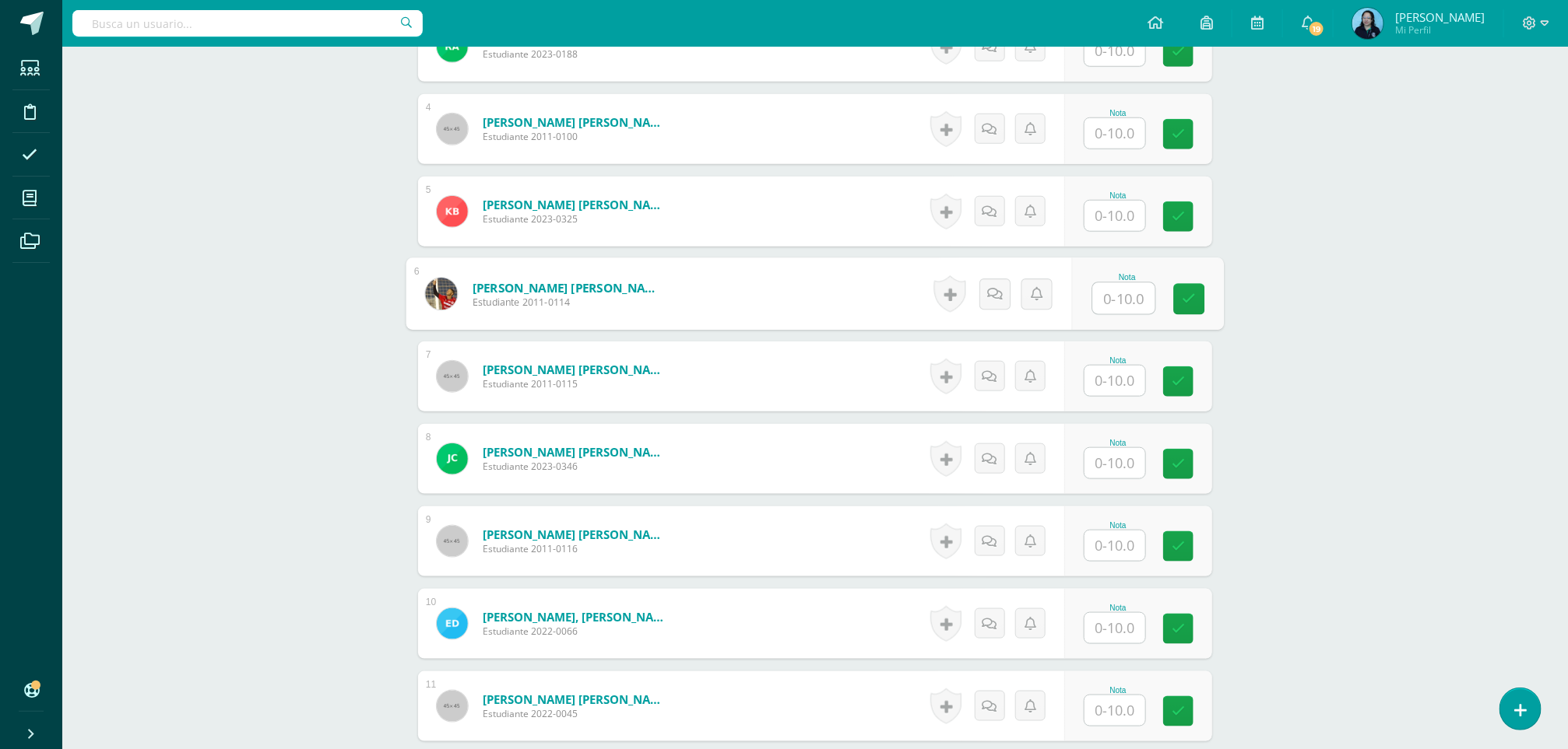
click at [1116, 302] on input "text" at bounding box center [1124, 298] width 63 height 31
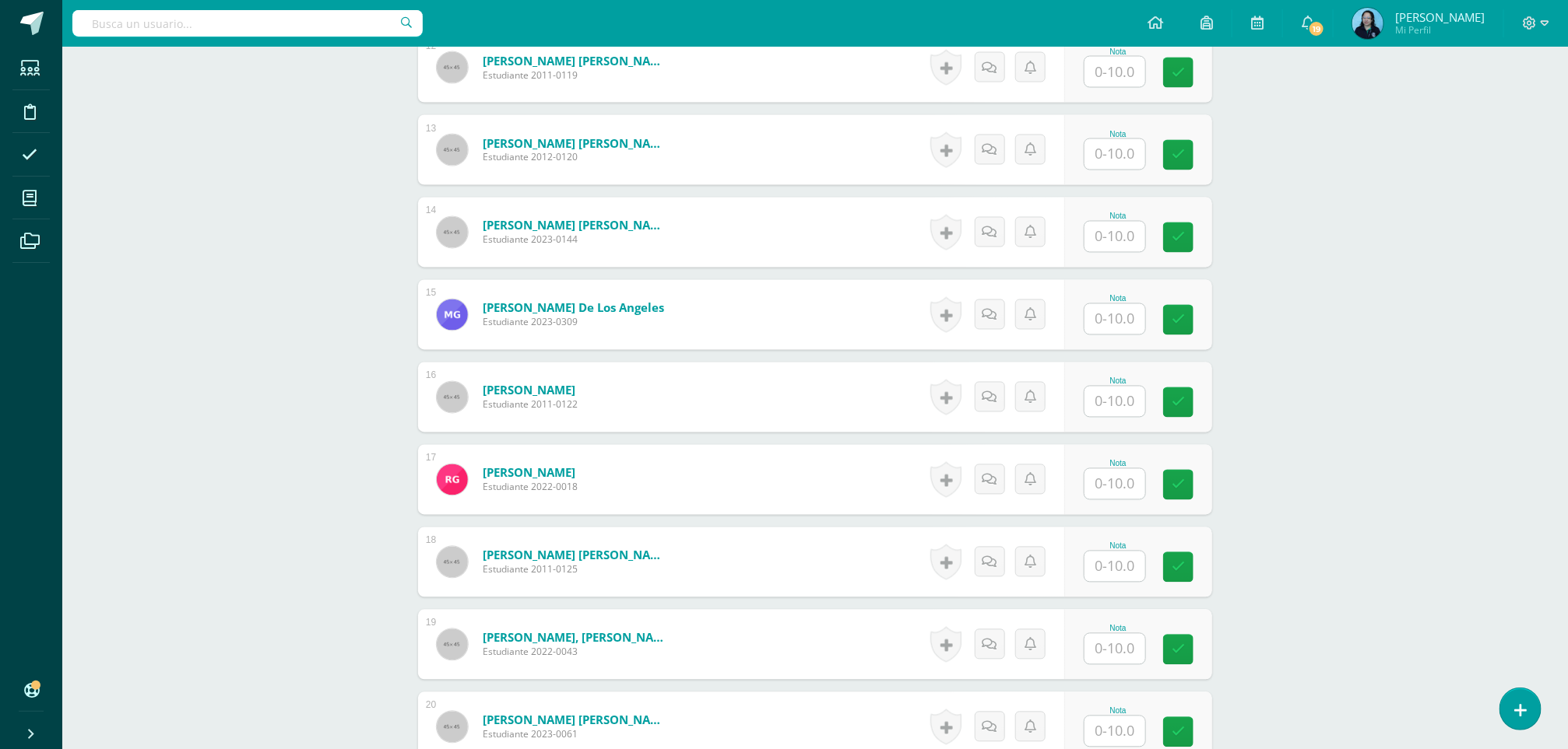
scroll to position [1443, 0]
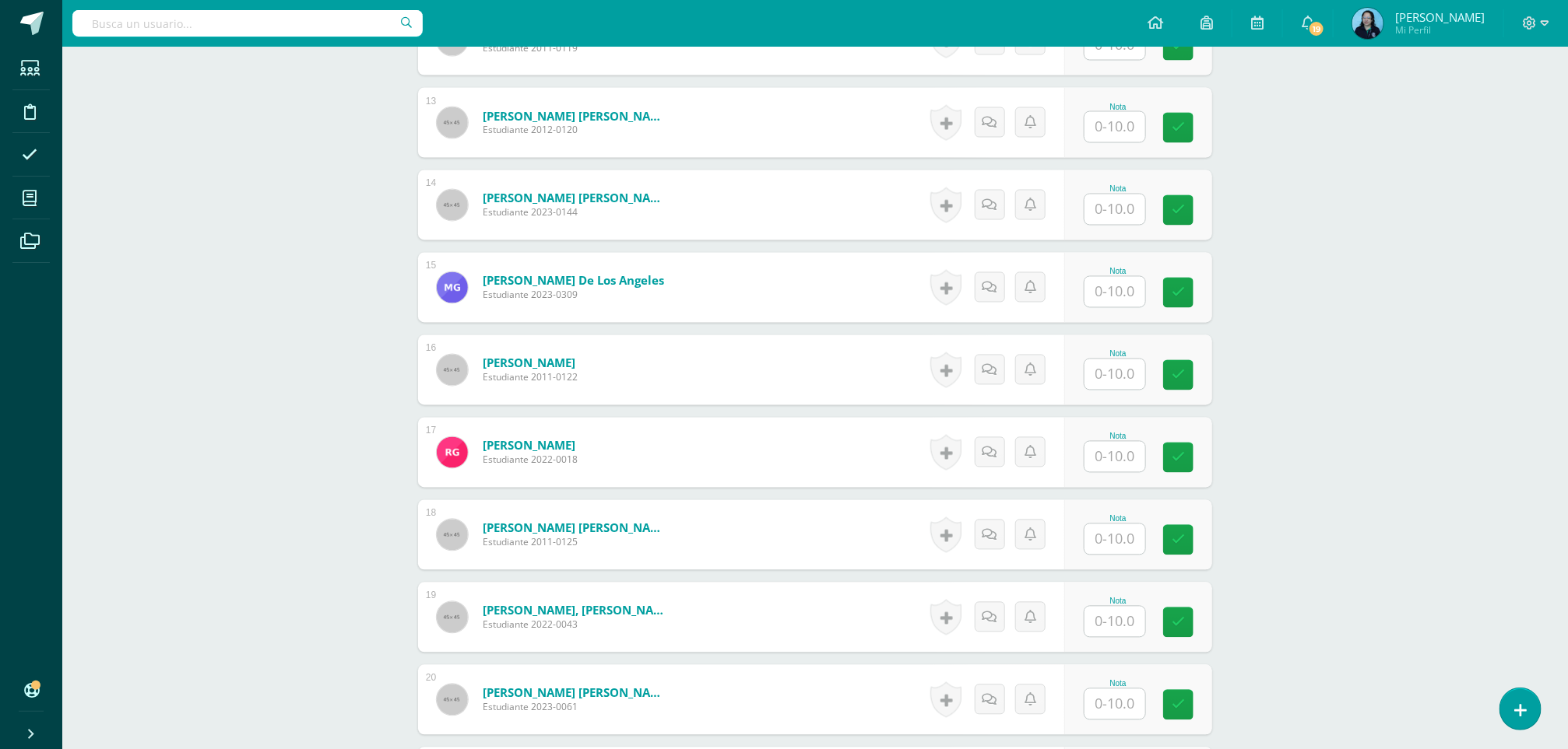
type input "8"
click at [1100, 467] on input "text" at bounding box center [1124, 457] width 63 height 31
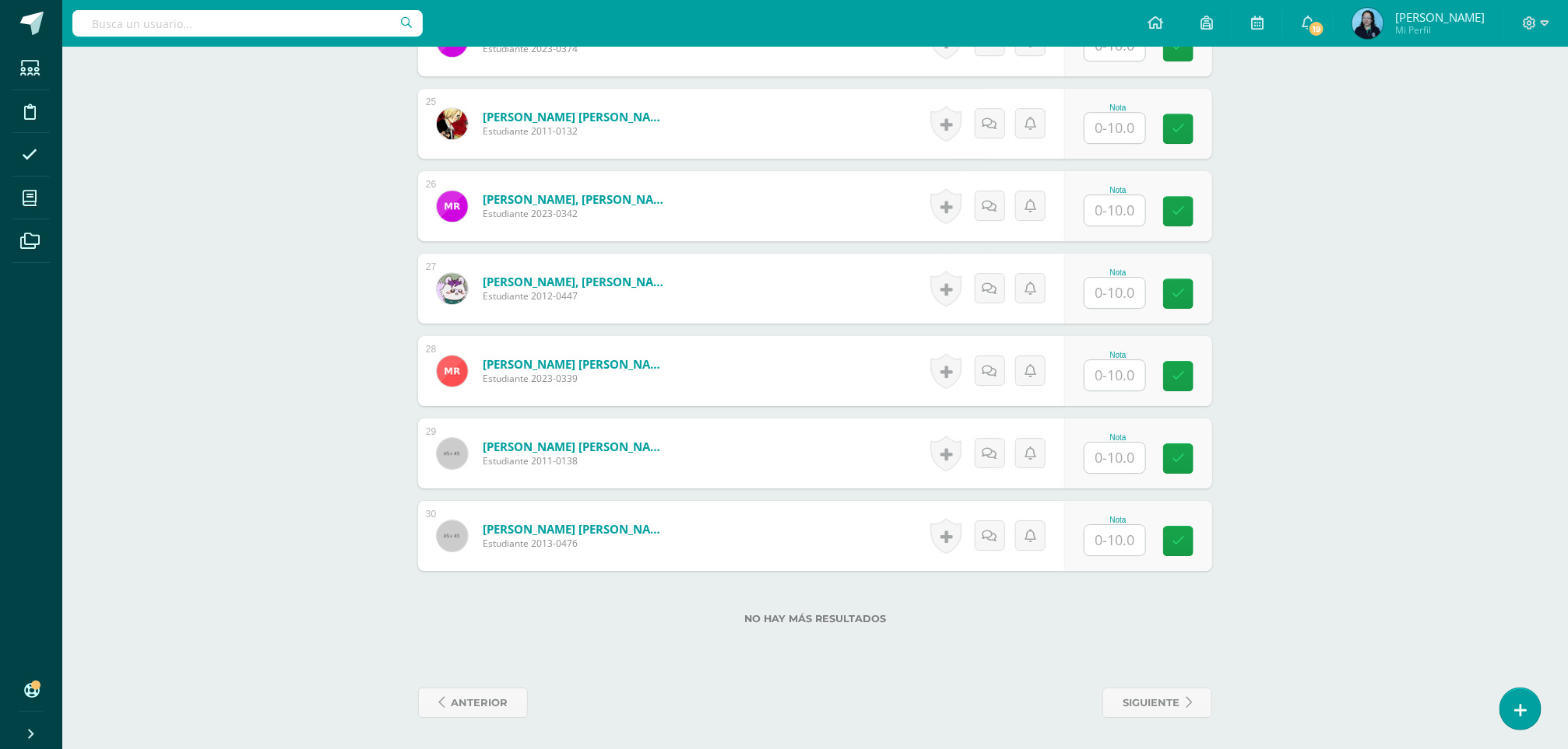
scroll to position [2427, 0]
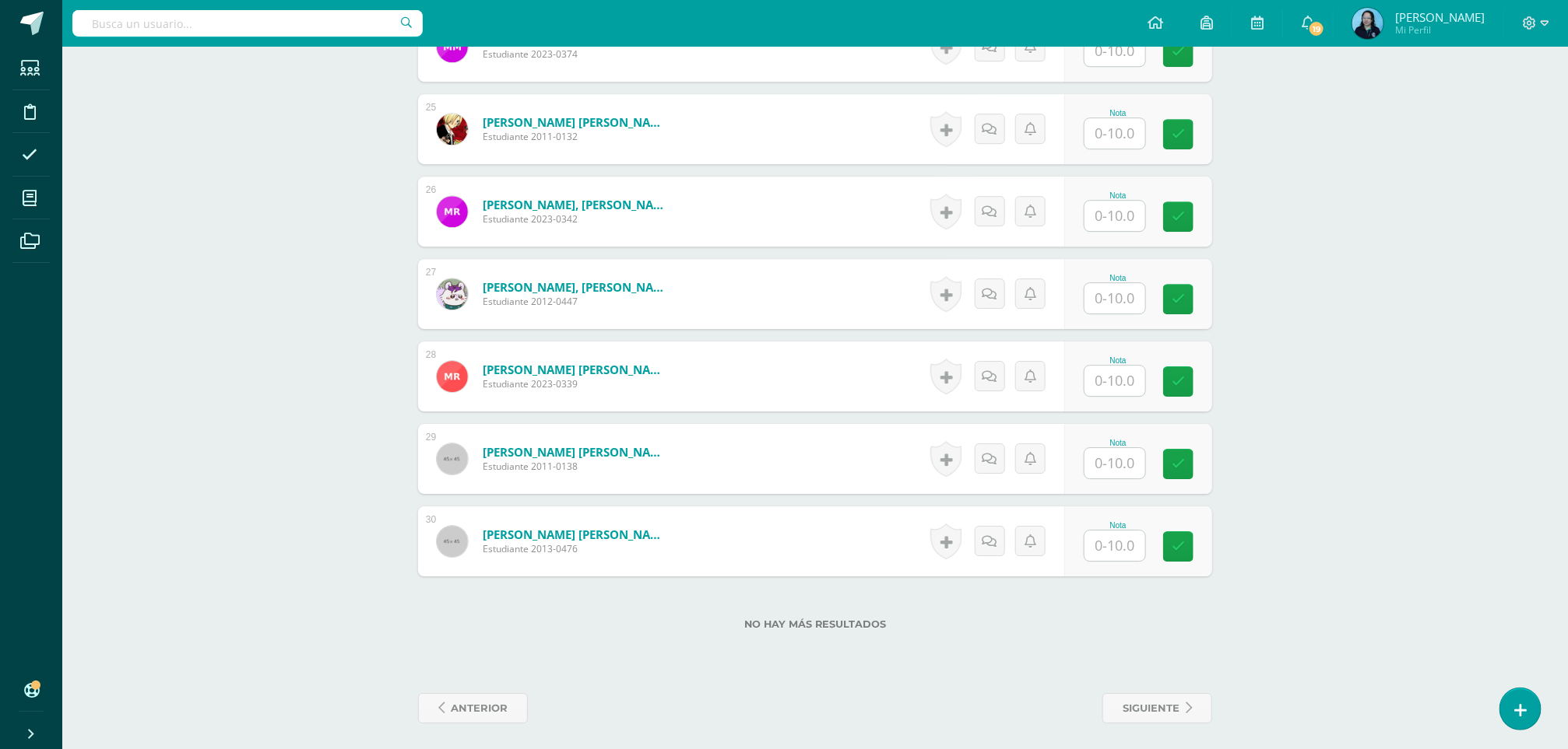
type input "8"
click at [1118, 464] on input "text" at bounding box center [1124, 464] width 63 height 31
type input "8"
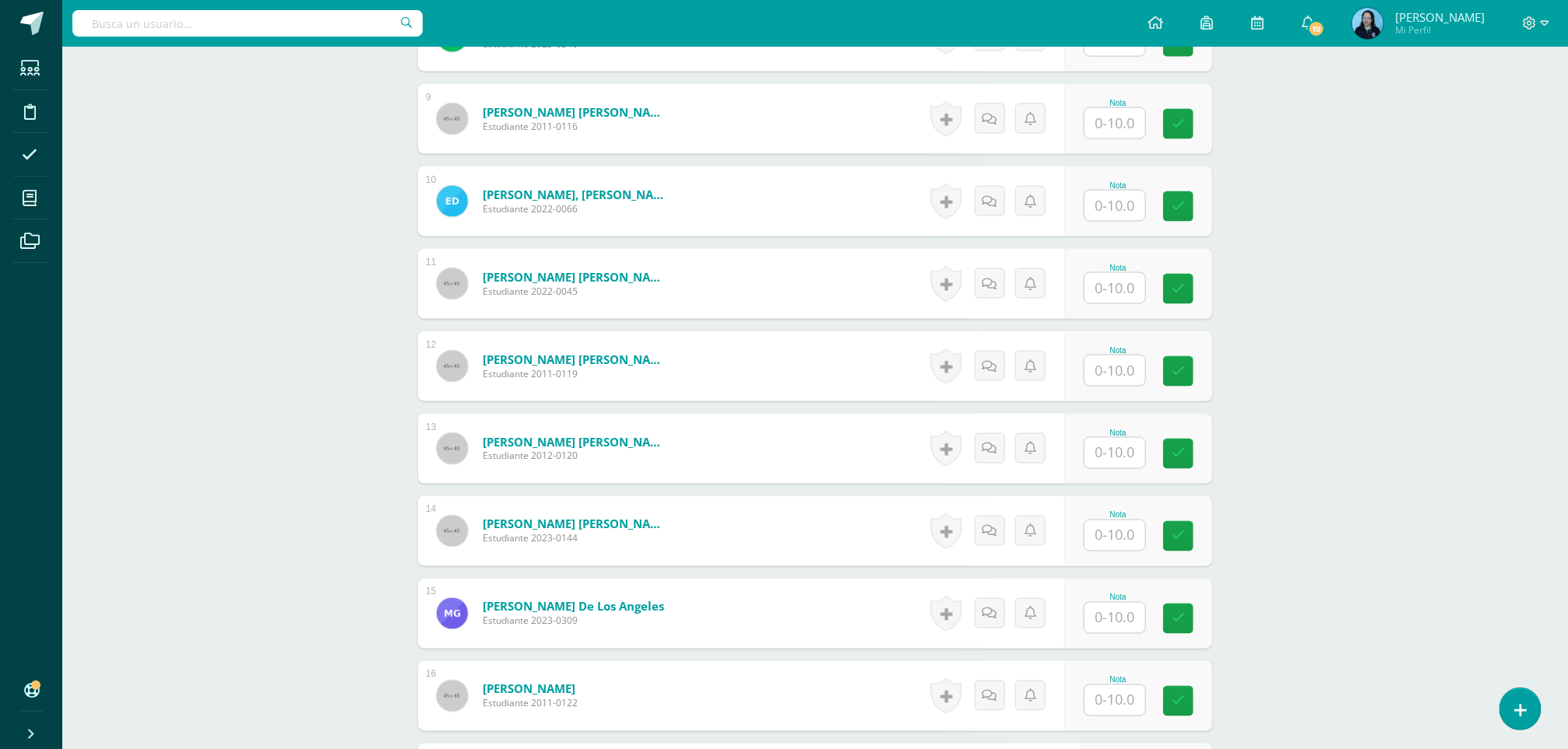
scroll to position [1143, 0]
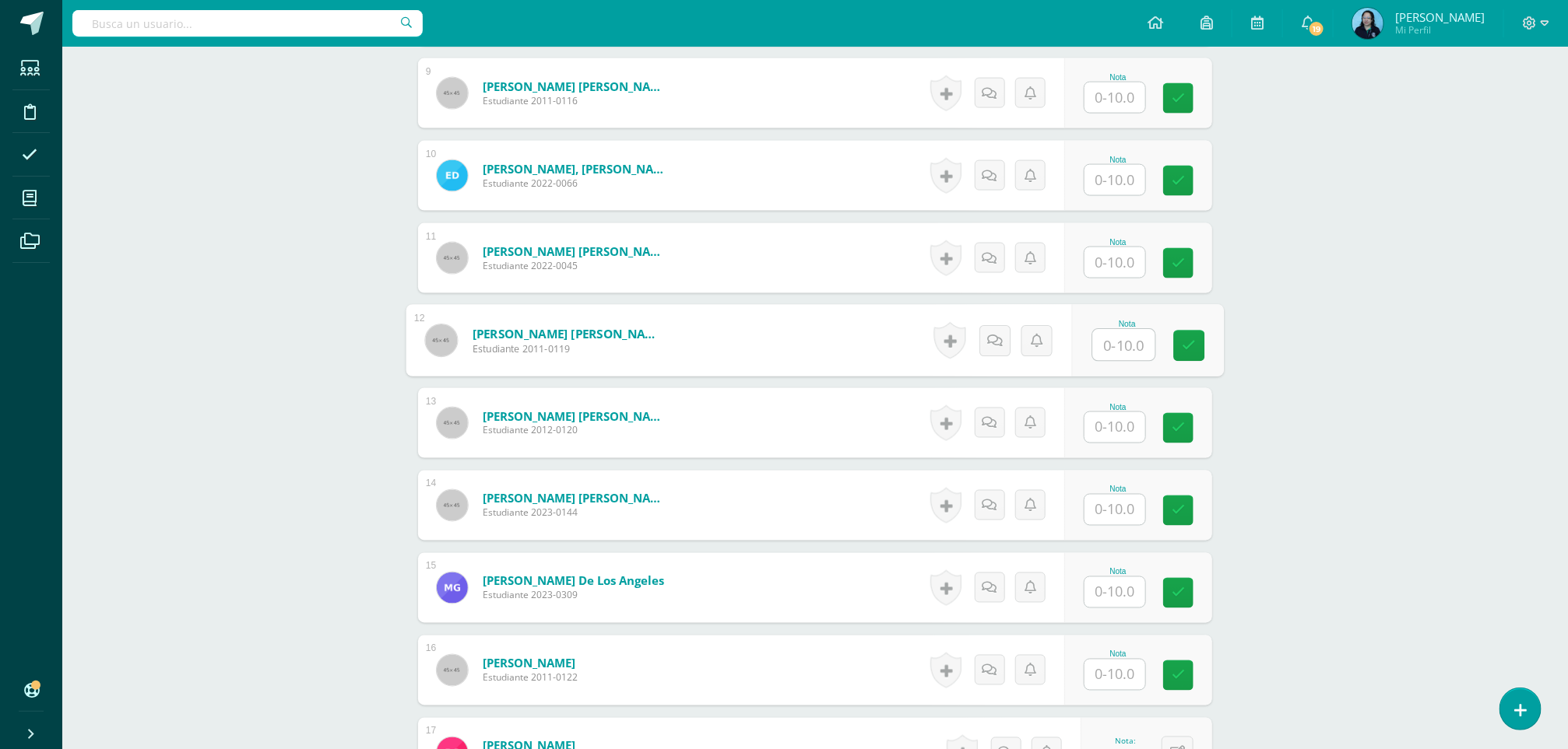
click at [1107, 341] on input "text" at bounding box center [1124, 345] width 63 height 31
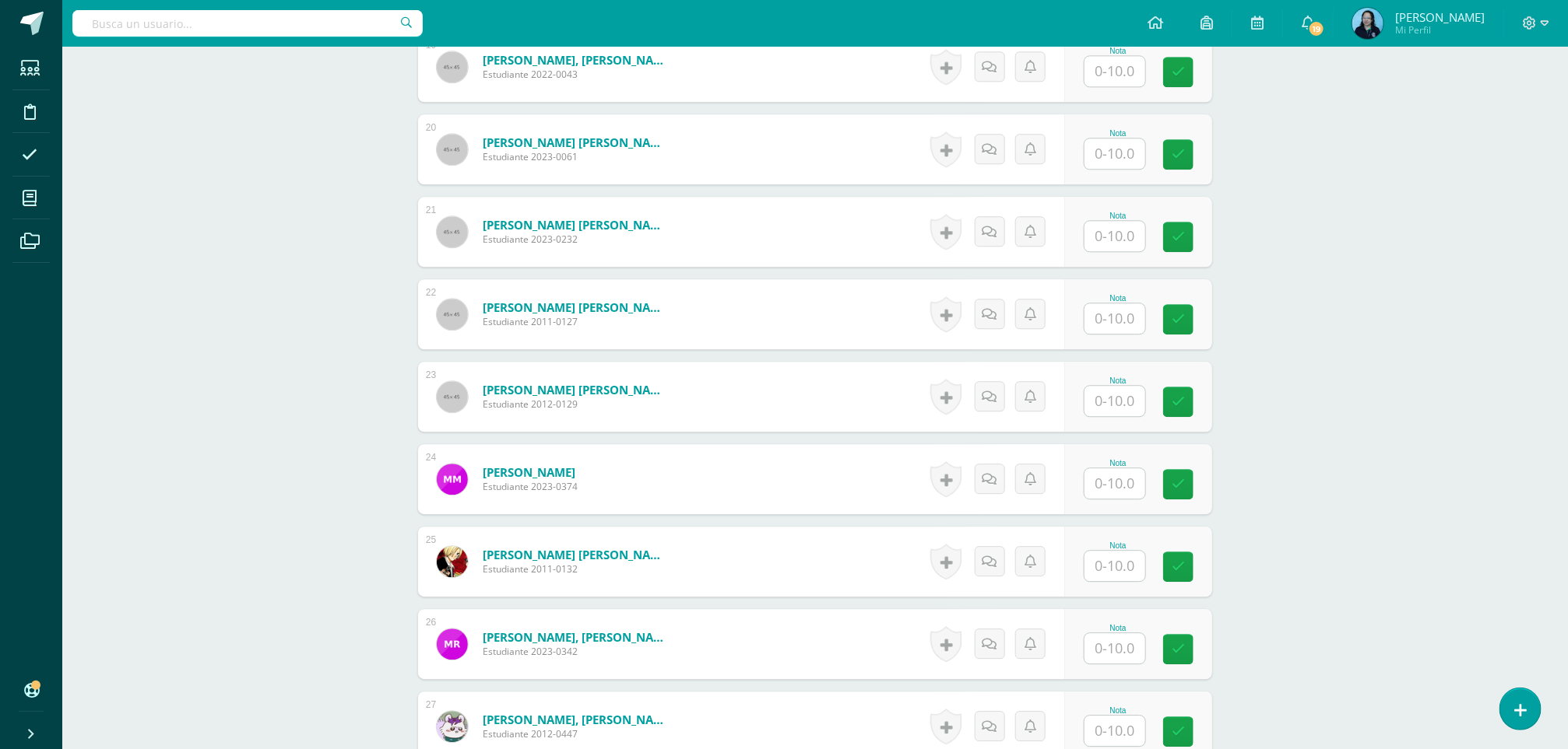
scroll to position [1998, 0]
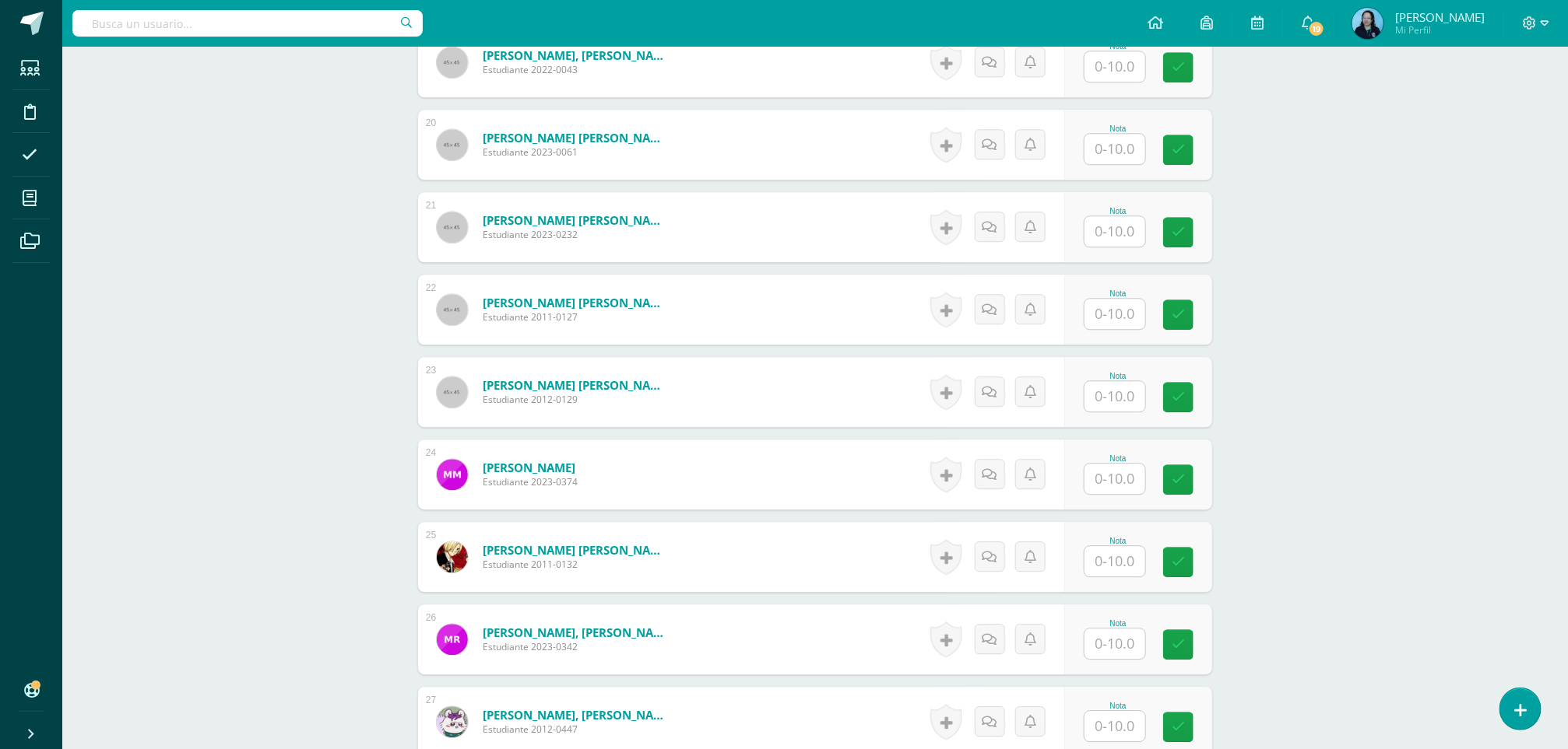
type input "8"
click at [1121, 320] on input "text" at bounding box center [1124, 313] width 63 height 31
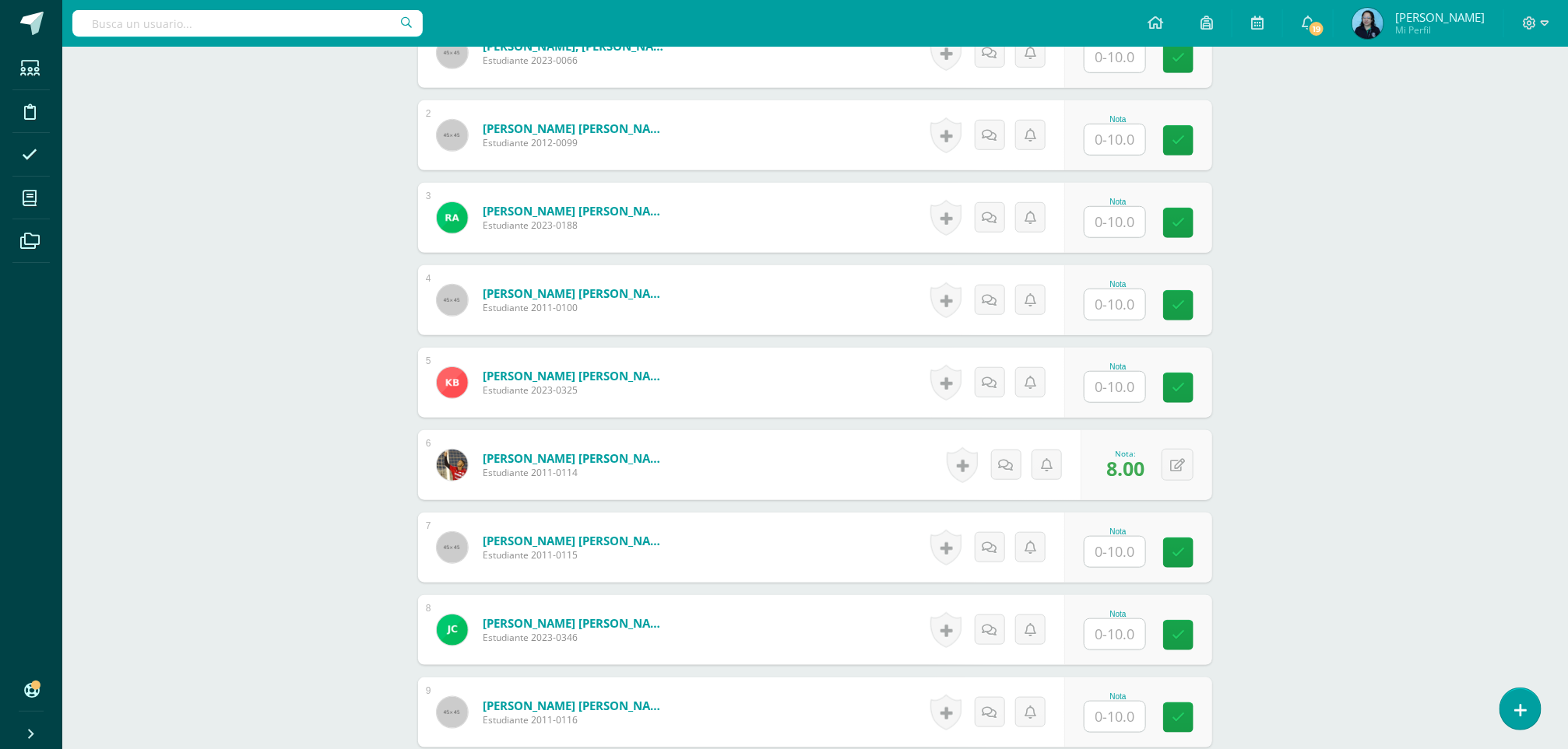
scroll to position [549, 0]
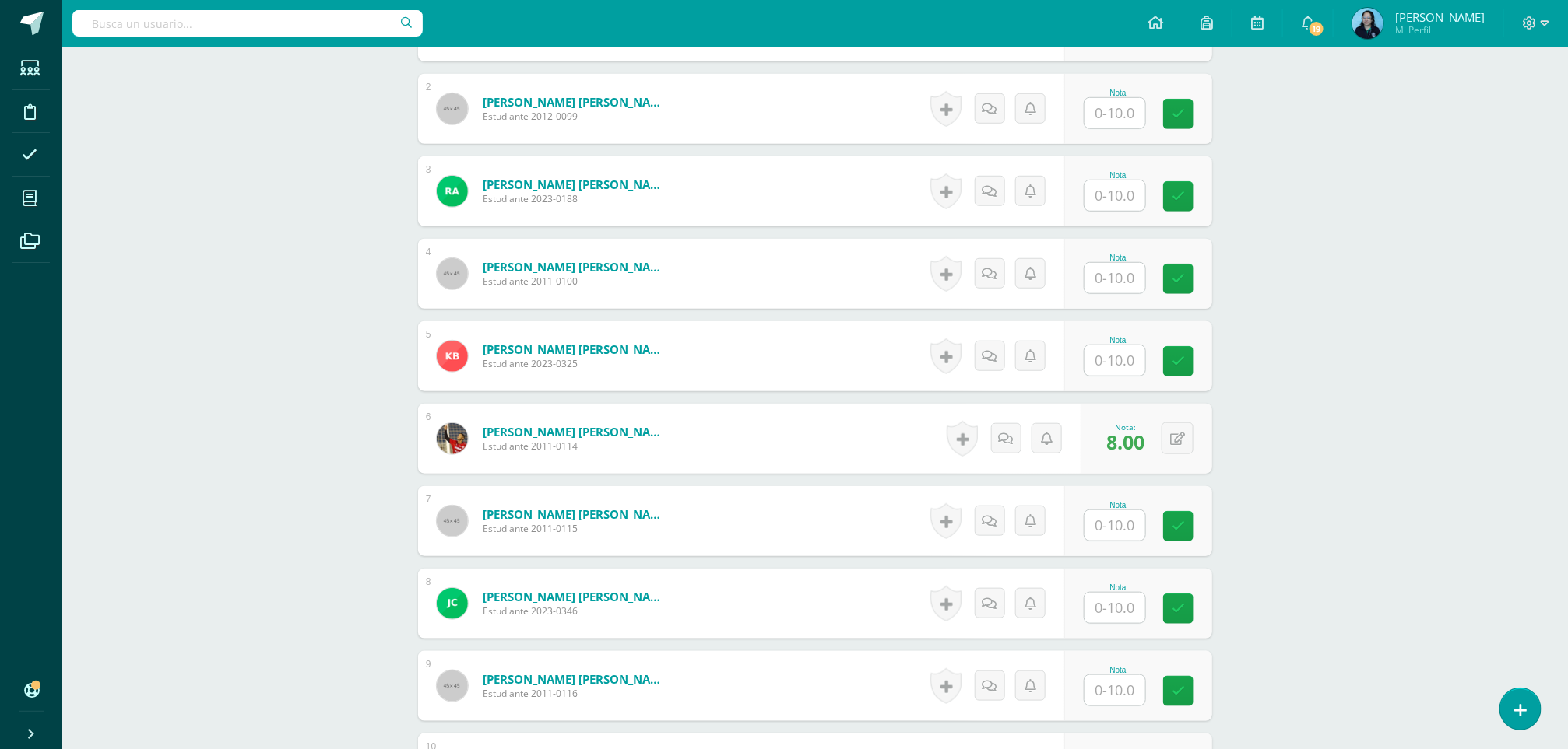
type input "8"
click at [1128, 353] on input "text" at bounding box center [1124, 360] width 63 height 31
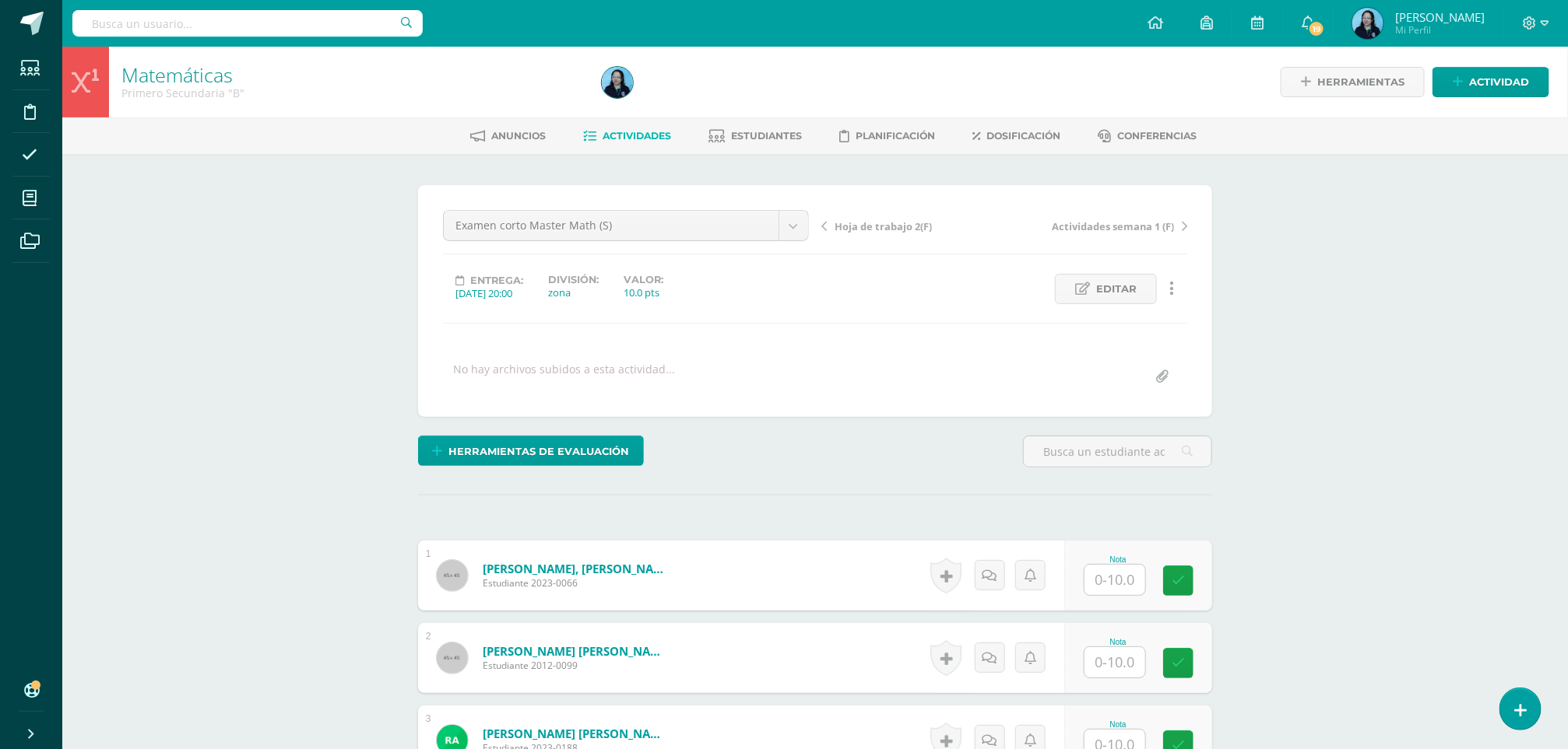
type input "9"
click at [1114, 670] on input "text" at bounding box center [1124, 662] width 63 height 31
type input "9"
click at [1193, 670] on icon at bounding box center [1190, 662] width 14 height 13
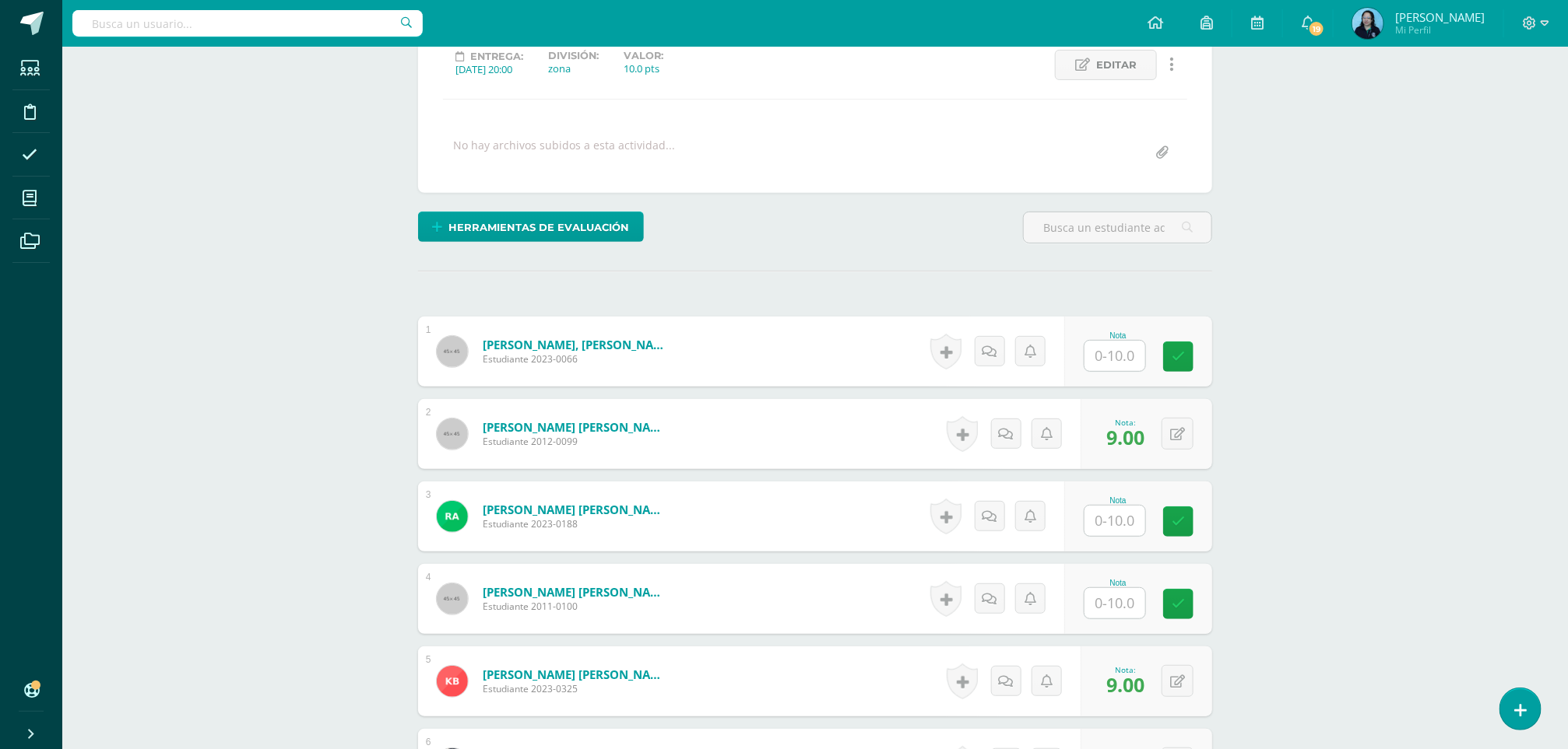
scroll to position [251, 0]
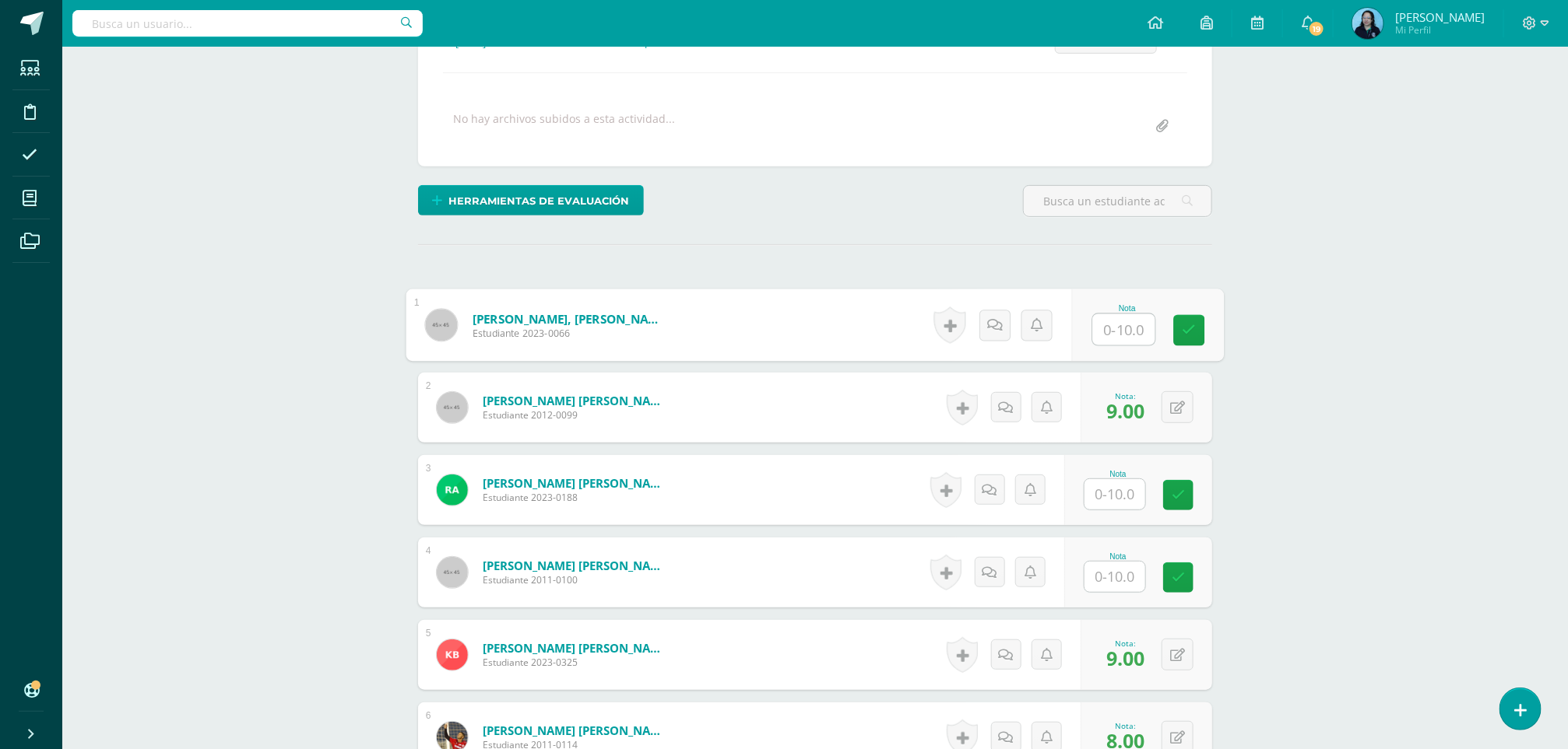
click at [1116, 337] on input "text" at bounding box center [1124, 329] width 63 height 31
type input "7"
click at [1184, 334] on icon at bounding box center [1190, 329] width 14 height 13
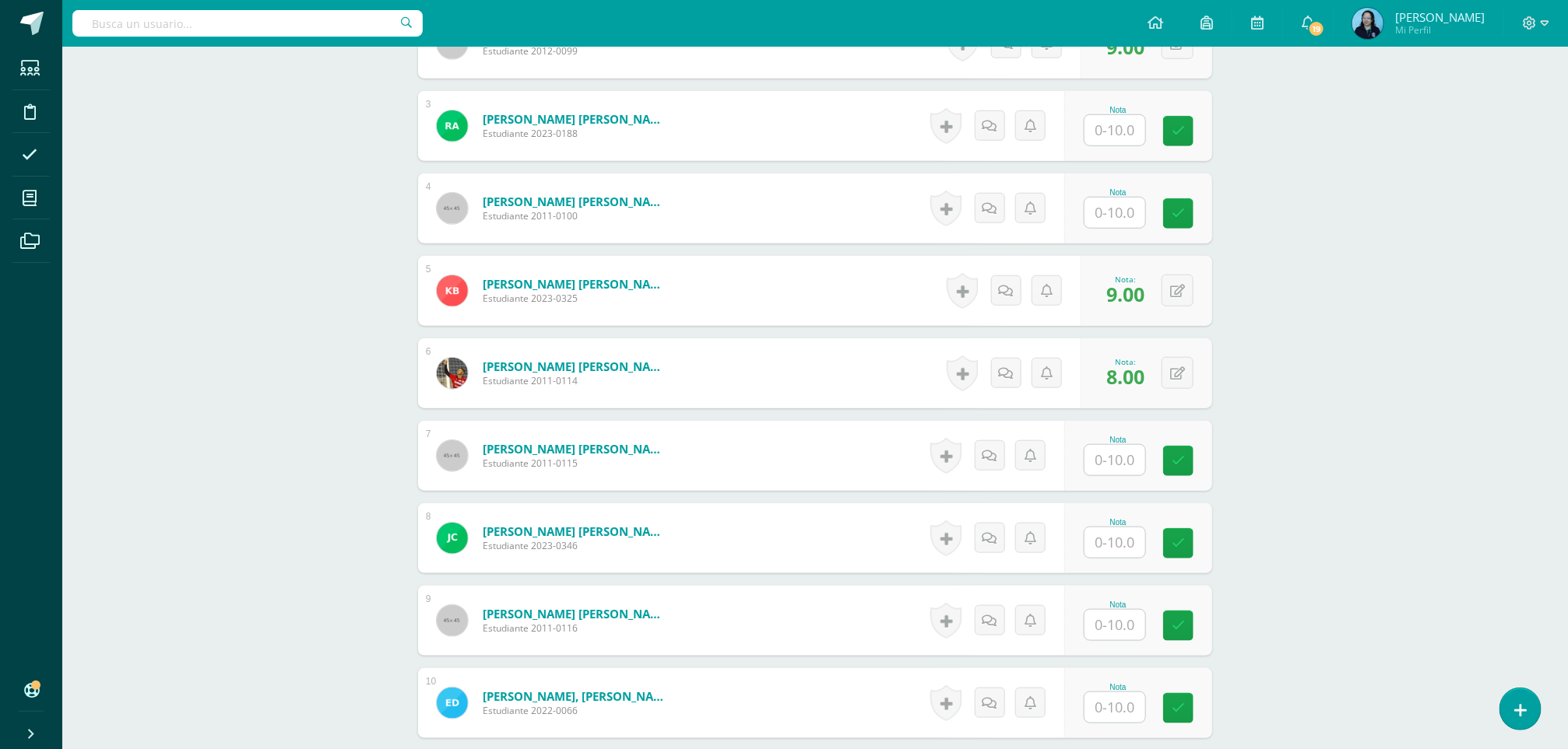
scroll to position [636, 0]
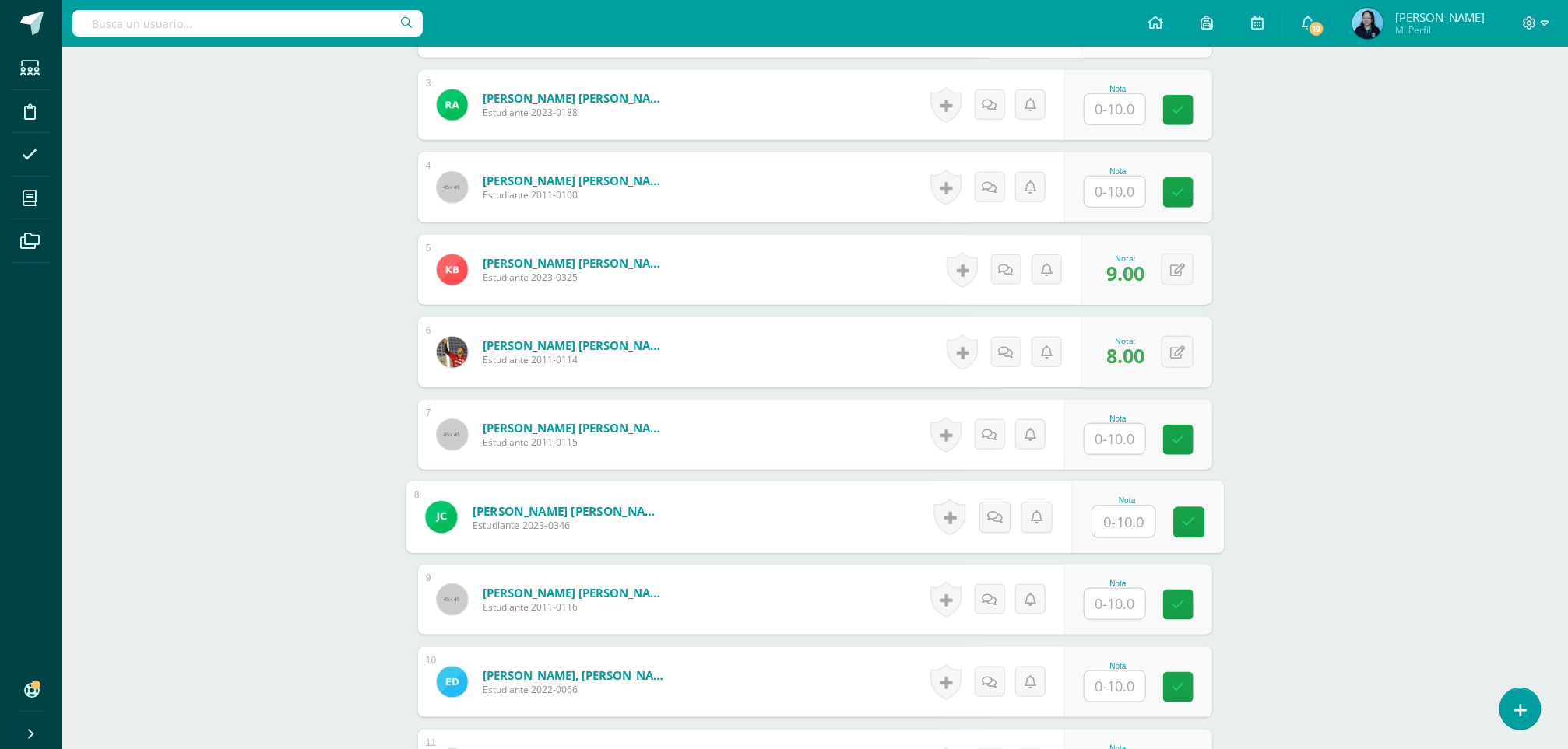
click at [1100, 521] on input "text" at bounding box center [1124, 521] width 63 height 31
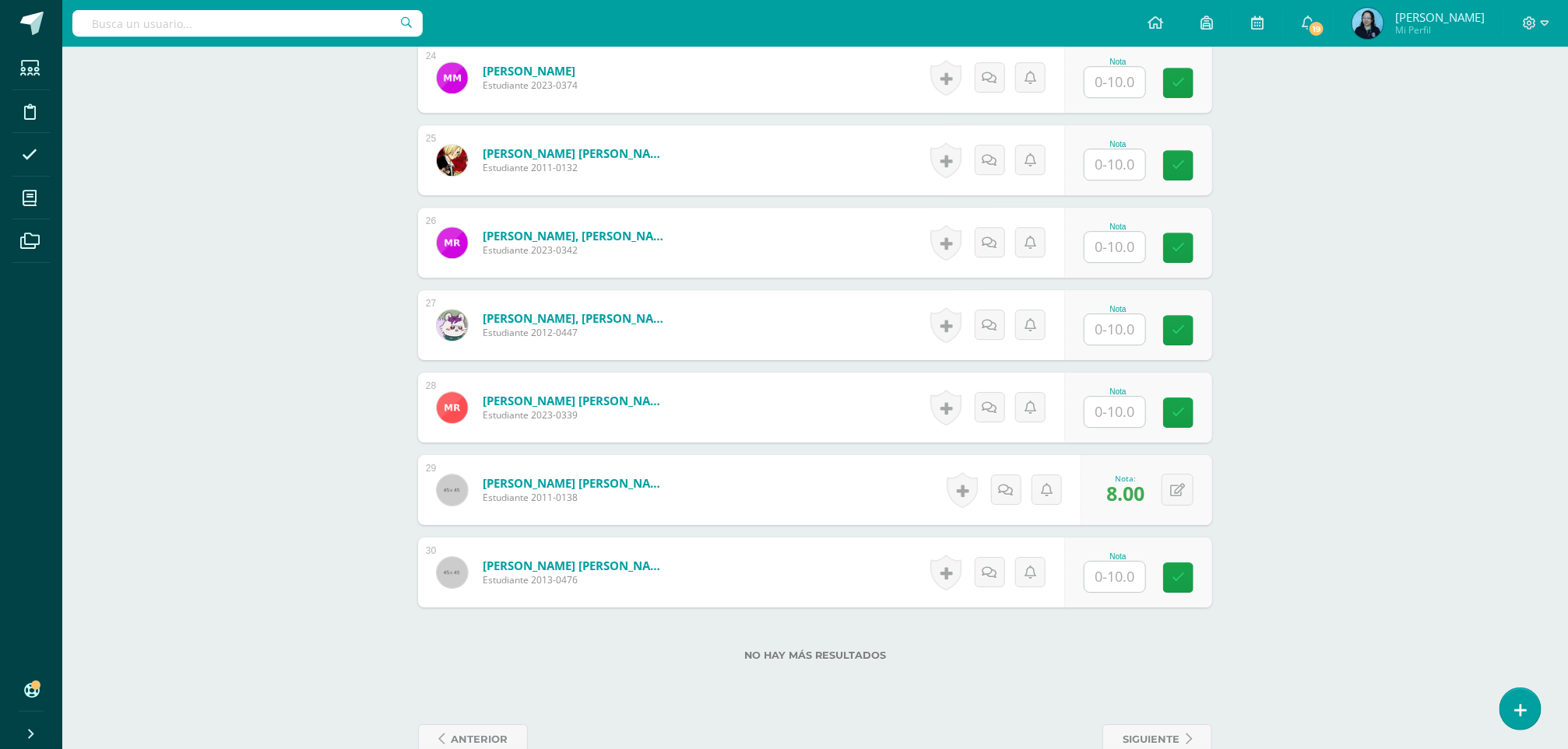
scroll to position [2438, 0]
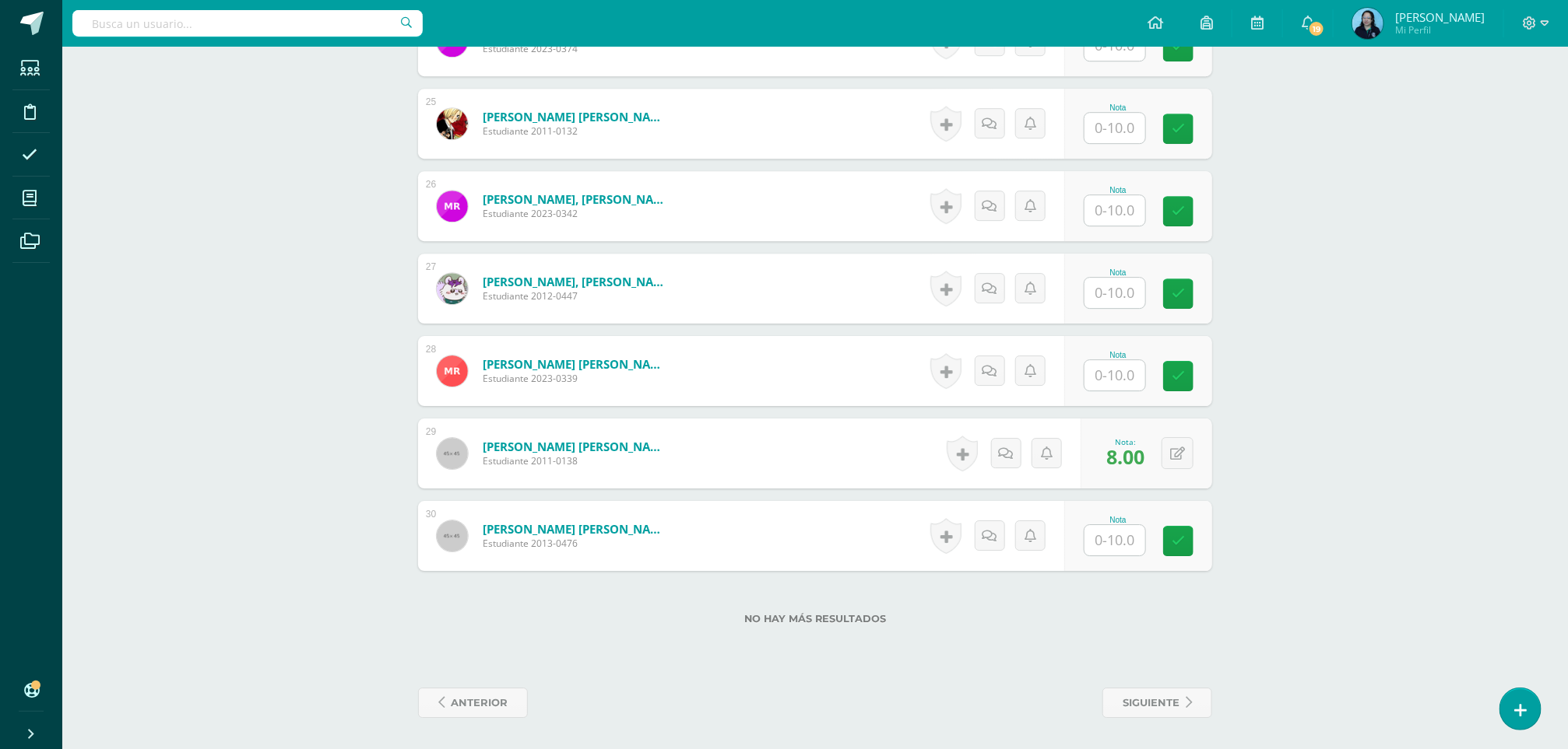
type input "7"
click at [1112, 531] on input "text" at bounding box center [1124, 540] width 63 height 31
type input "9"
click at [1186, 552] on link at bounding box center [1189, 541] width 31 height 31
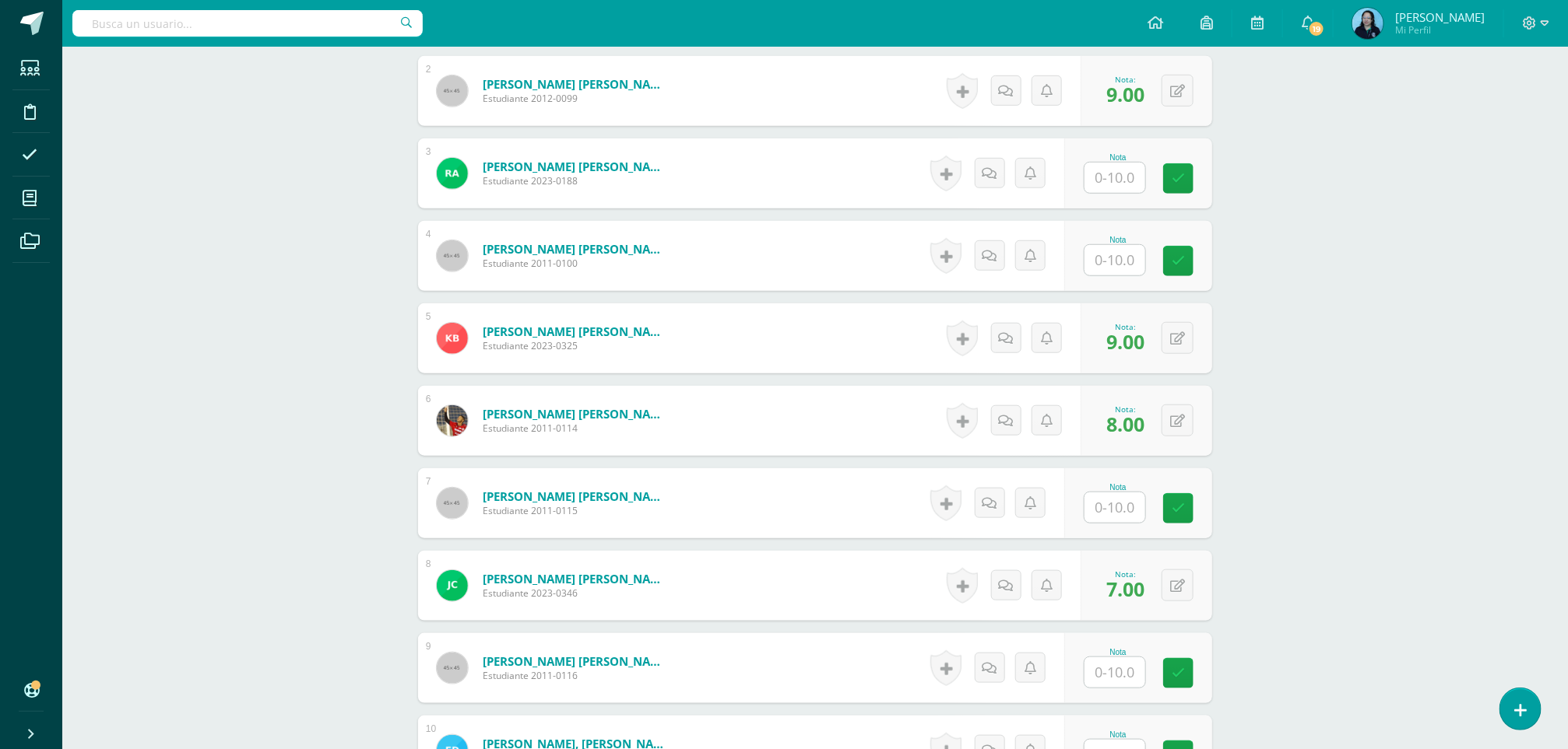
scroll to position [561, 0]
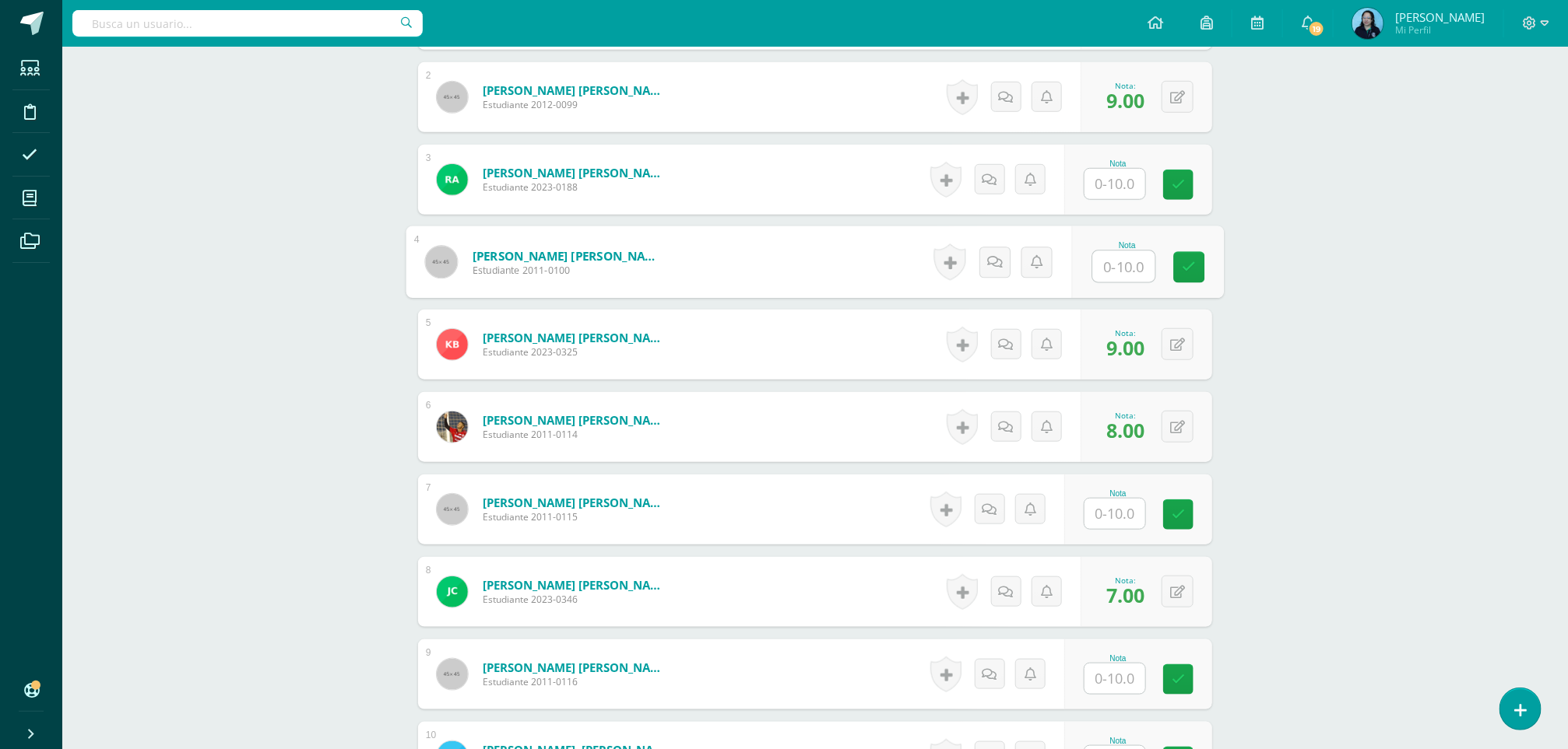
click at [1131, 276] on input "text" at bounding box center [1124, 267] width 63 height 31
type input "7"
click at [1184, 283] on link at bounding box center [1189, 268] width 31 height 31
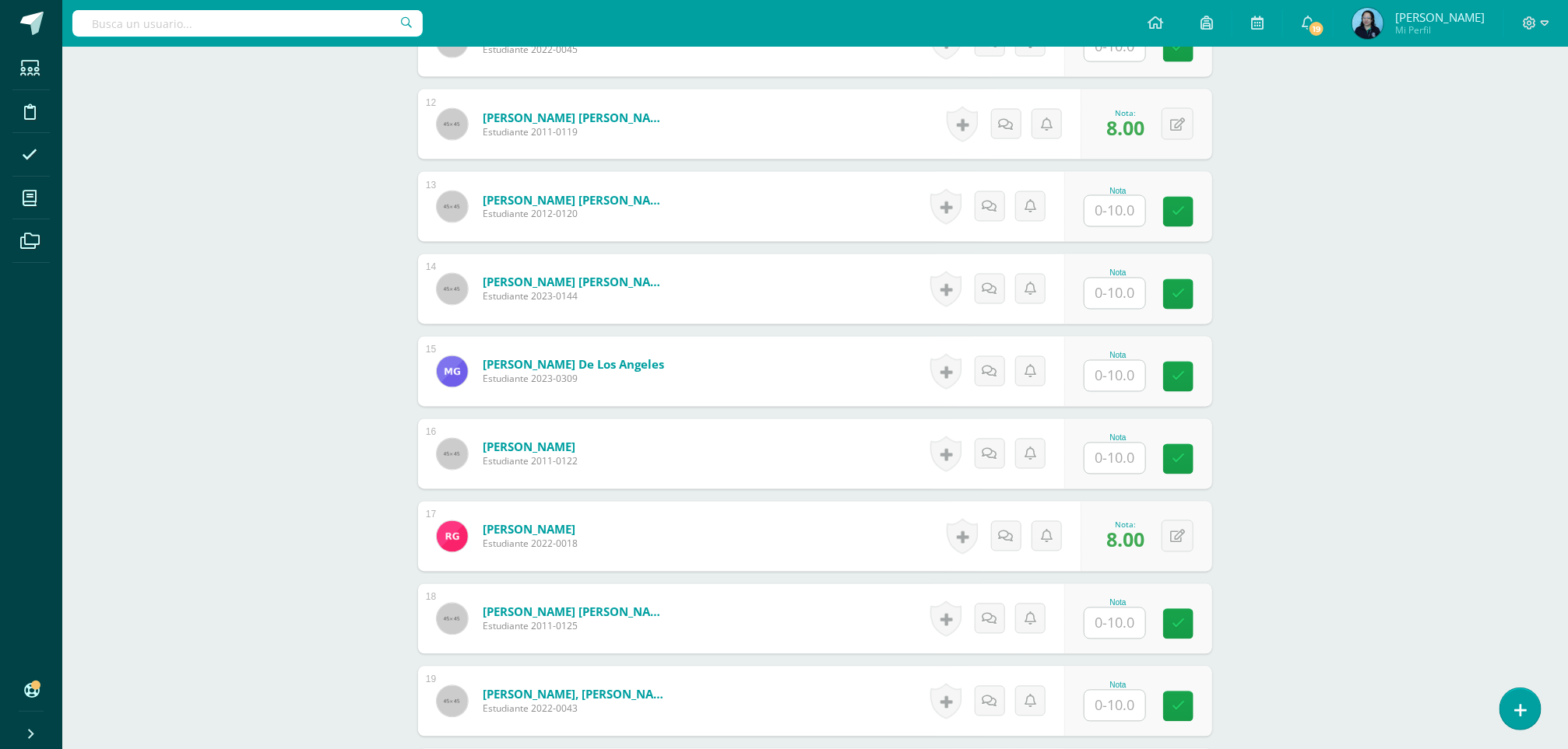
scroll to position [1369, 0]
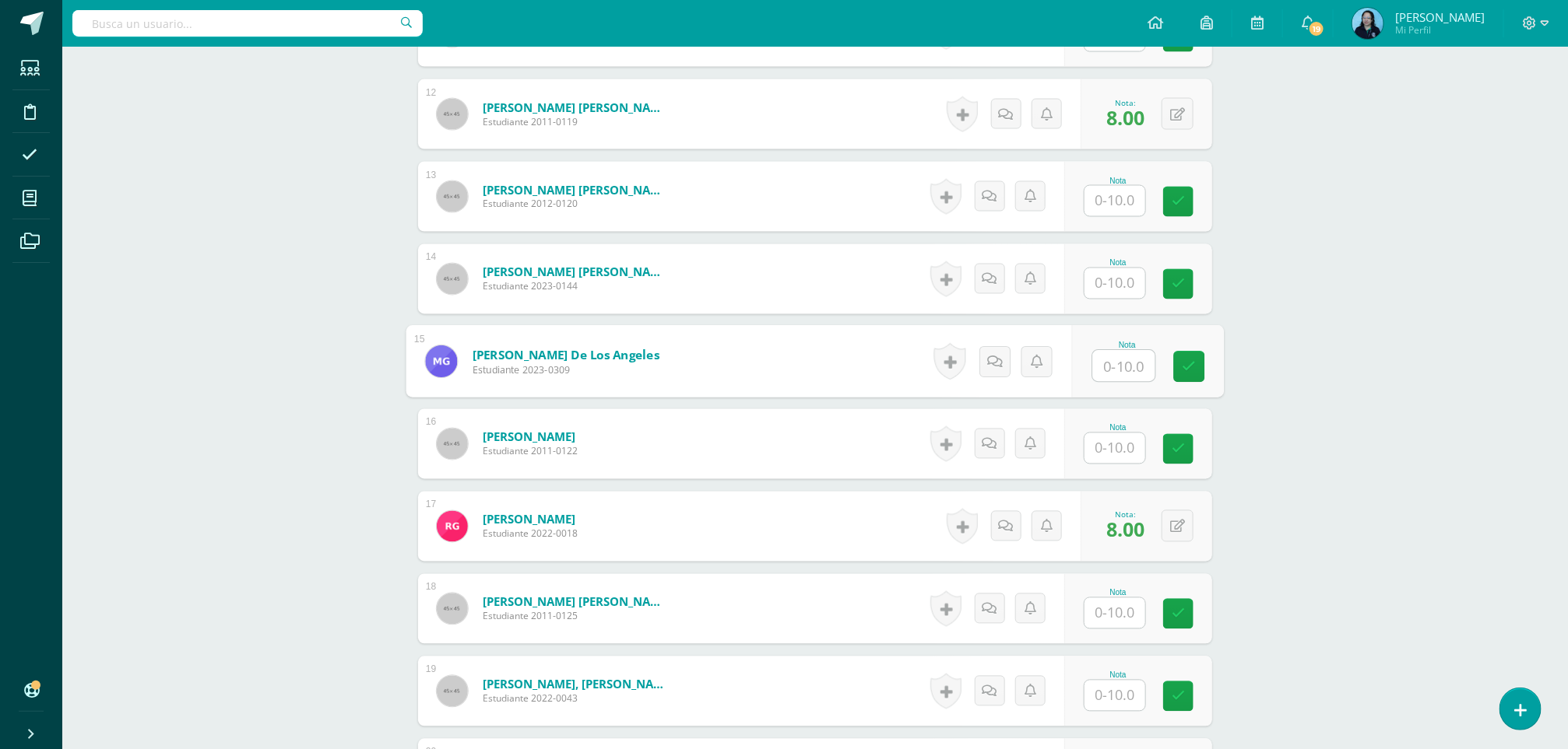
click at [1109, 374] on input "text" at bounding box center [1124, 366] width 63 height 31
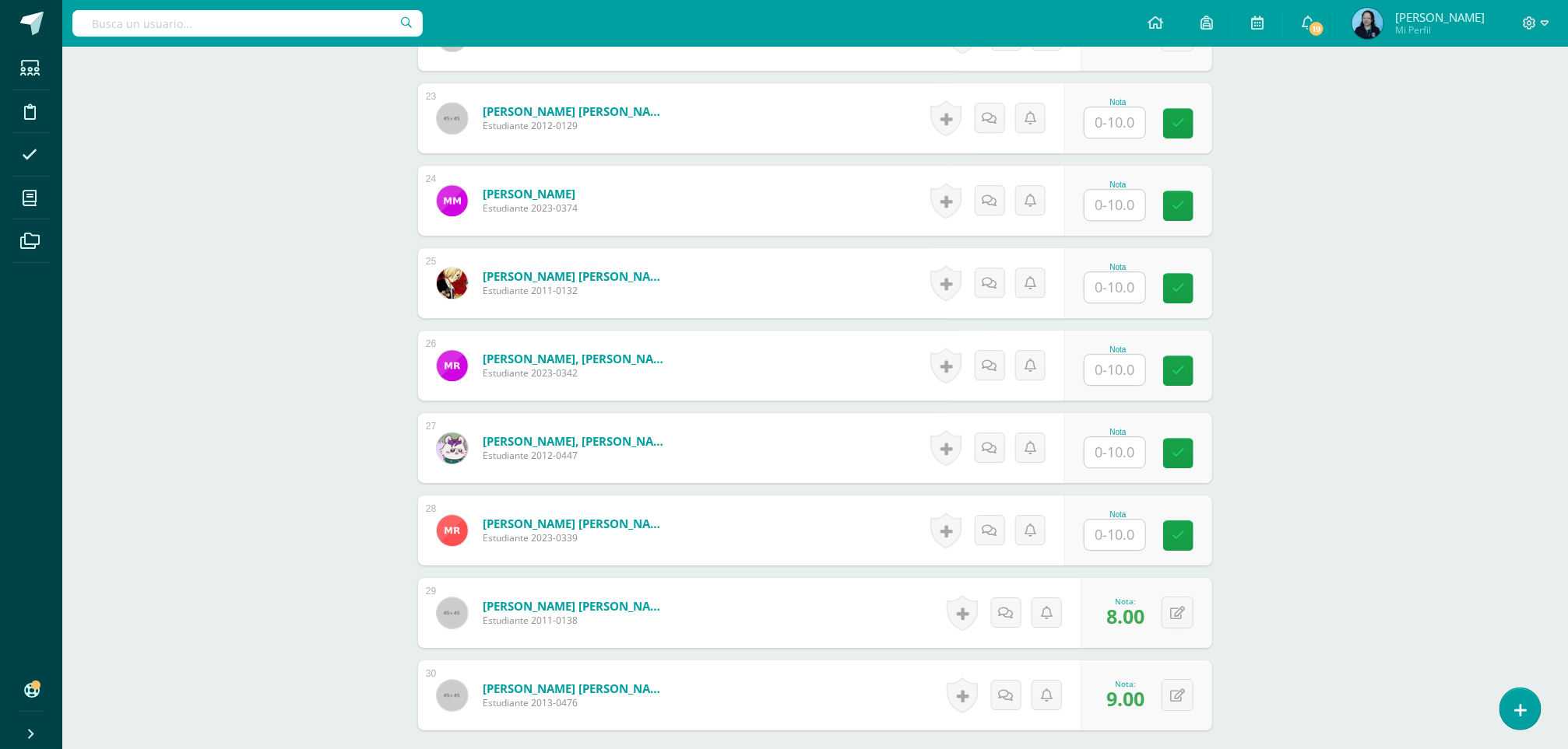
scroll to position [2305, 0]
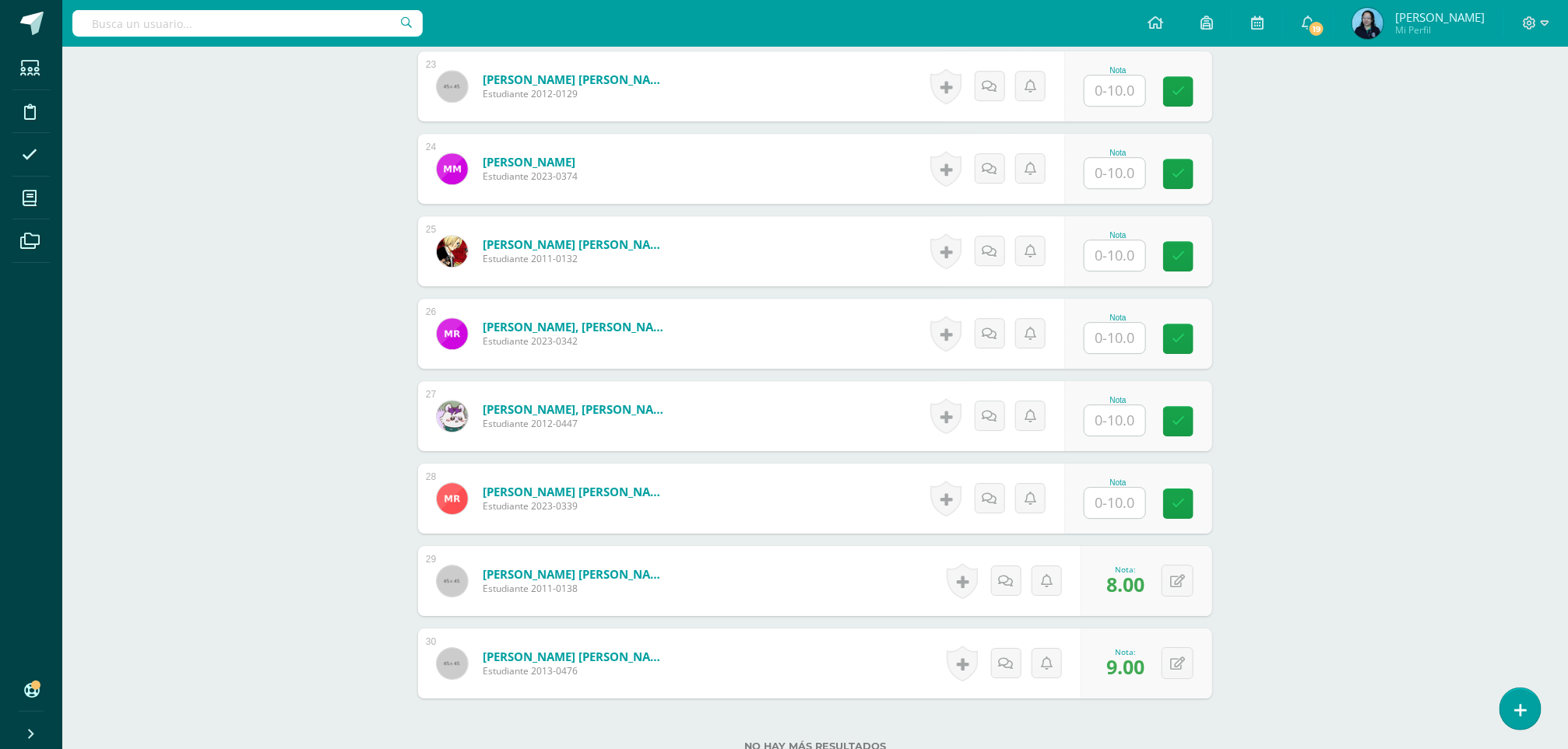
type input "5"
click at [1118, 421] on input "text" at bounding box center [1124, 421] width 63 height 31
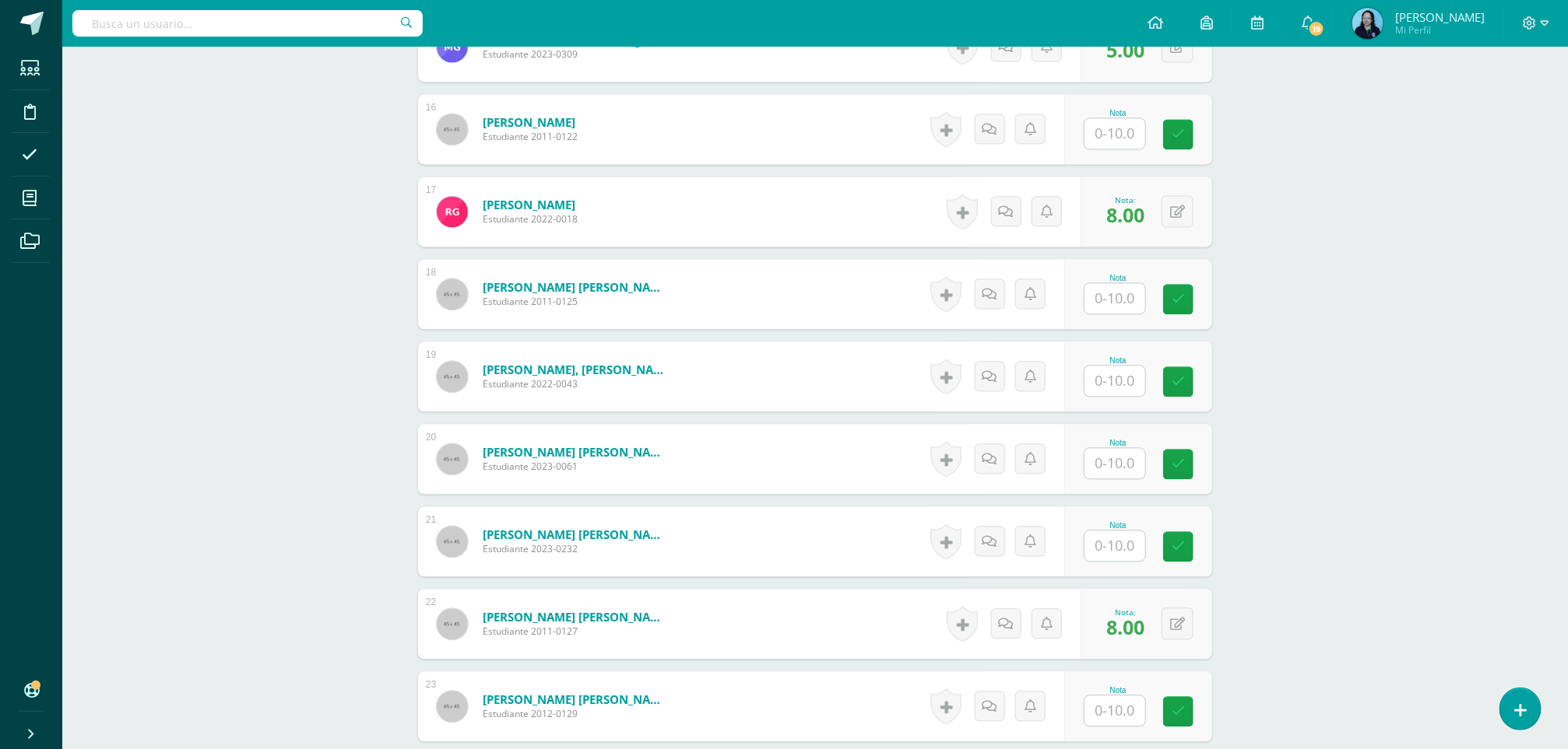
scroll to position [1668, 0]
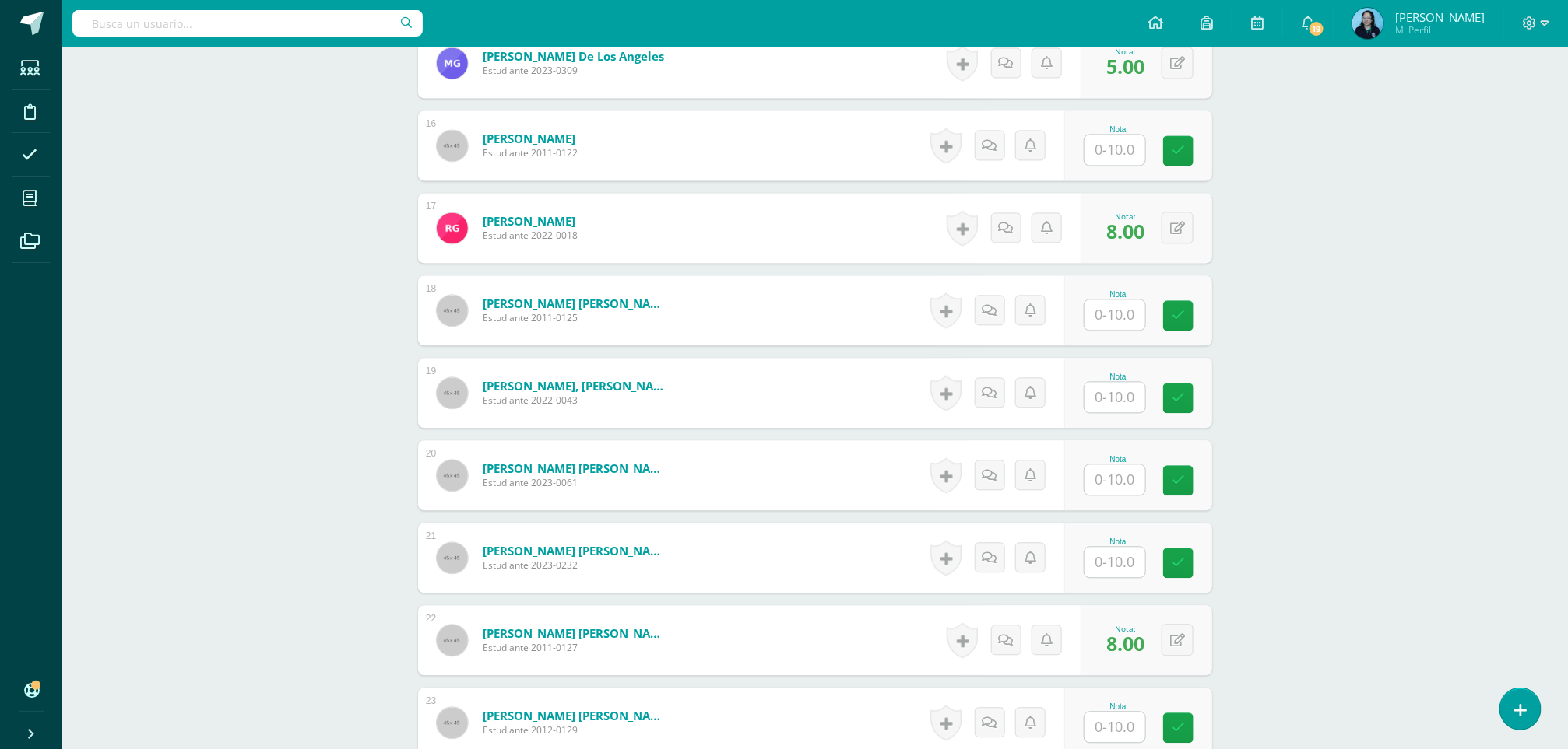
type input "7"
click at [1111, 318] on input "text" at bounding box center [1114, 314] width 61 height 31
type input "7"
click at [1110, 395] on input "text" at bounding box center [1114, 397] width 61 height 31
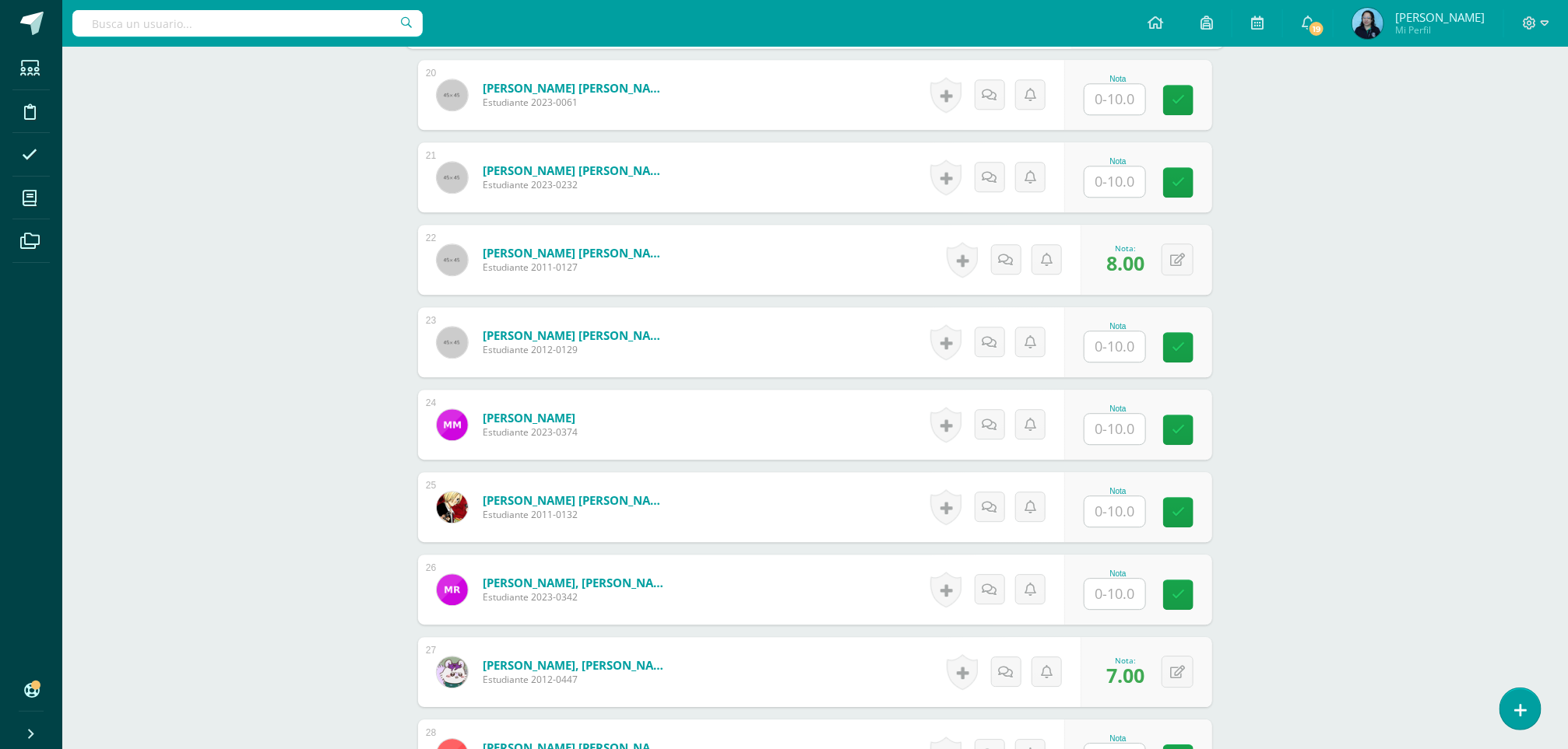
scroll to position [1994, 0]
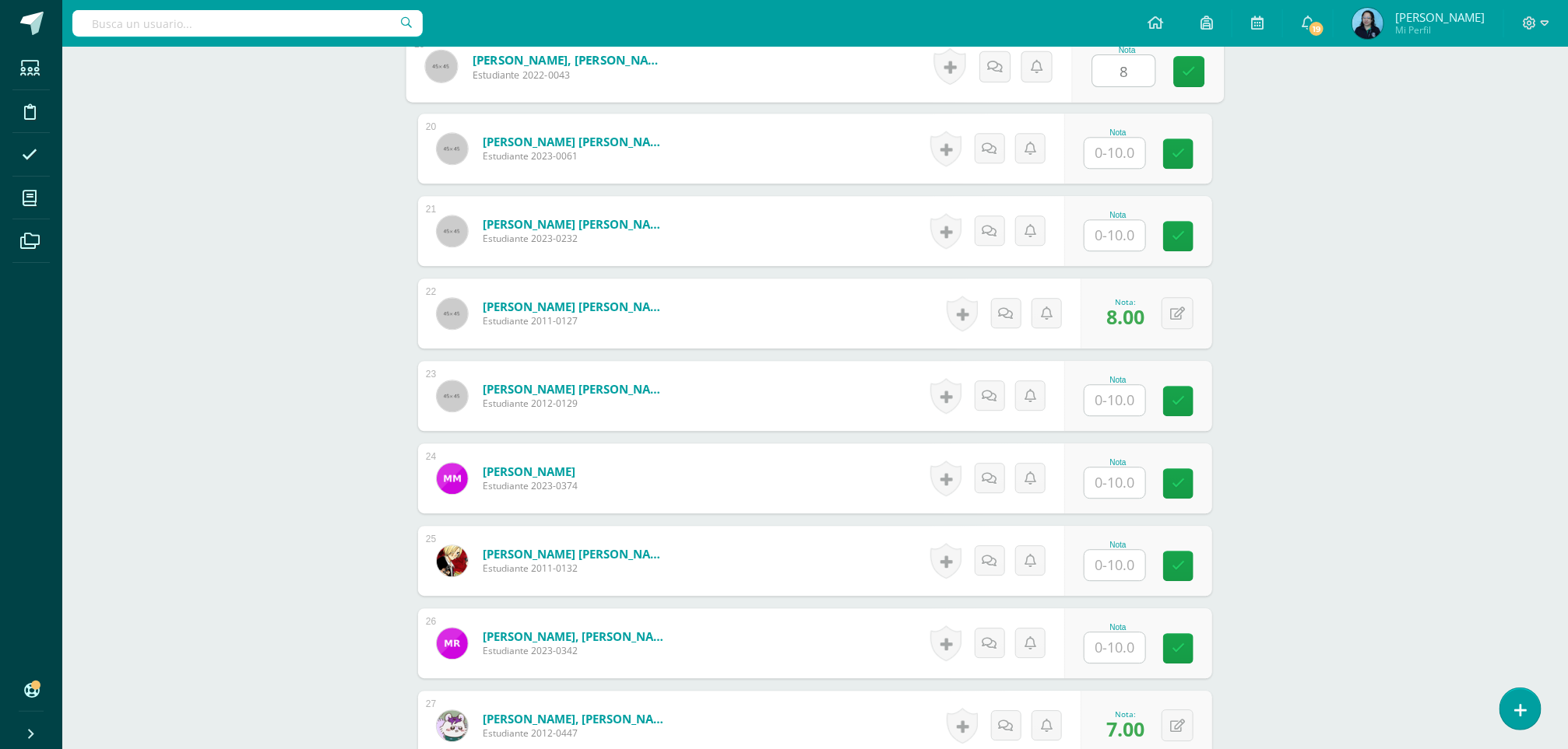
type input "8"
click at [1110, 395] on input "text" at bounding box center [1124, 400] width 63 height 31
type input "8"
click at [1105, 563] on input "text" at bounding box center [1124, 565] width 63 height 31
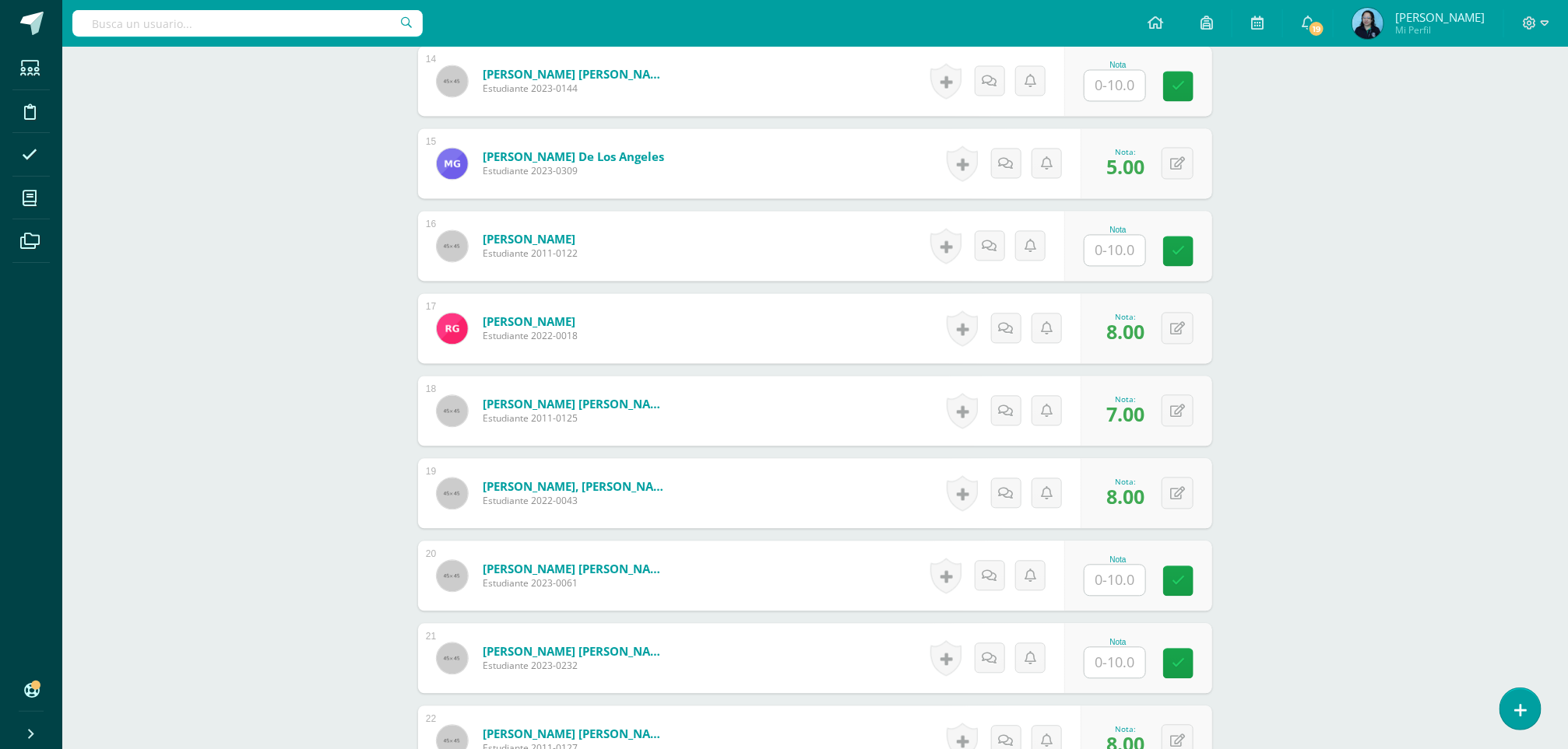
scroll to position [1546, 0]
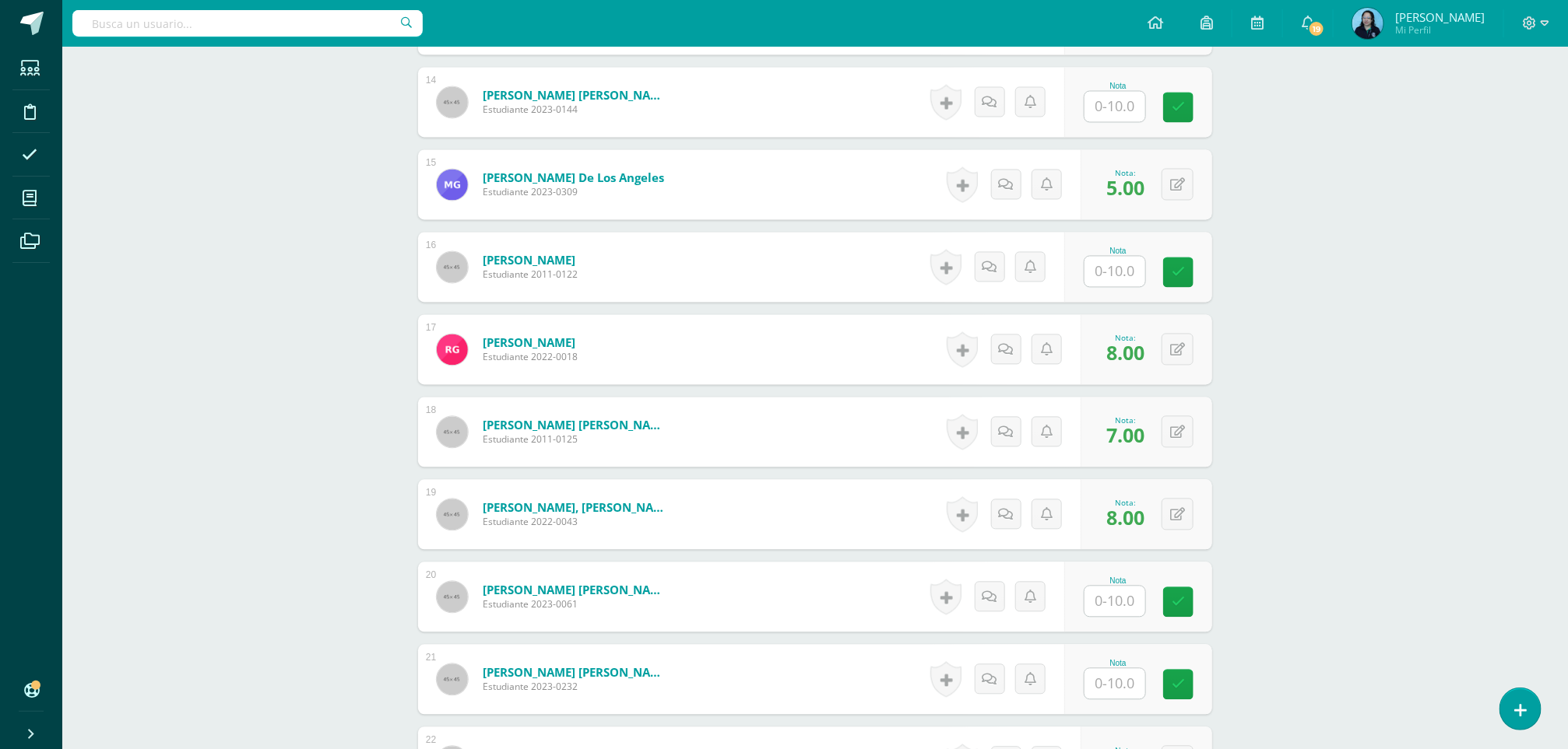
type input "9"
click at [1095, 270] on input "text" at bounding box center [1124, 272] width 63 height 31
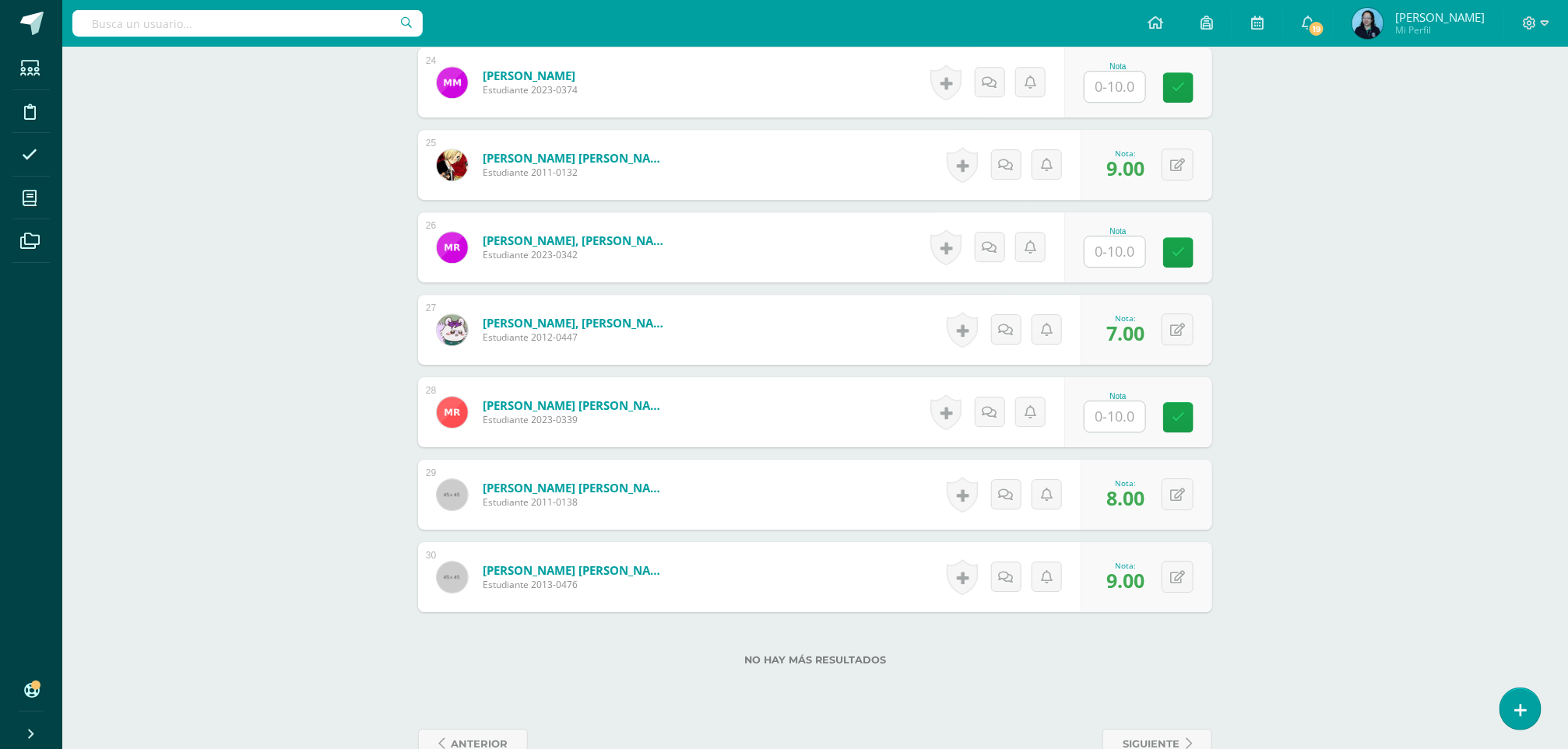
scroll to position [2380, 0]
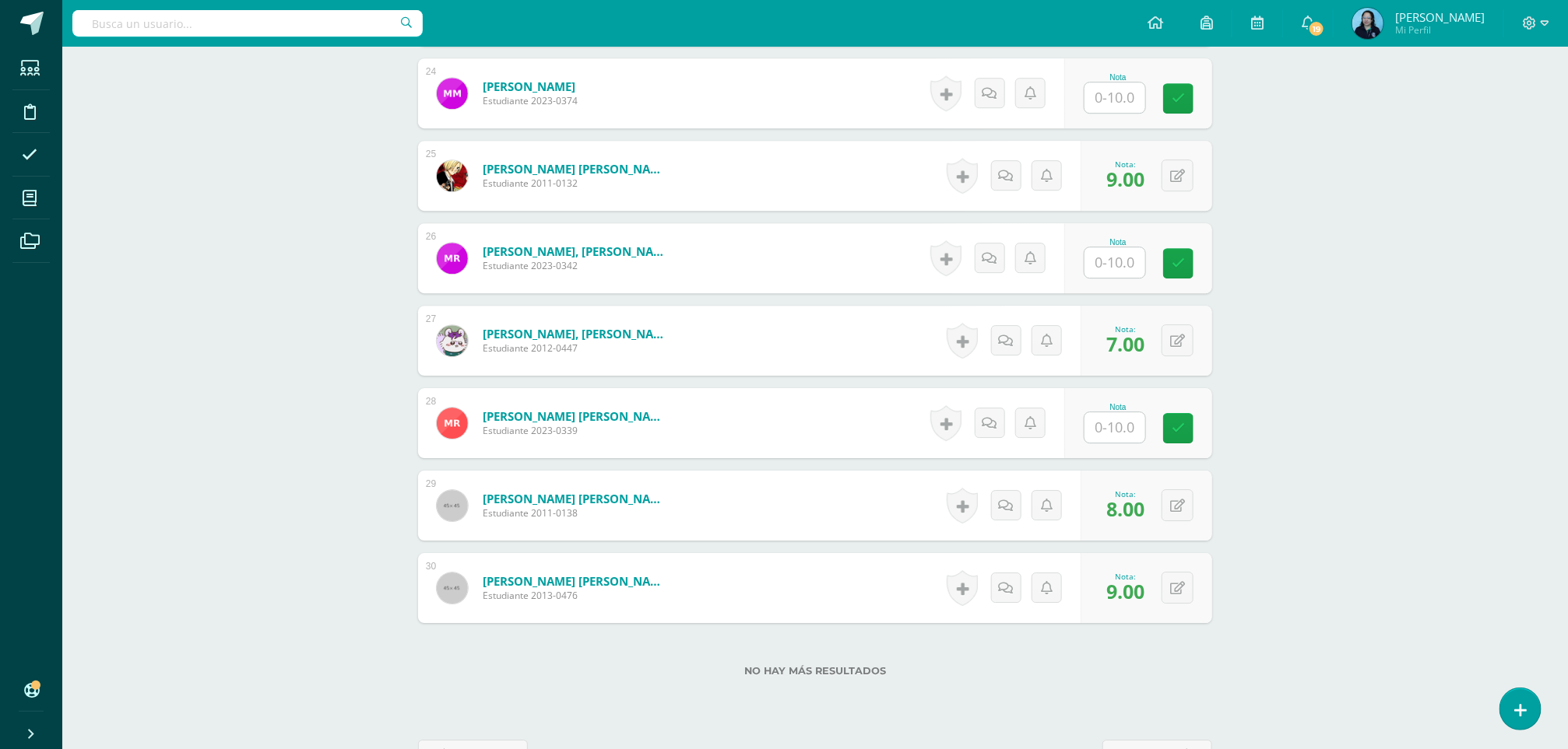
type input "9"
click at [1119, 435] on input "text" at bounding box center [1124, 428] width 63 height 31
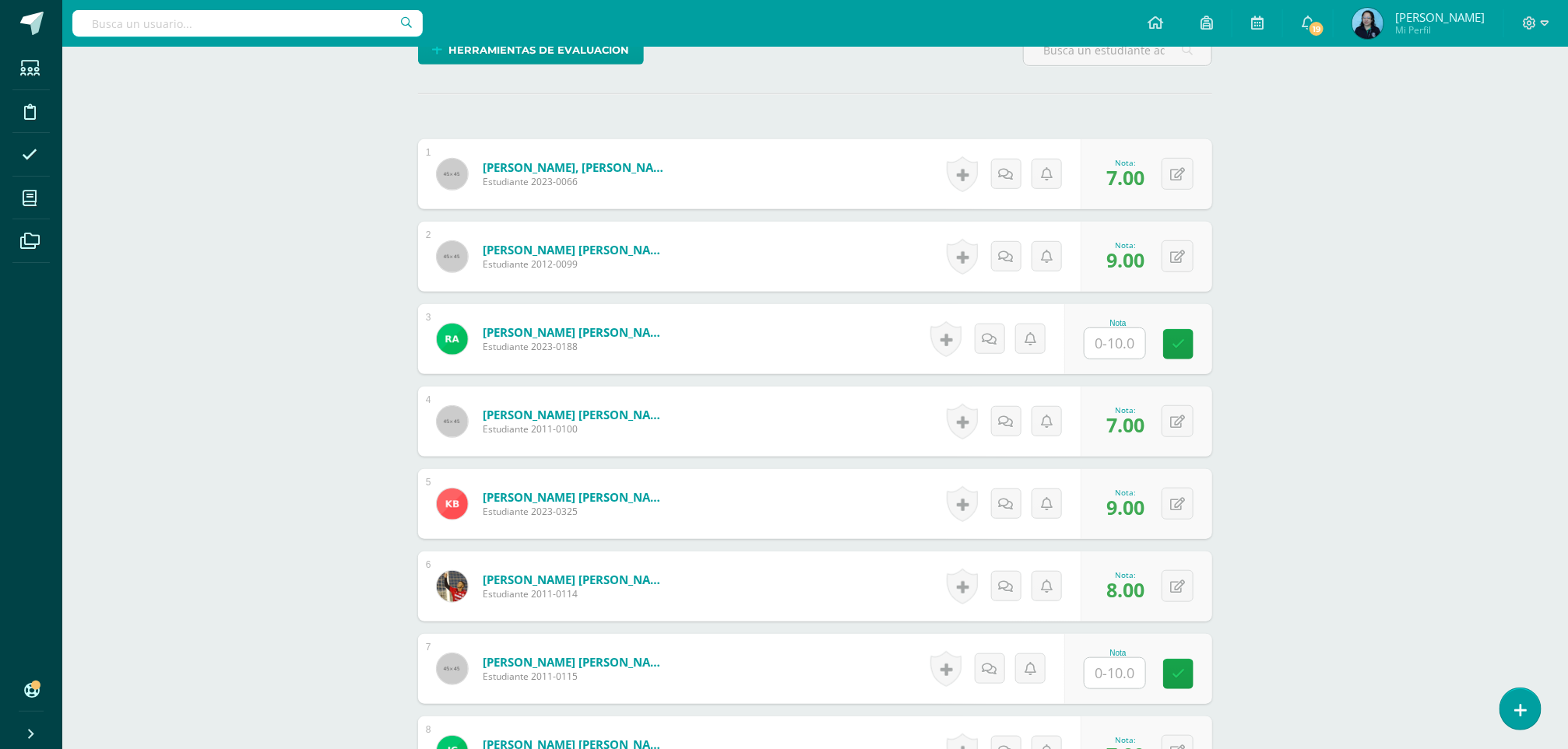
scroll to position [381, 0]
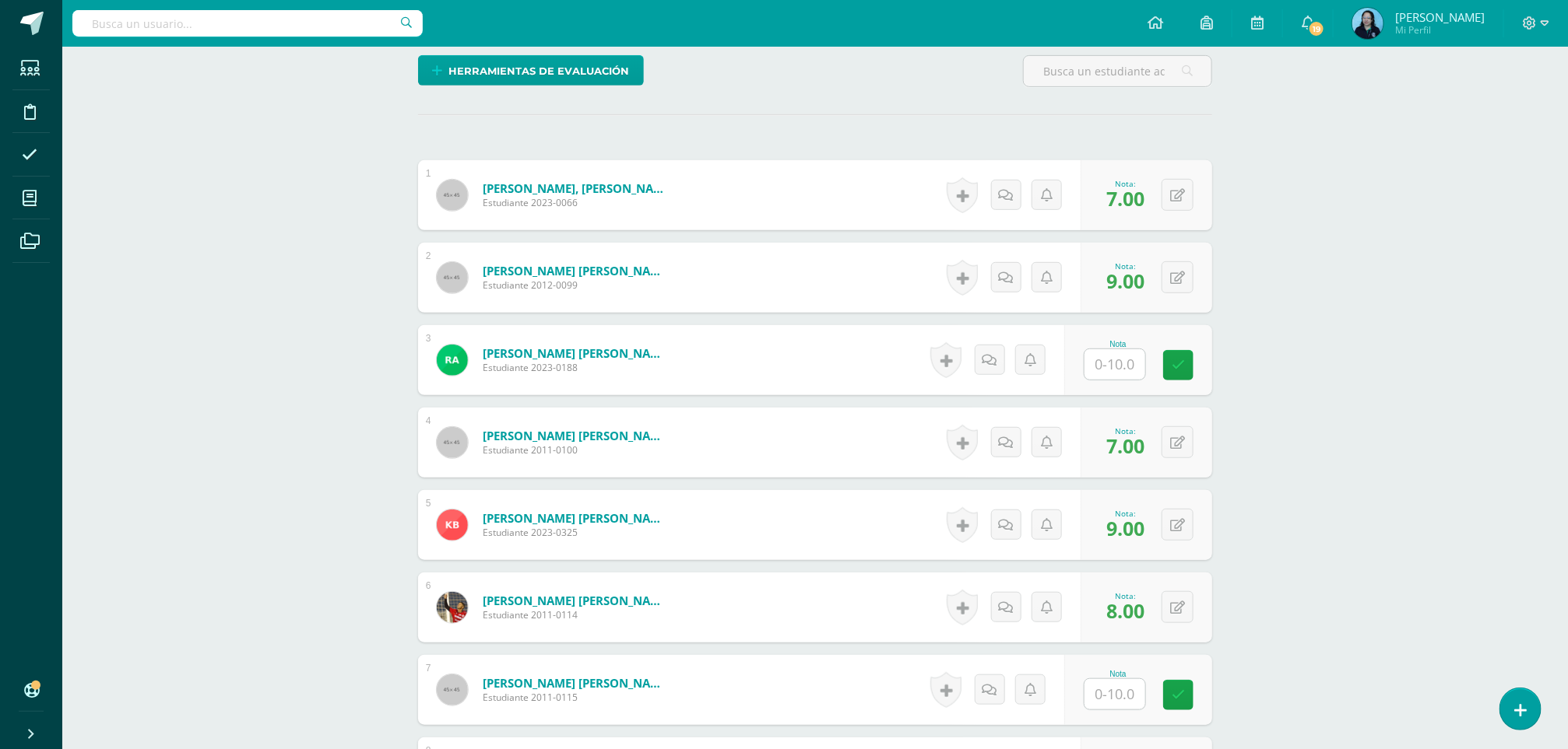
type input "9"
click at [1119, 365] on input "text" at bounding box center [1124, 364] width 63 height 31
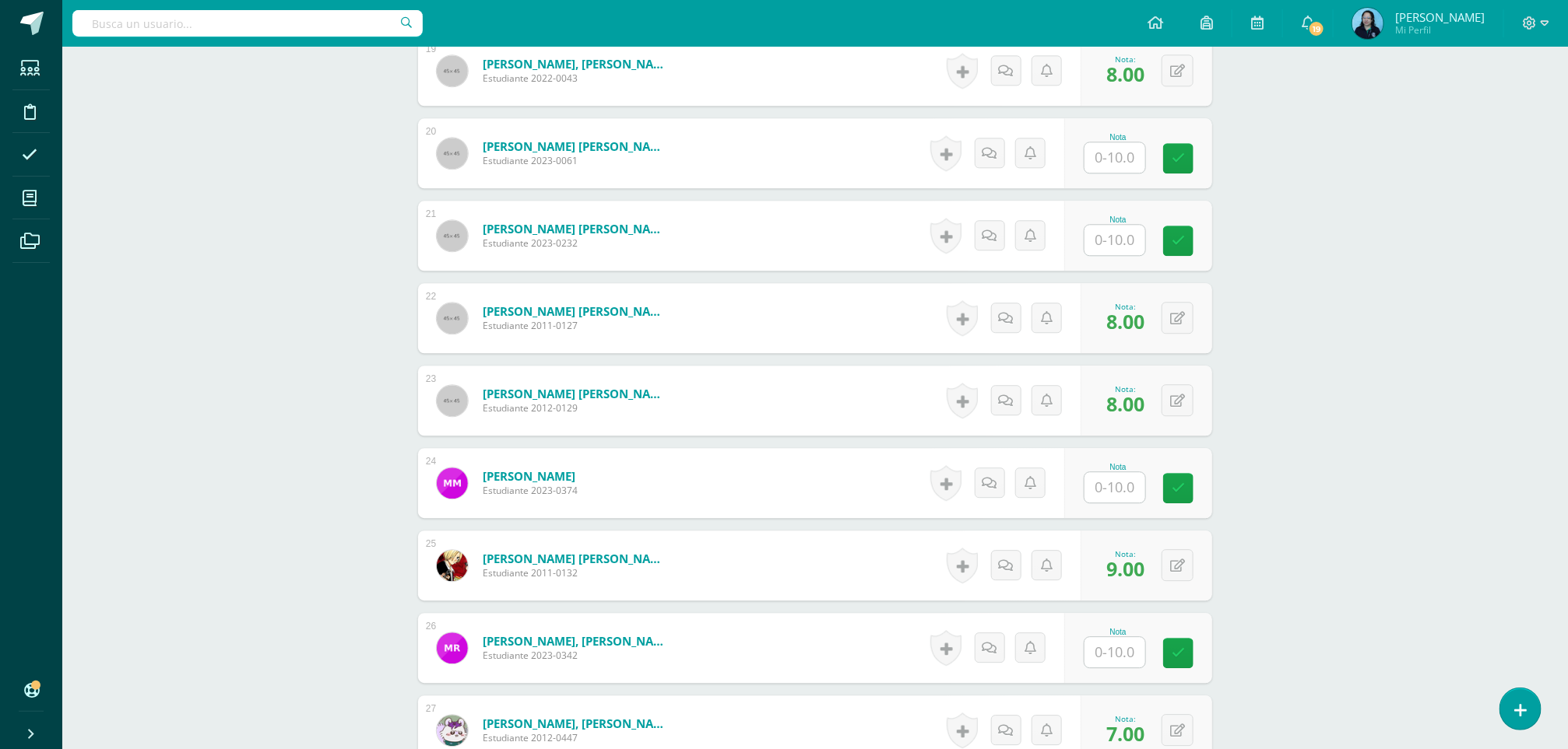
scroll to position [1973, 0]
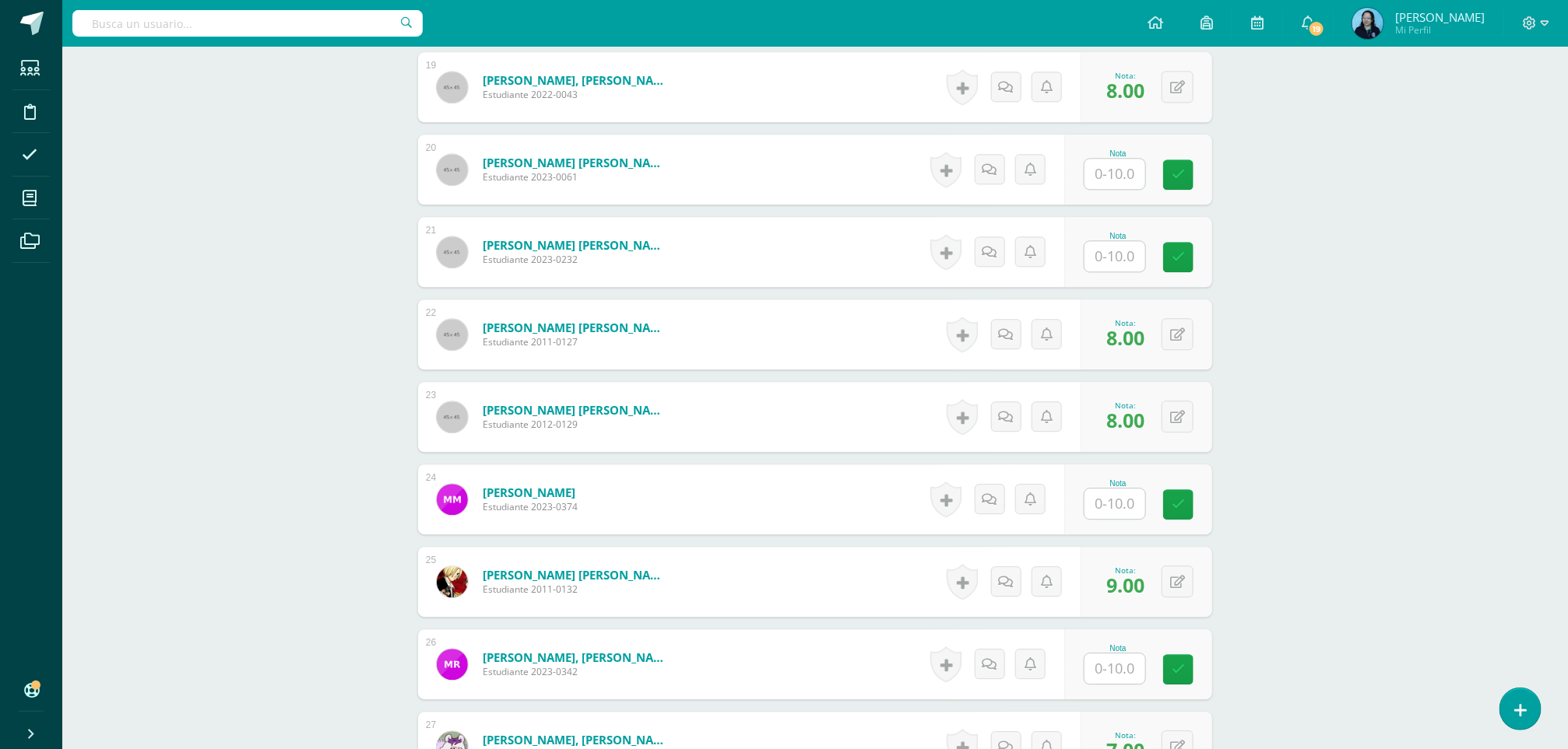
type input "8"
click at [1121, 516] on input "text" at bounding box center [1124, 503] width 63 height 31
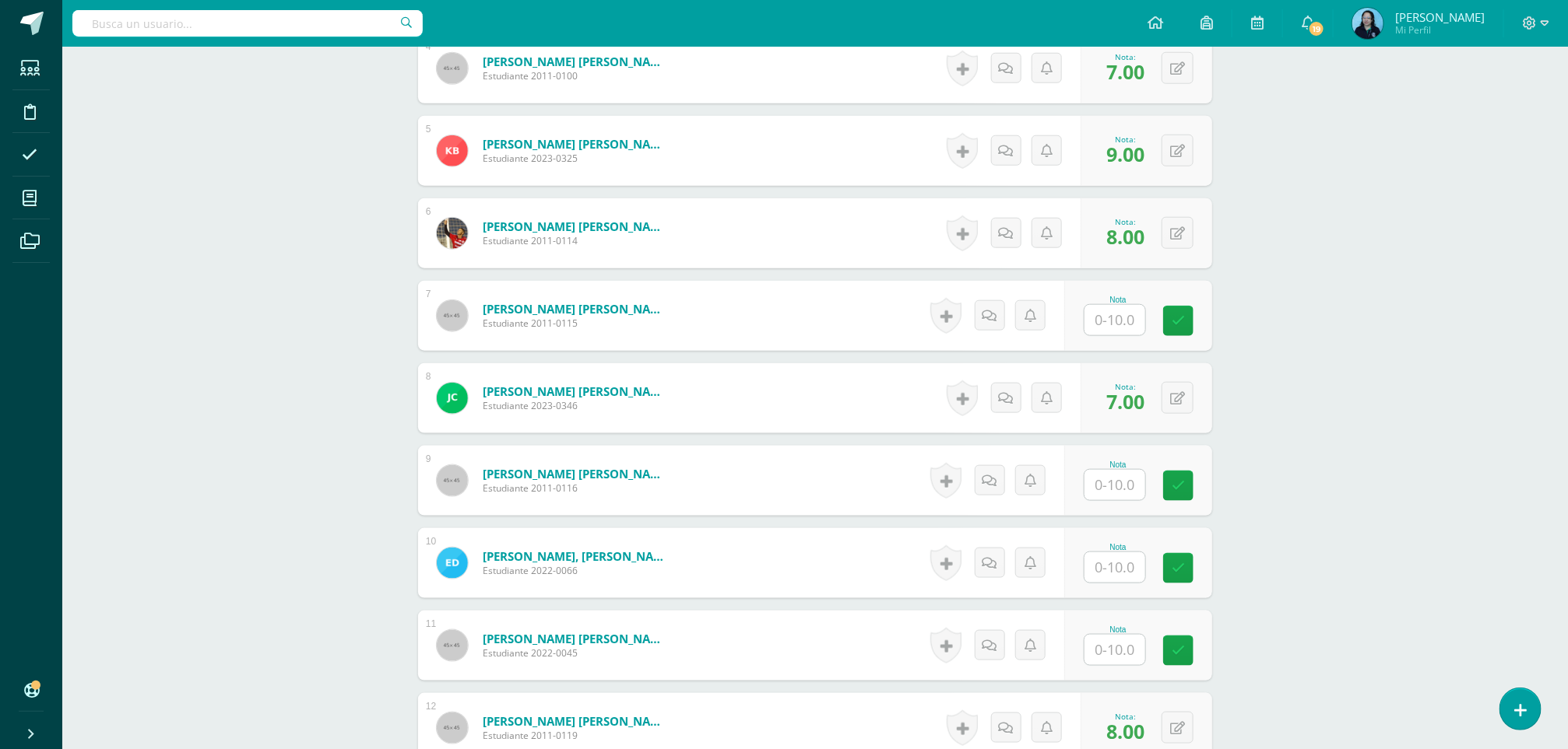
scroll to position [766, 0]
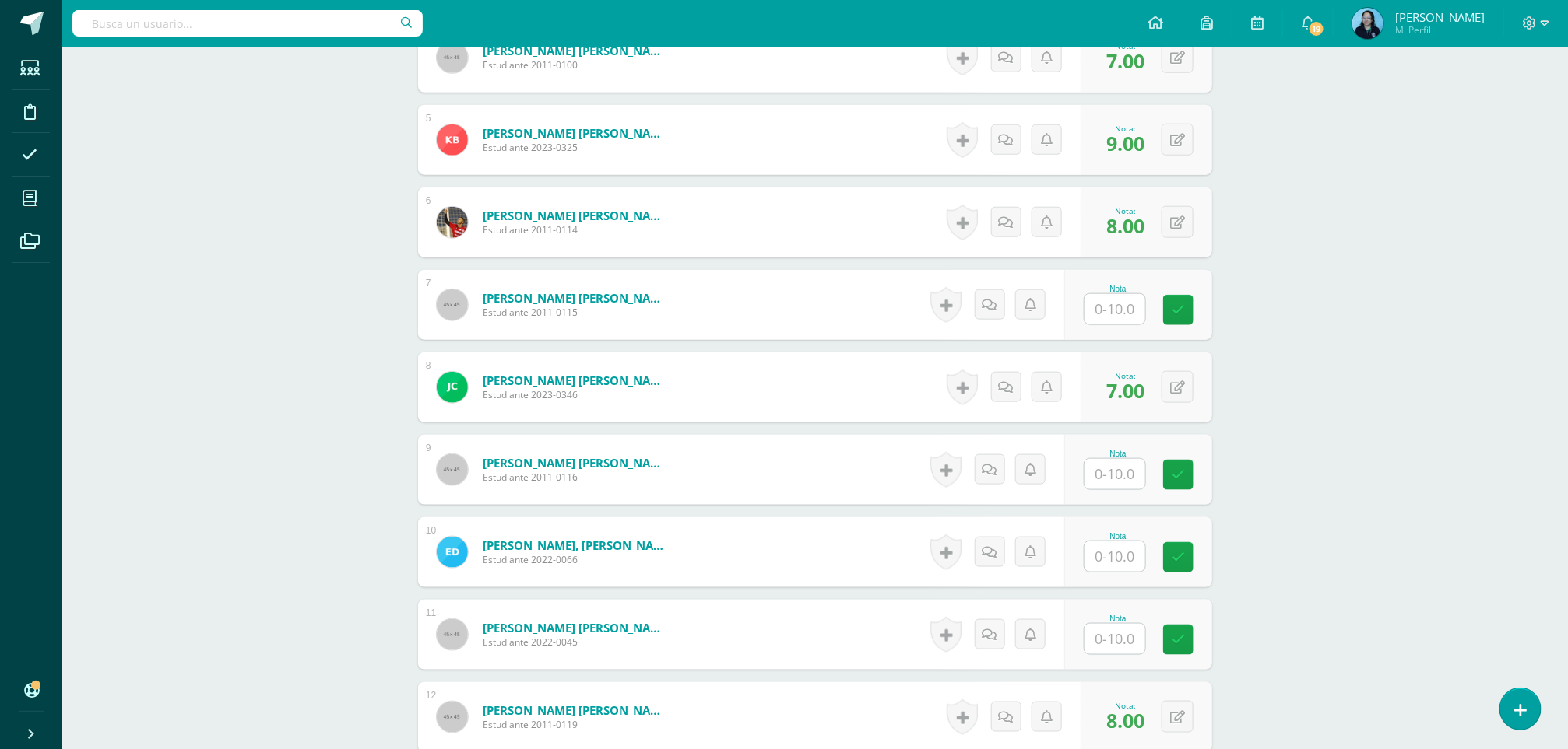
type input "8"
click at [1129, 556] on input "text" at bounding box center [1124, 557] width 63 height 31
type input "2"
click at [1104, 486] on input "text" at bounding box center [1124, 474] width 63 height 31
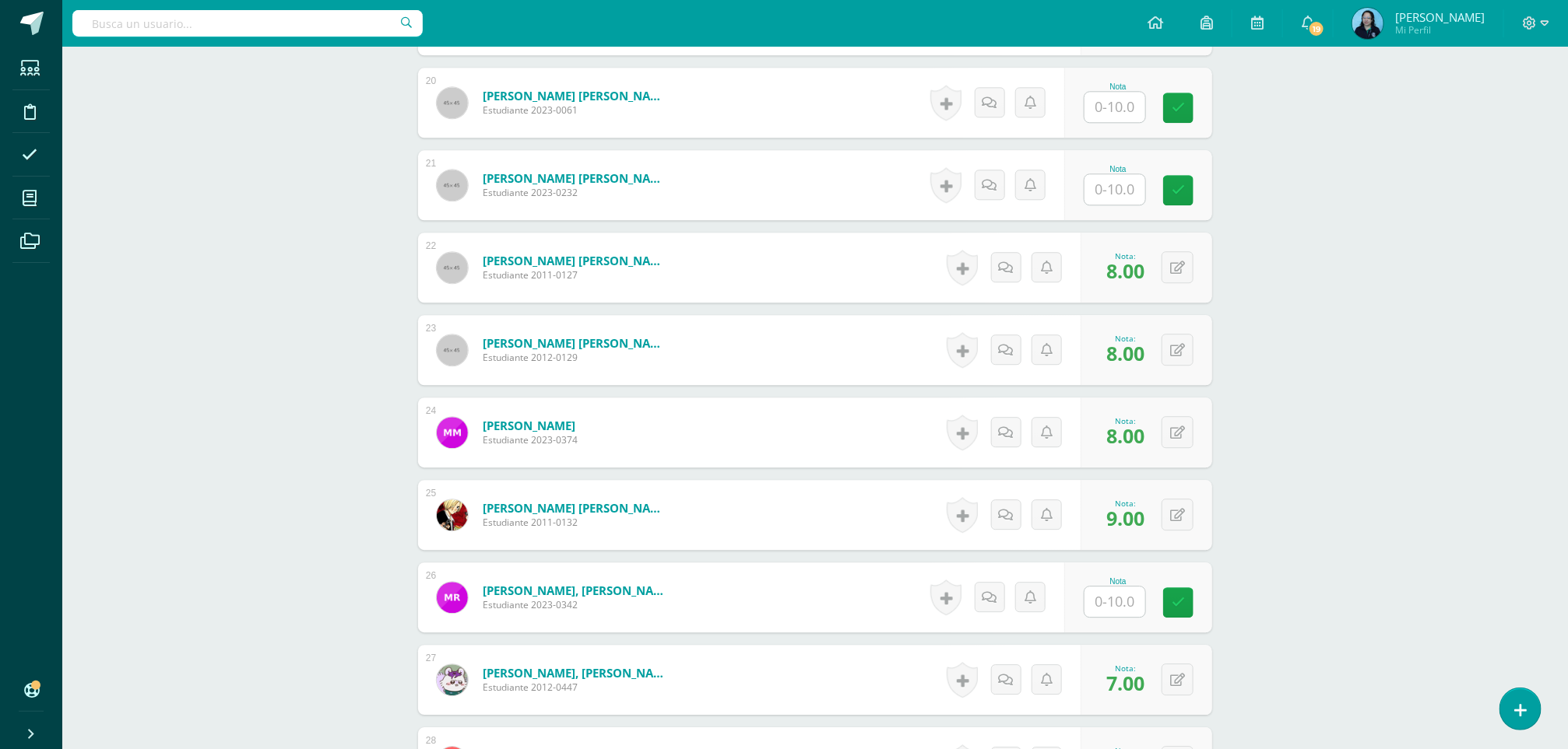
scroll to position [2438, 0]
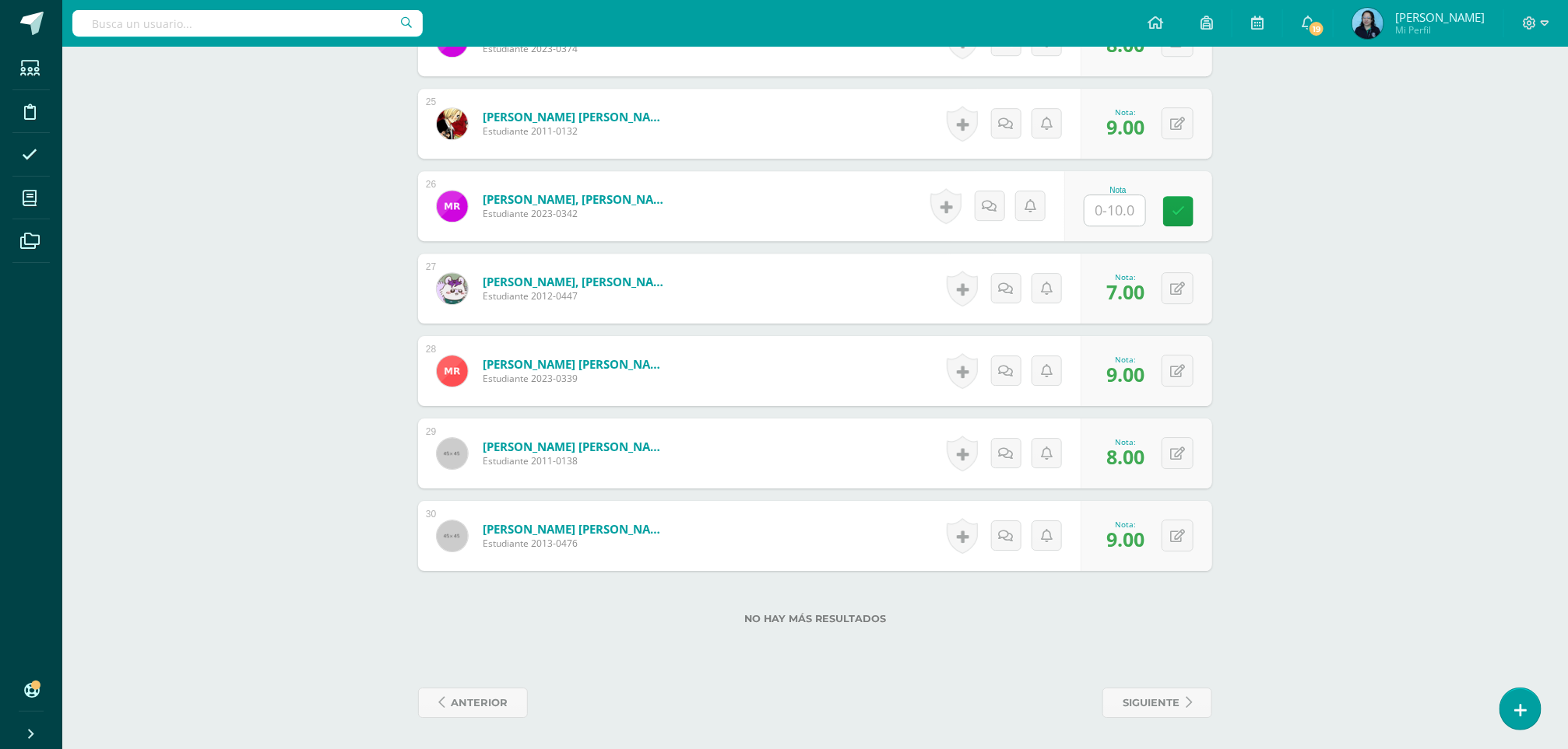
type input "4"
click at [1107, 206] on input "text" at bounding box center [1124, 210] width 63 height 31
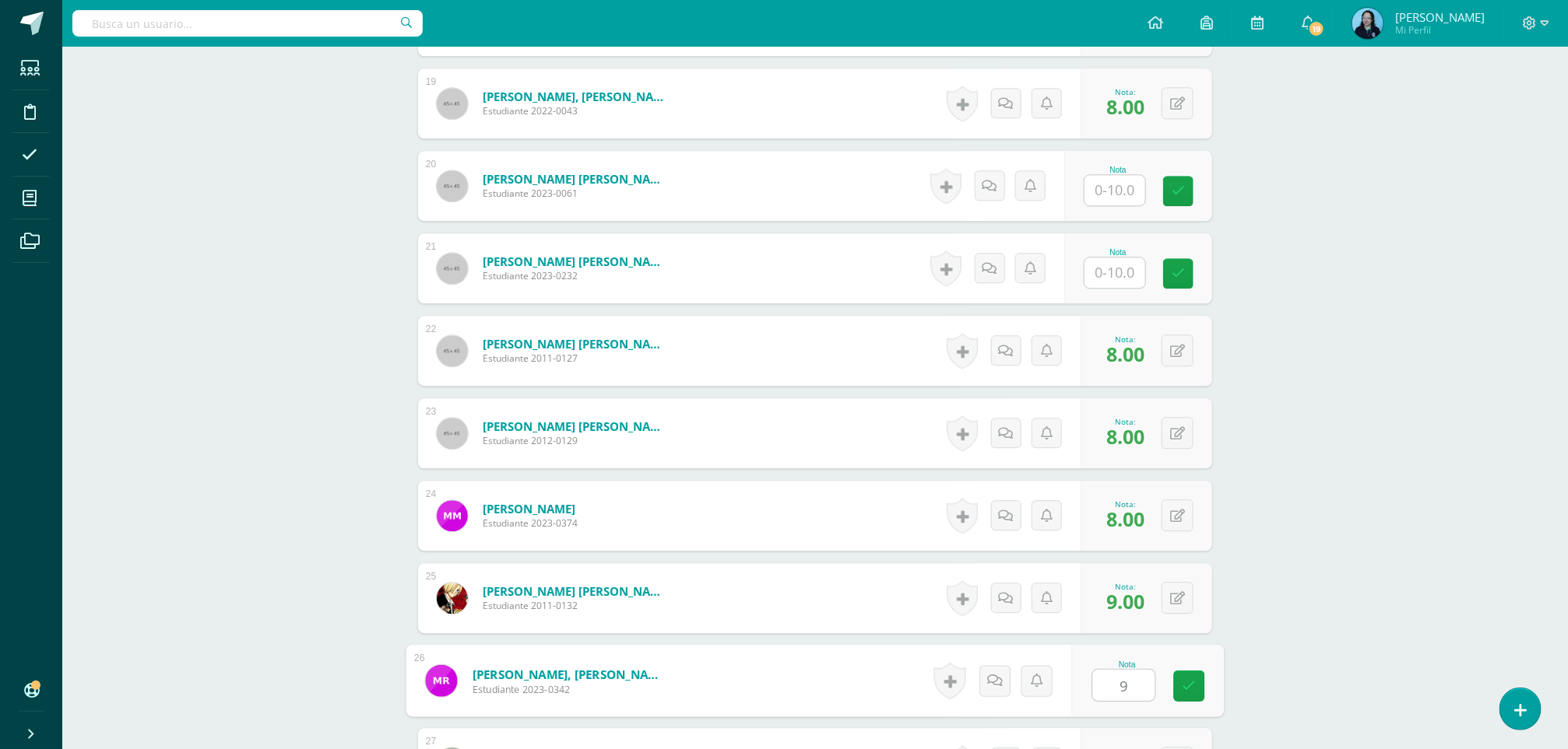
scroll to position [1781, 0]
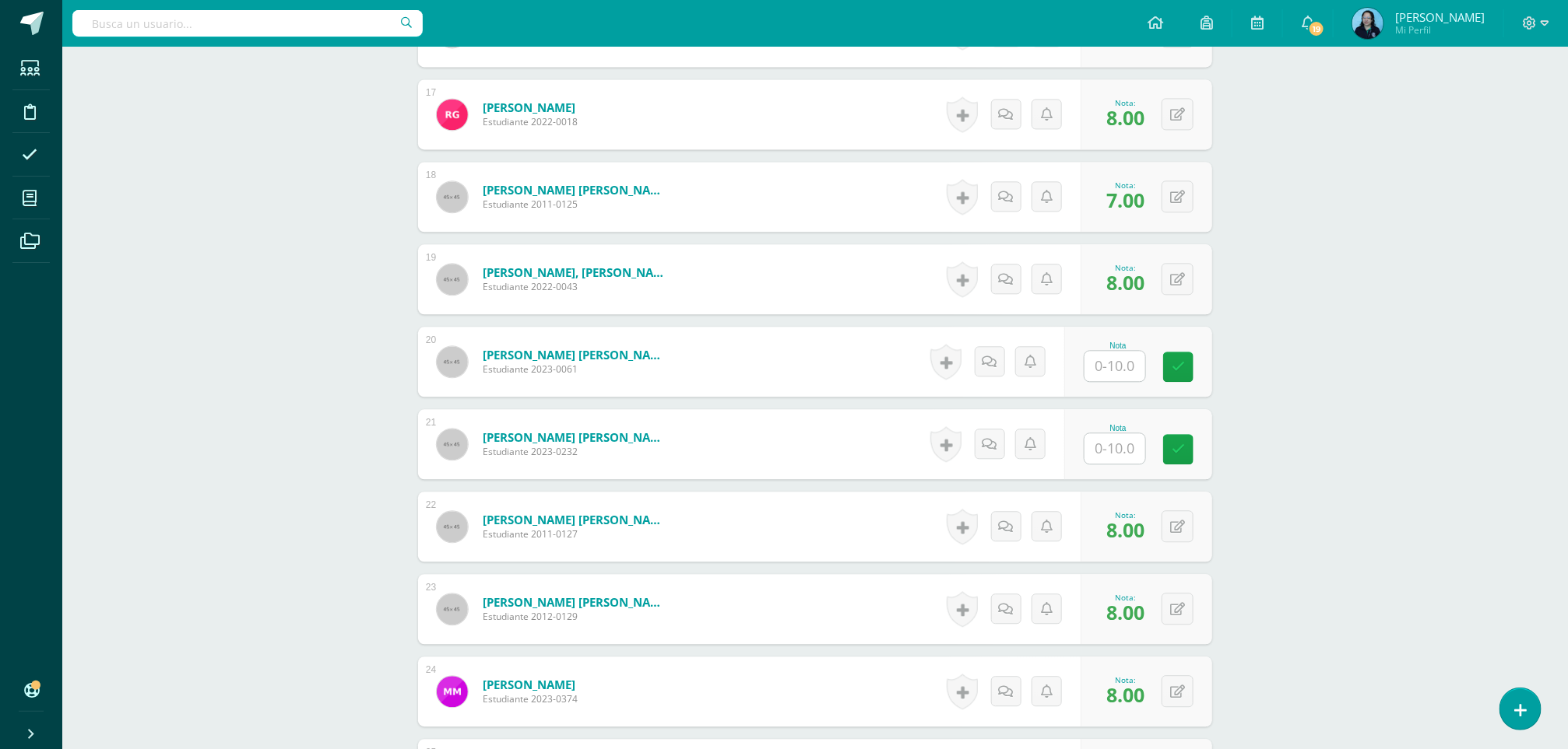
type input "9"
click at [1095, 456] on input "text" at bounding box center [1124, 449] width 63 height 31
type input "10"
click at [1102, 367] on input "text" at bounding box center [1124, 366] width 63 height 31
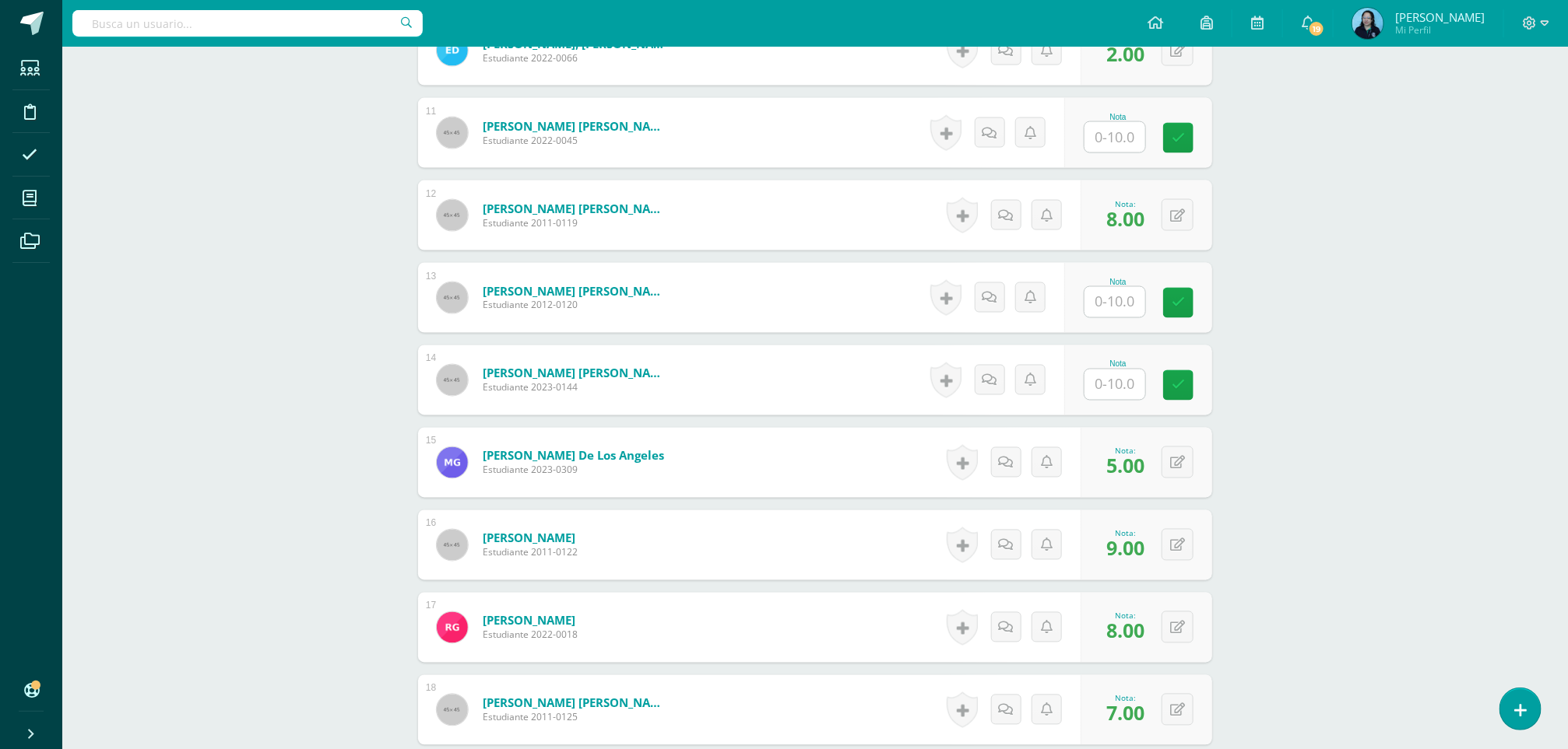
scroll to position [1272, 0]
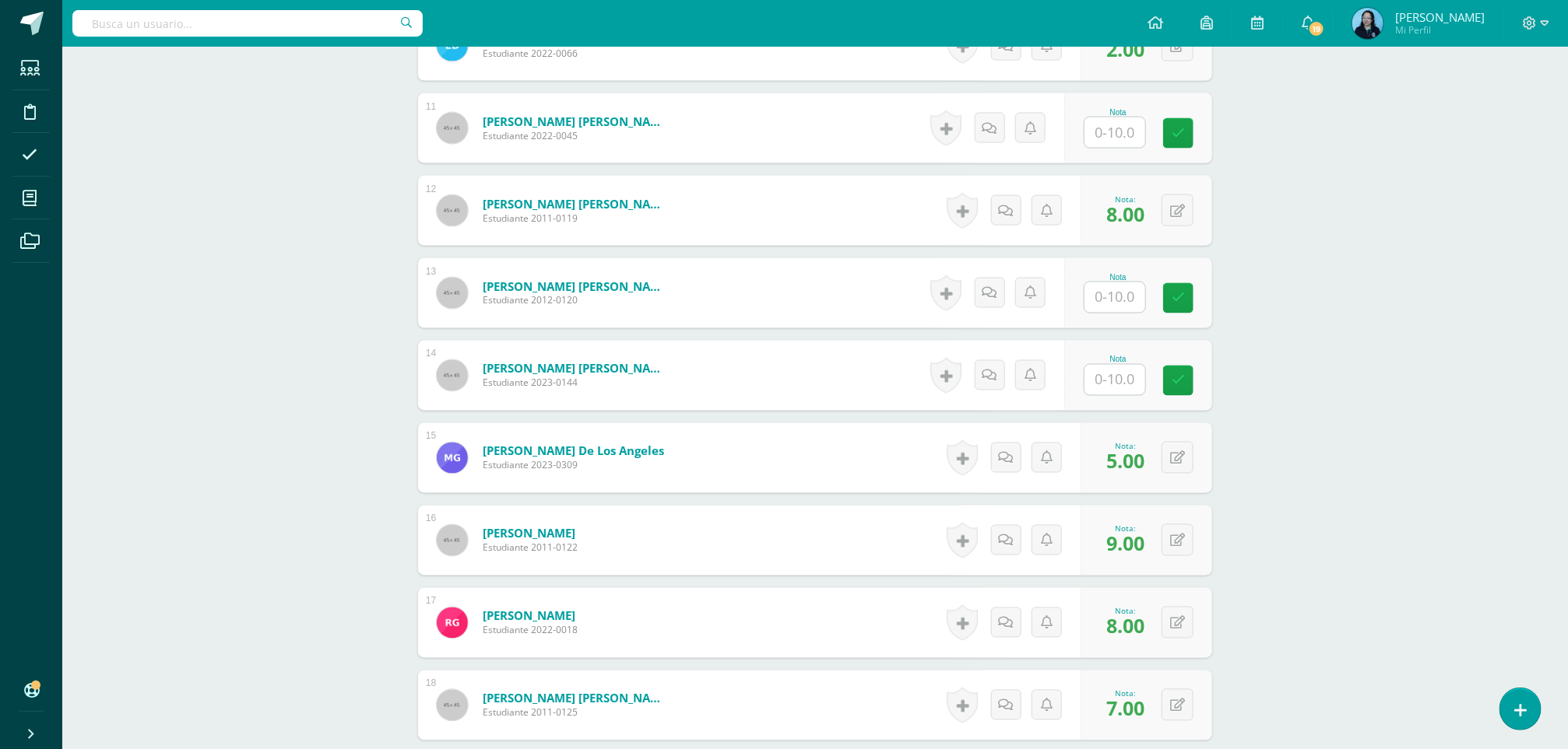
type input "10"
click at [1117, 396] on input "text" at bounding box center [1124, 380] width 63 height 31
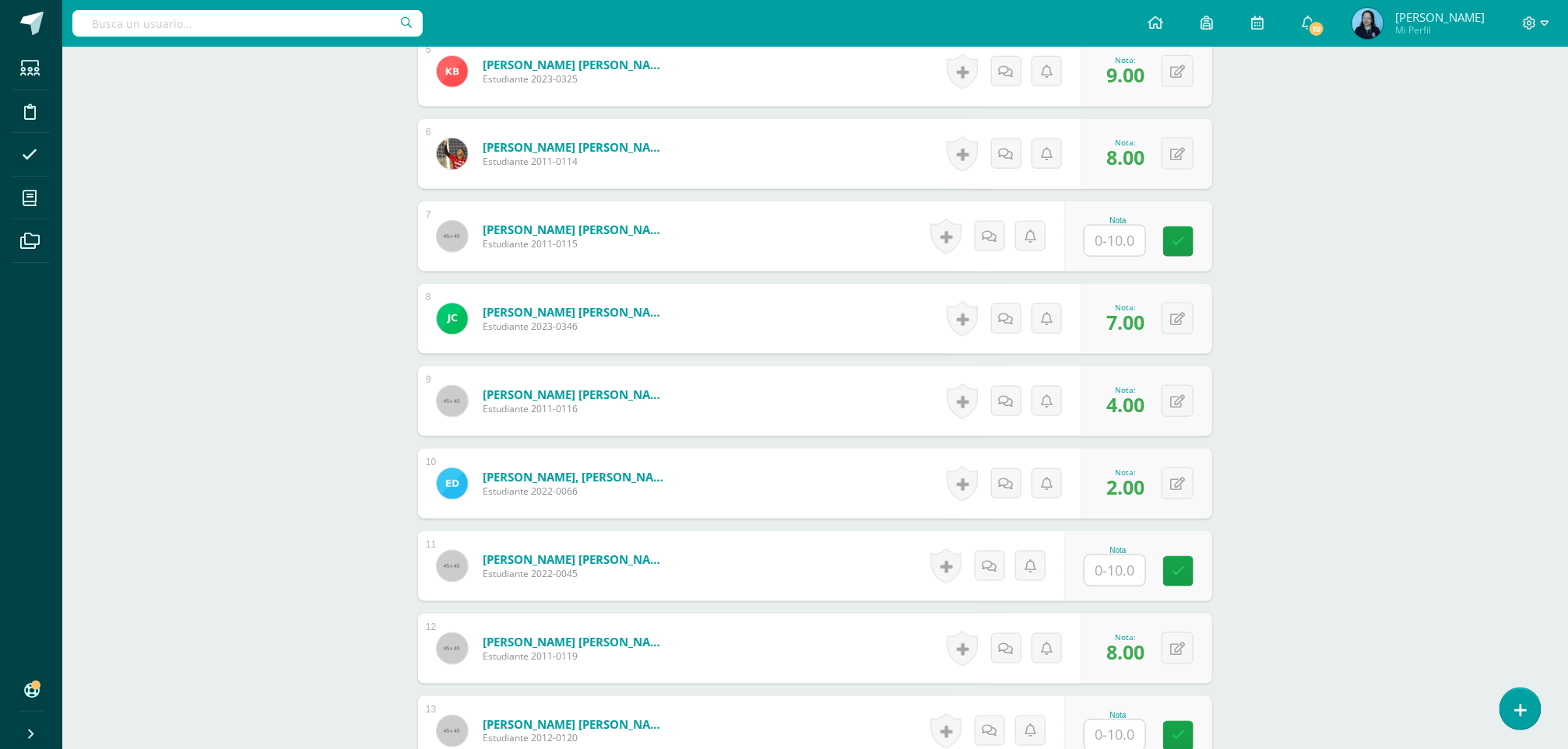
scroll to position [797, 0]
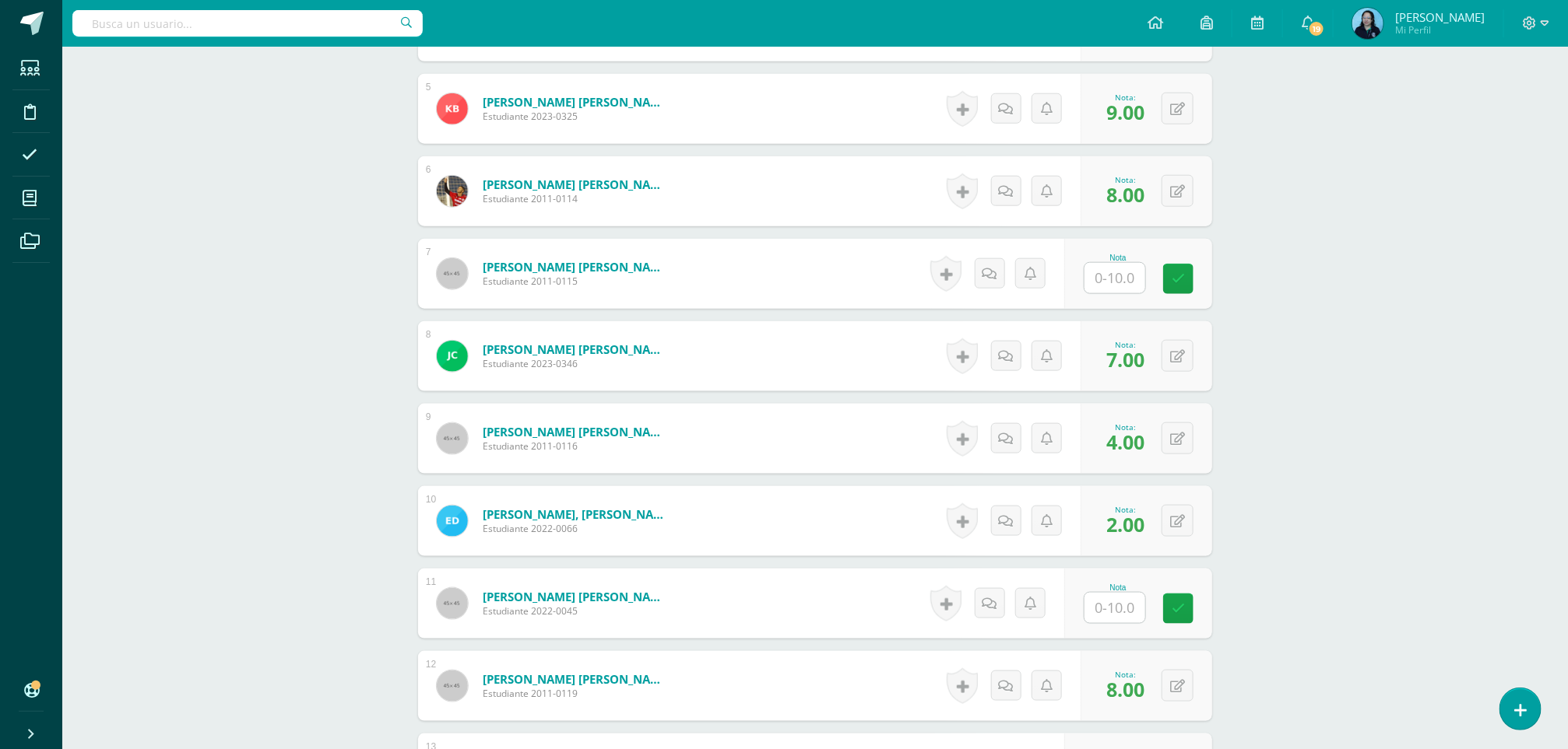
type input "9"
click at [1100, 284] on input "text" at bounding box center [1124, 278] width 63 height 31
type input "9"
click at [1190, 285] on icon at bounding box center [1190, 279] width 14 height 13
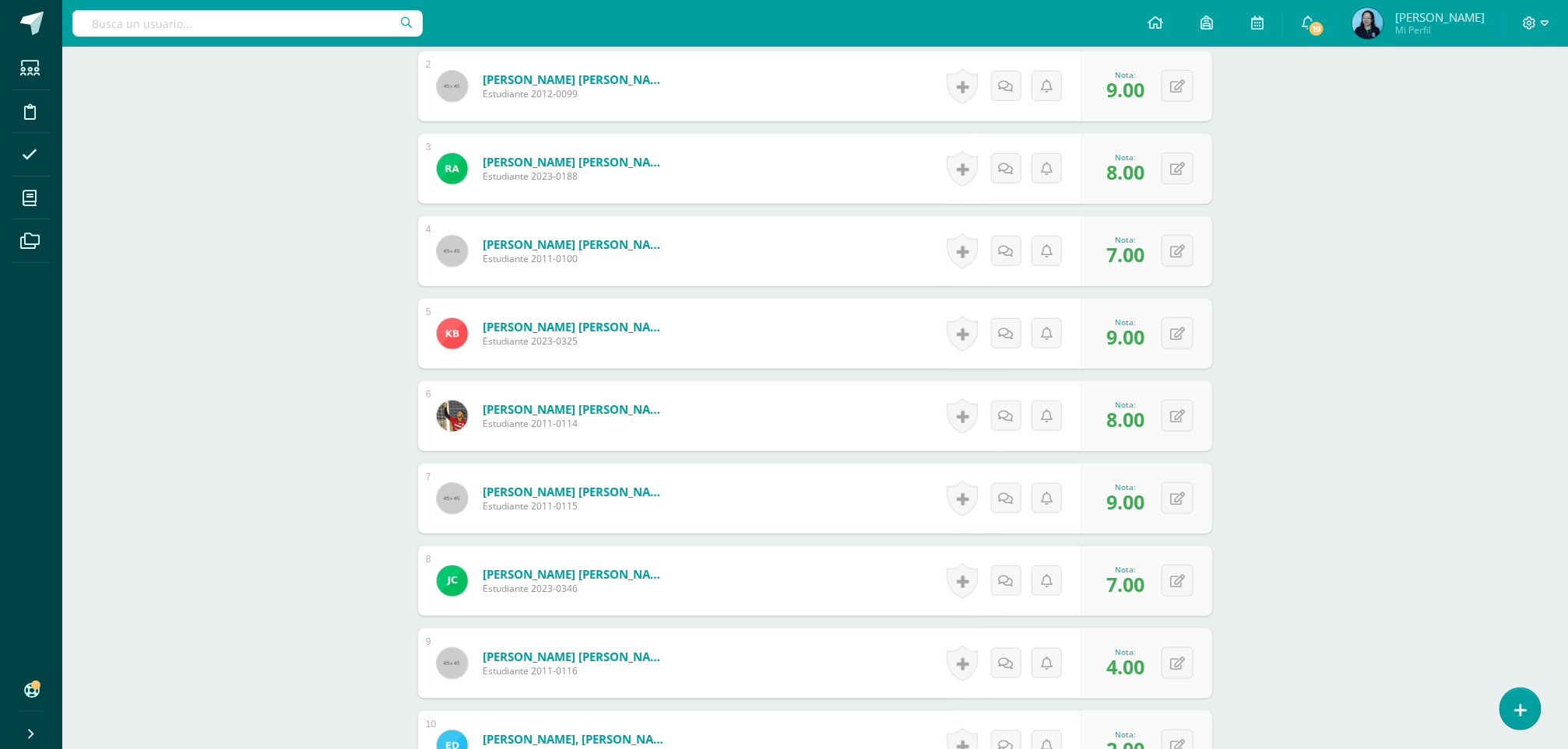
scroll to position [0, 0]
